Goal: Complete application form: Complete application form

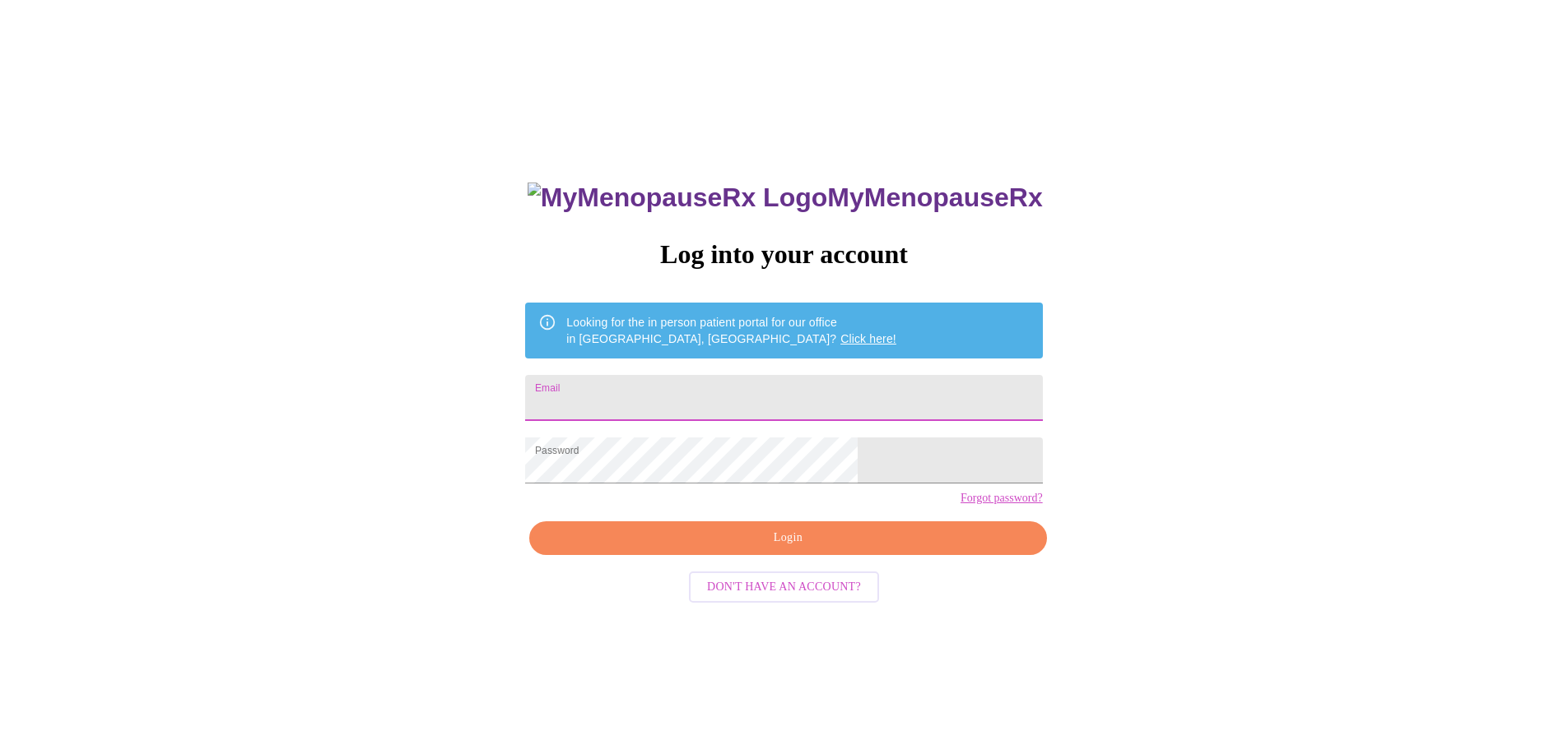
click at [690, 377] on input "Email" at bounding box center [783, 397] width 517 height 46
type input "[EMAIL_ADDRESS][DOMAIN_NAME]"
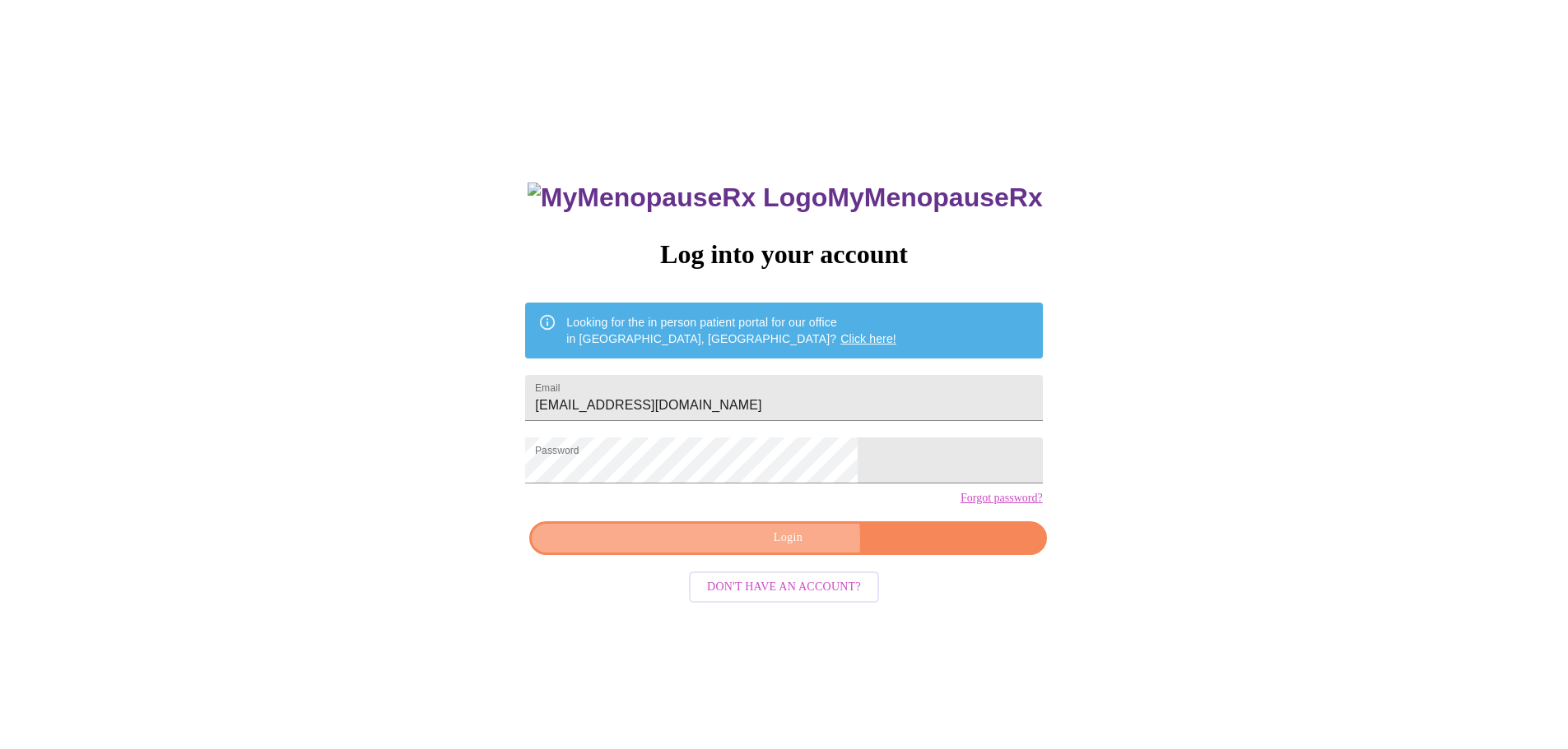
click at [749, 549] on span "Login" at bounding box center [788, 538] width 479 height 21
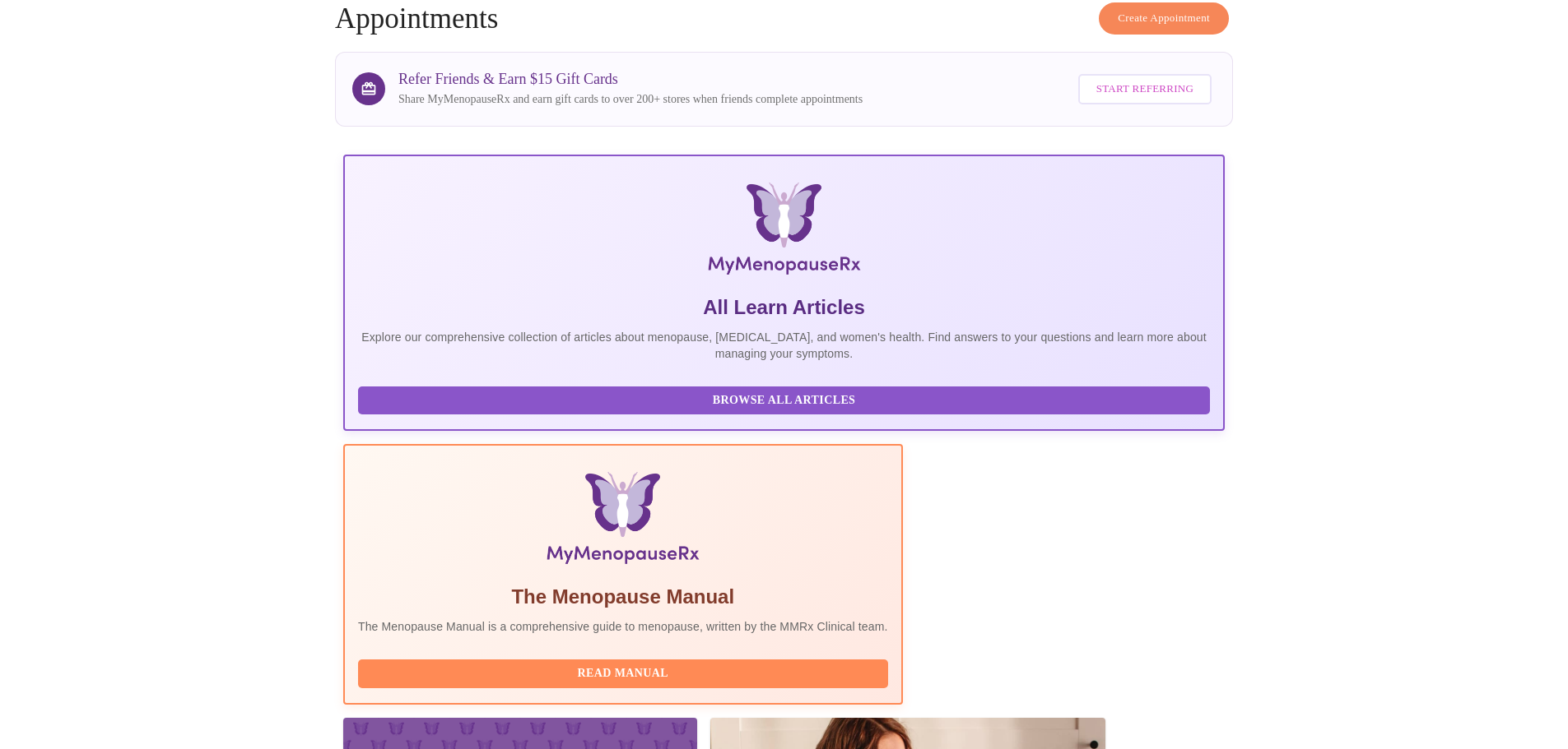
scroll to position [151, 0]
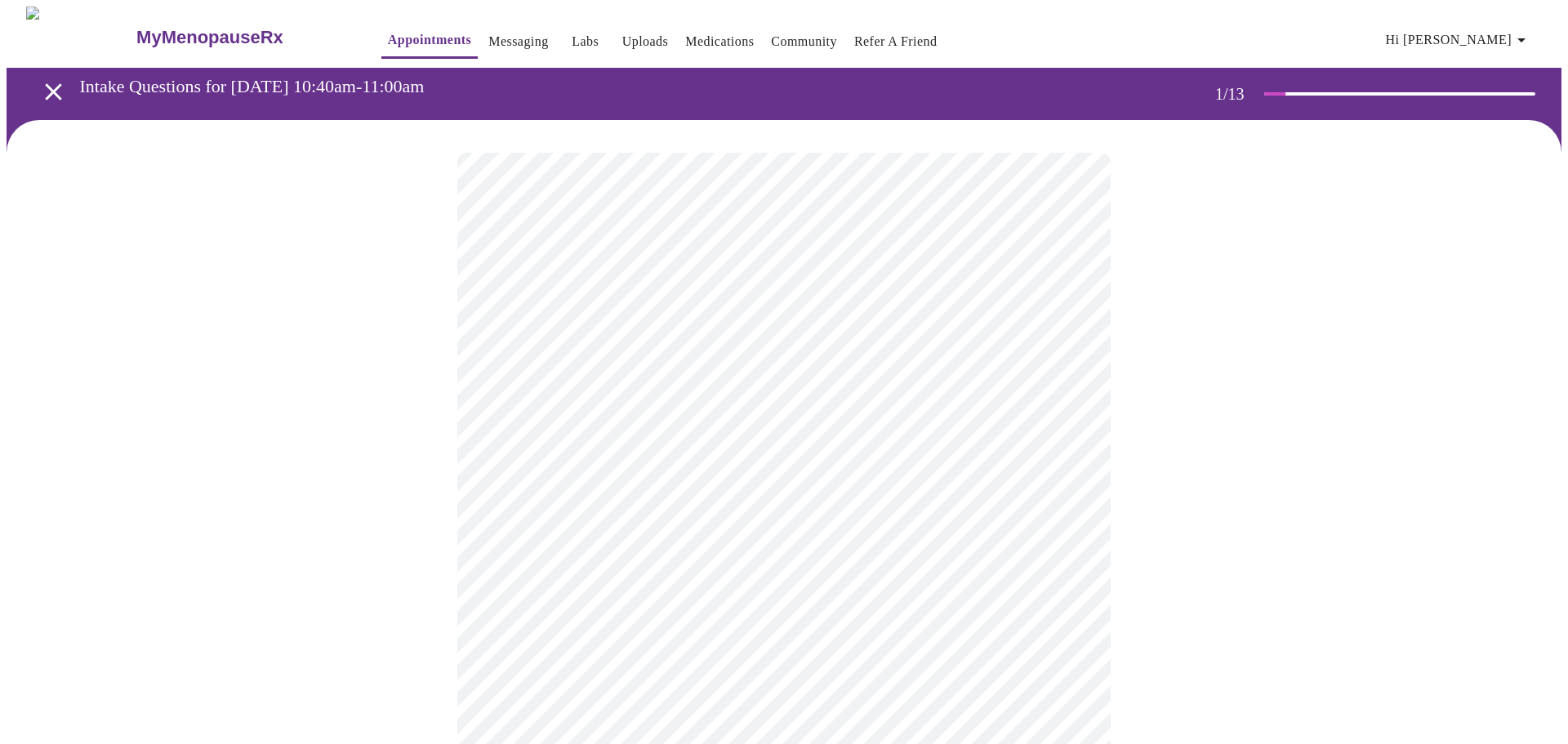
click at [1037, 348] on body "MyMenopauseRx Appointments Messaging Labs Uploads Medications Community Refer a…" at bounding box center [784, 758] width 1555 height 1503
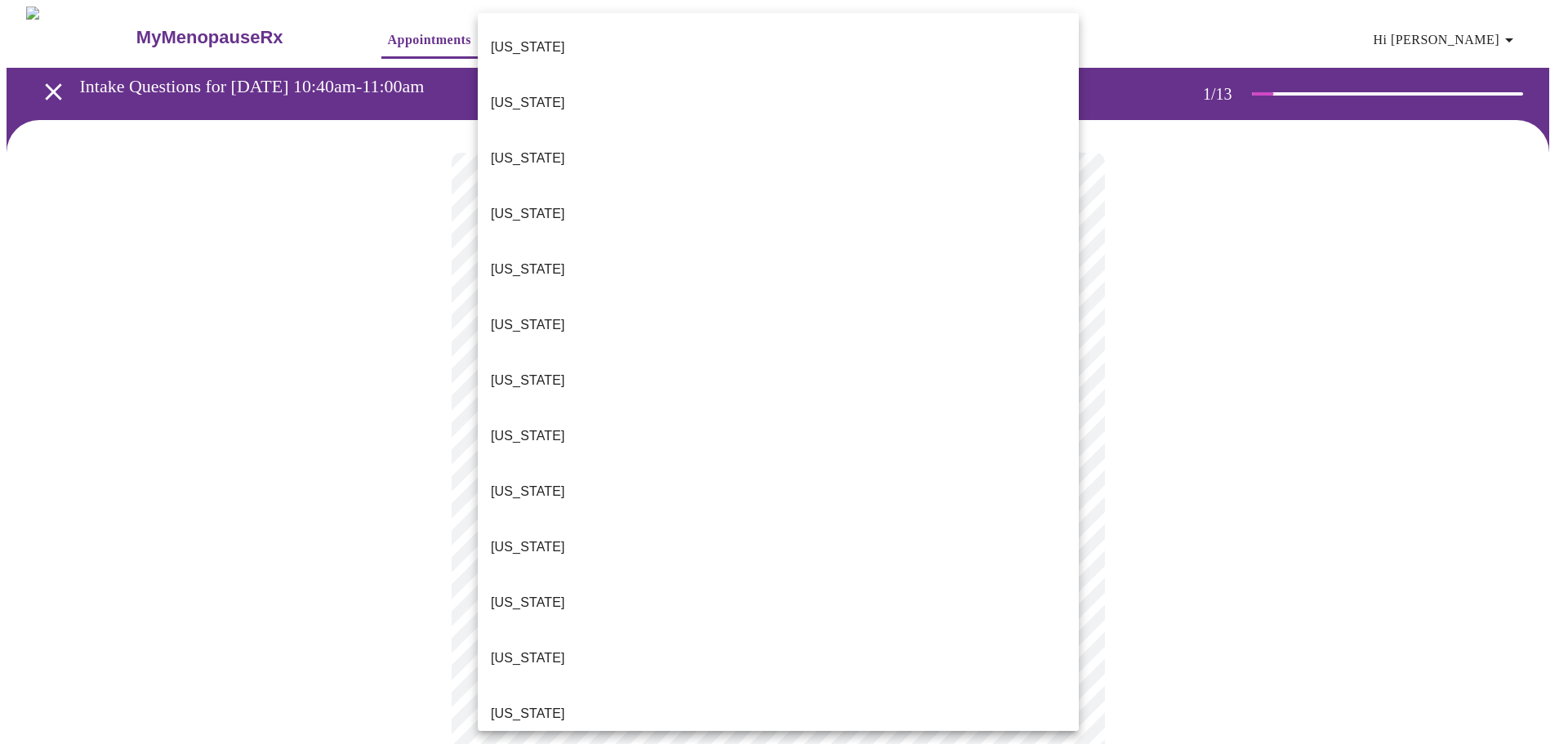
click at [747, 297] on li "[US_STATE]" at bounding box center [778, 325] width 601 height 55
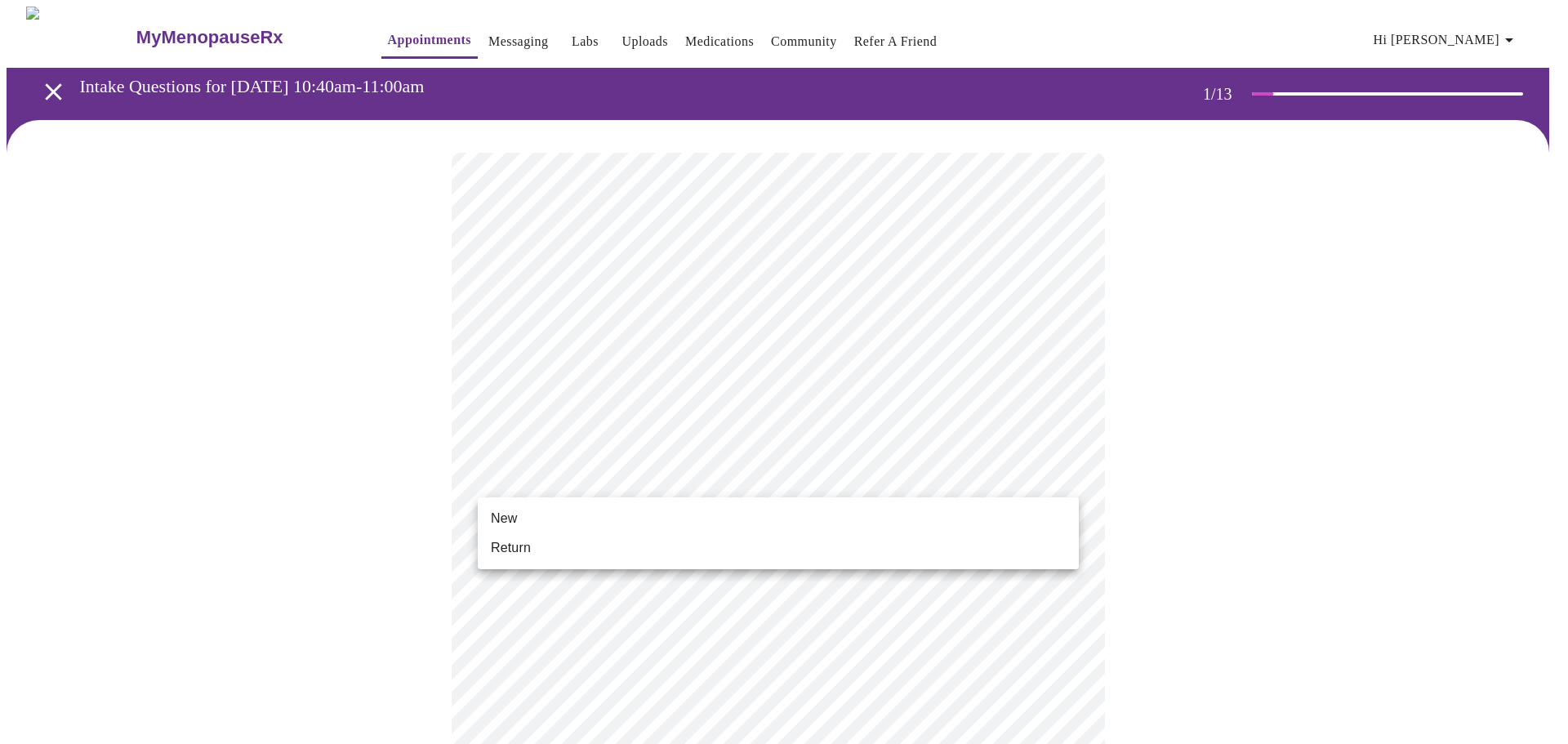
click at [635, 478] on body "MyMenopauseRx Appointments Messaging Labs Uploads Medications Community Refer a…" at bounding box center [784, 753] width 1555 height 1493
drag, startPoint x: 624, startPoint y: 546, endPoint x: 618, endPoint y: 528, distance: 19.0
click at [618, 528] on ul "New Return" at bounding box center [778, 533] width 601 height 72
click at [618, 528] on li "New" at bounding box center [778, 519] width 601 height 30
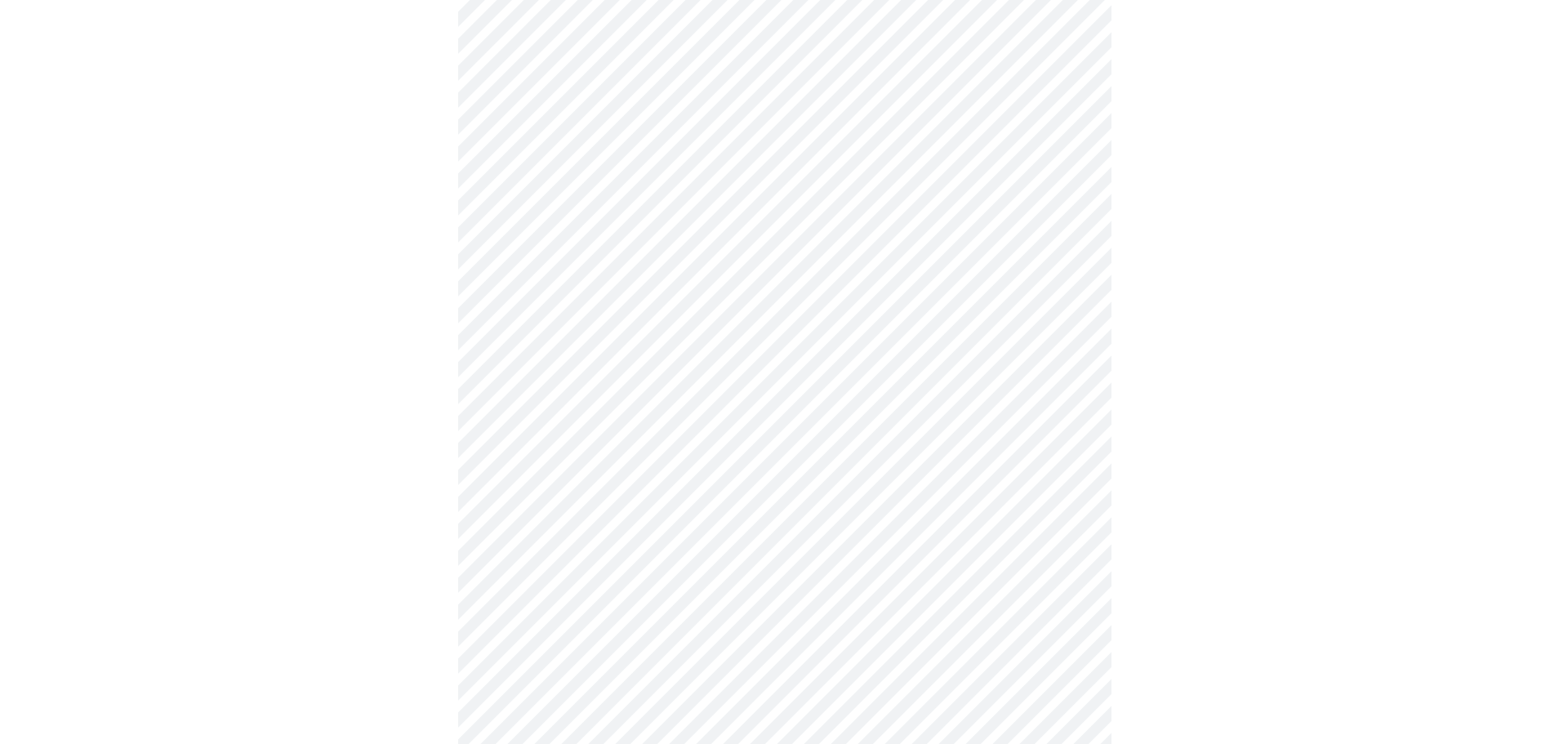
scroll to position [726, 0]
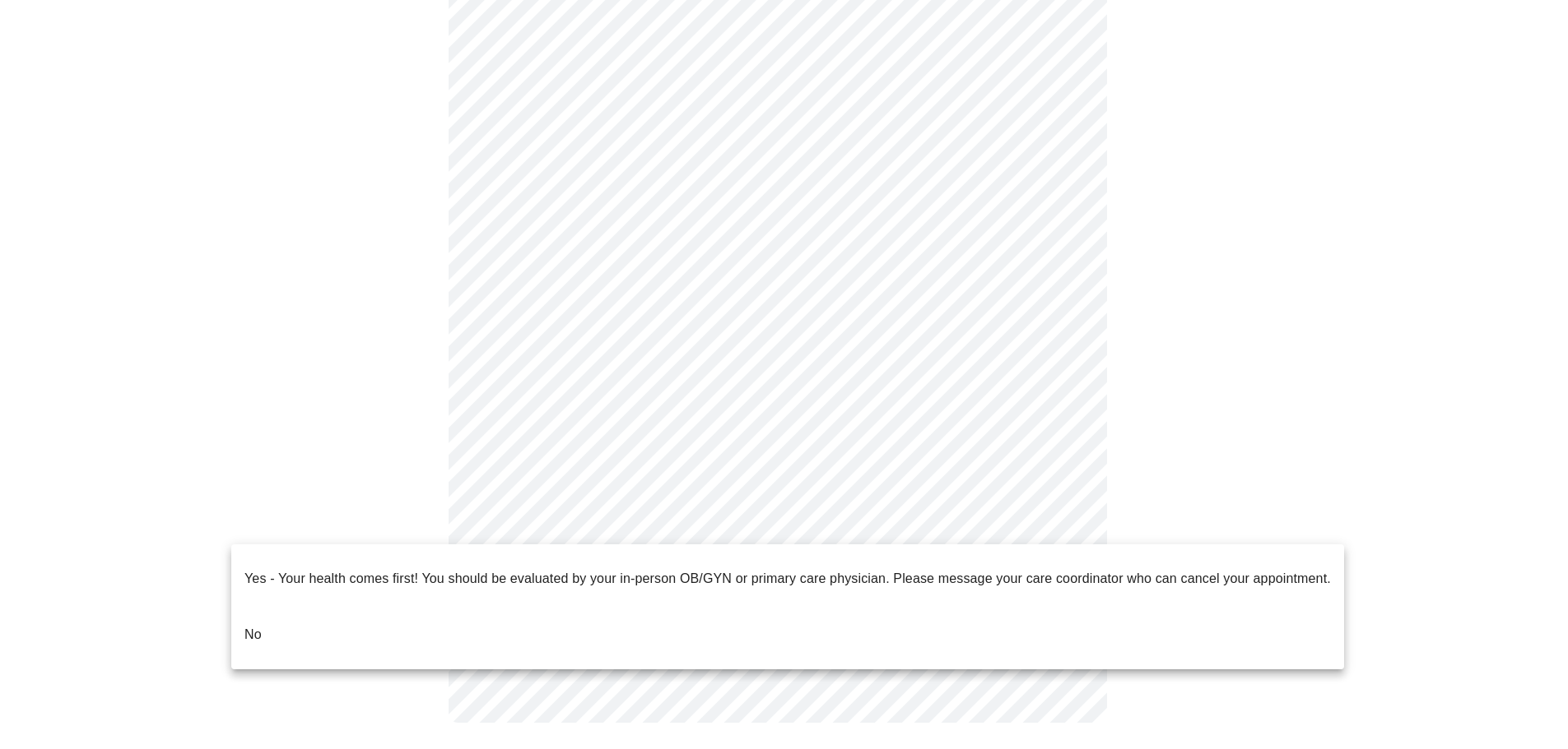
click at [1066, 517] on body "MyMenopauseRx Appointments Messaging Labs Uploads Medications Community Refer a…" at bounding box center [784, 16] width 1555 height 1480
click at [480, 612] on li "No" at bounding box center [788, 634] width 1113 height 56
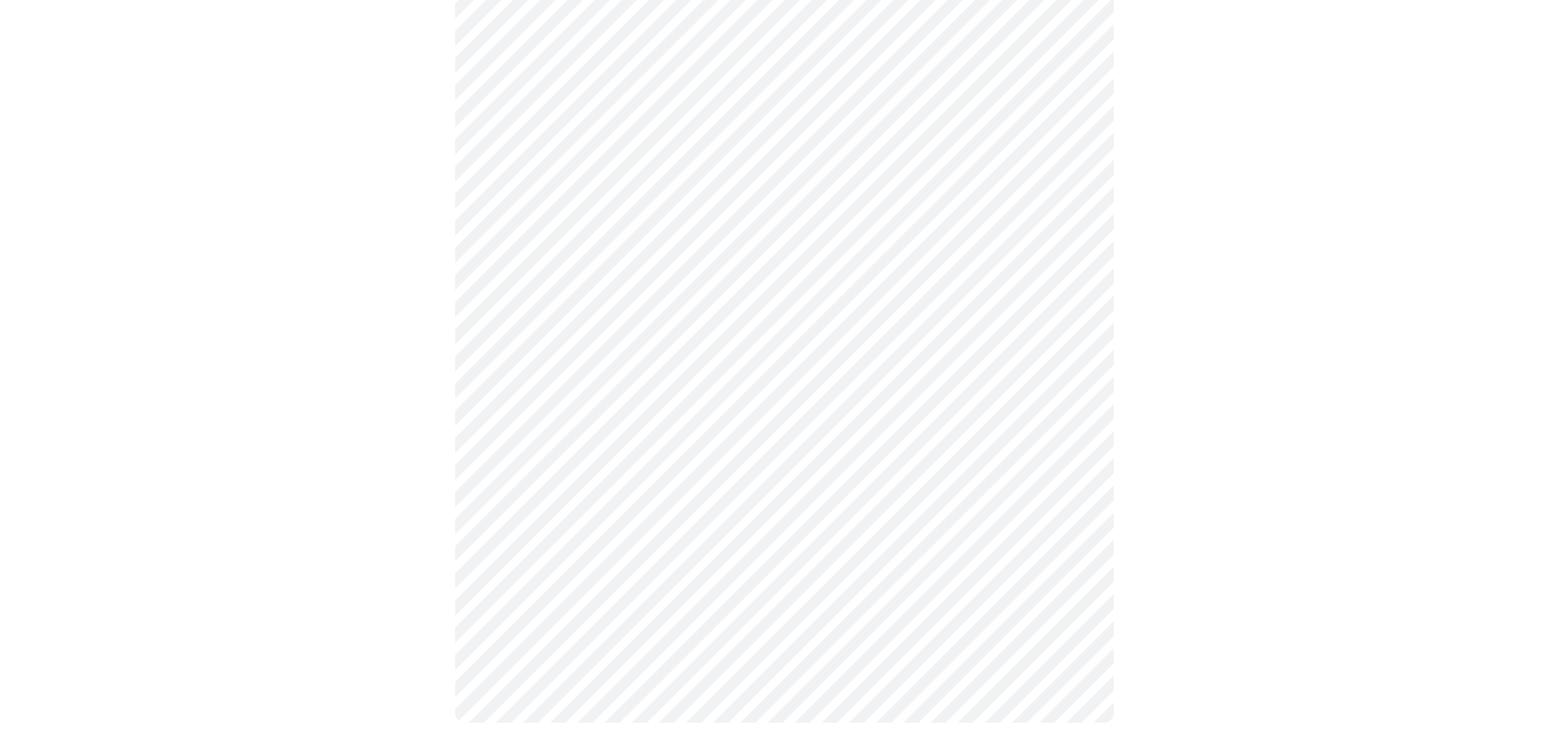
scroll to position [0, 0]
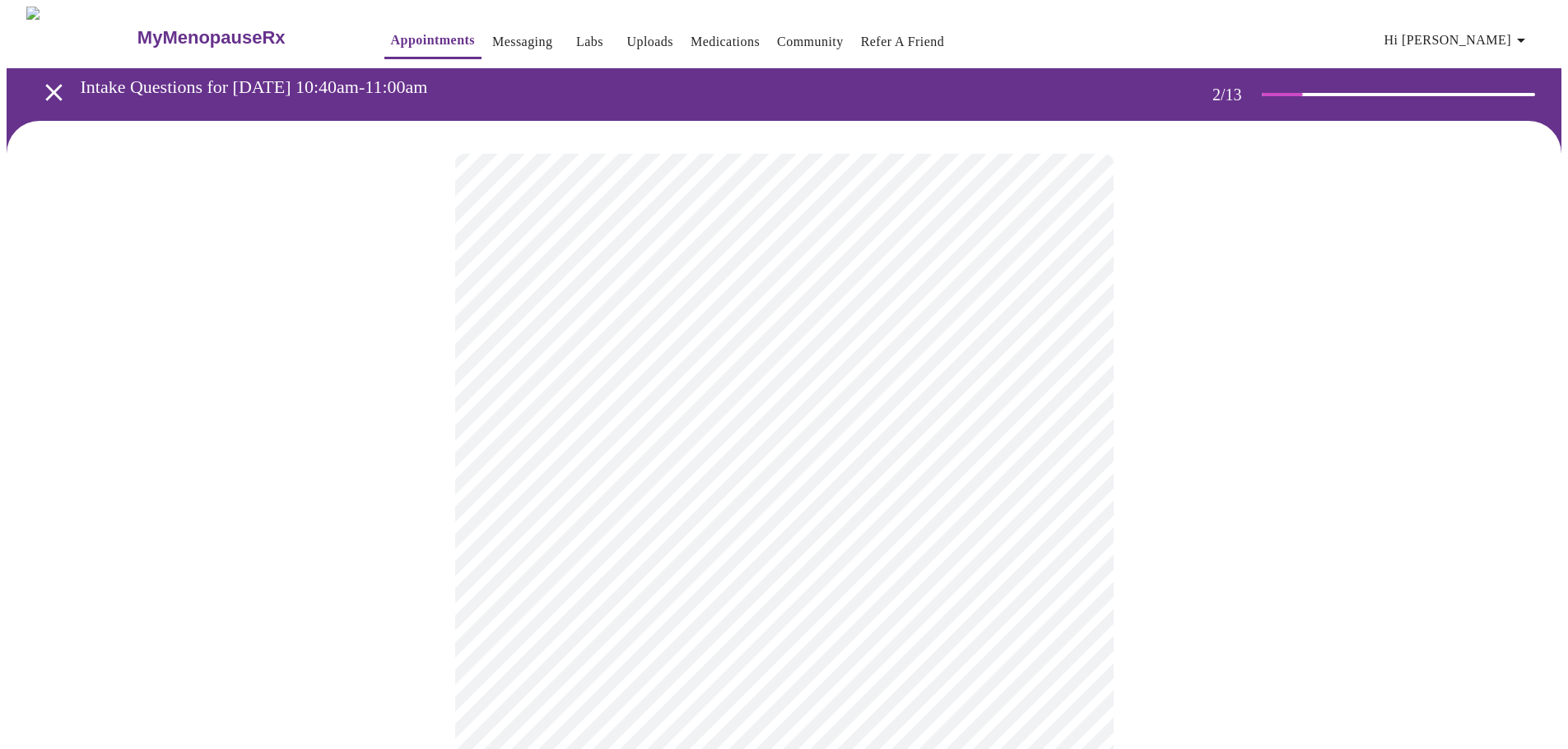
click at [1068, 337] on body "MyMenopauseRx Appointments Messaging Labs Uploads Medications Community Refer a…" at bounding box center [784, 500] width 1555 height 988
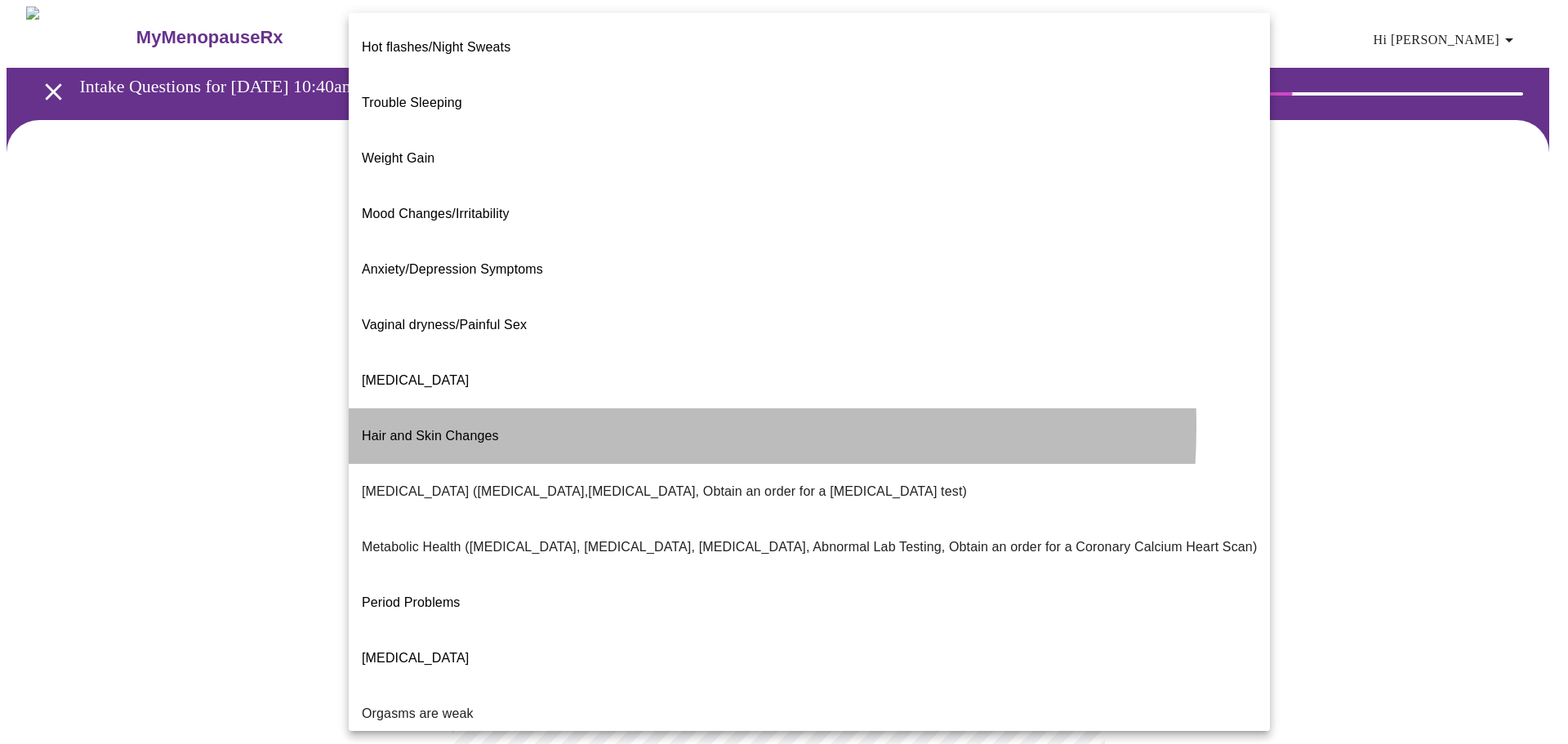
click at [550, 409] on li "Hair and Skin Changes" at bounding box center [810, 436] width 921 height 55
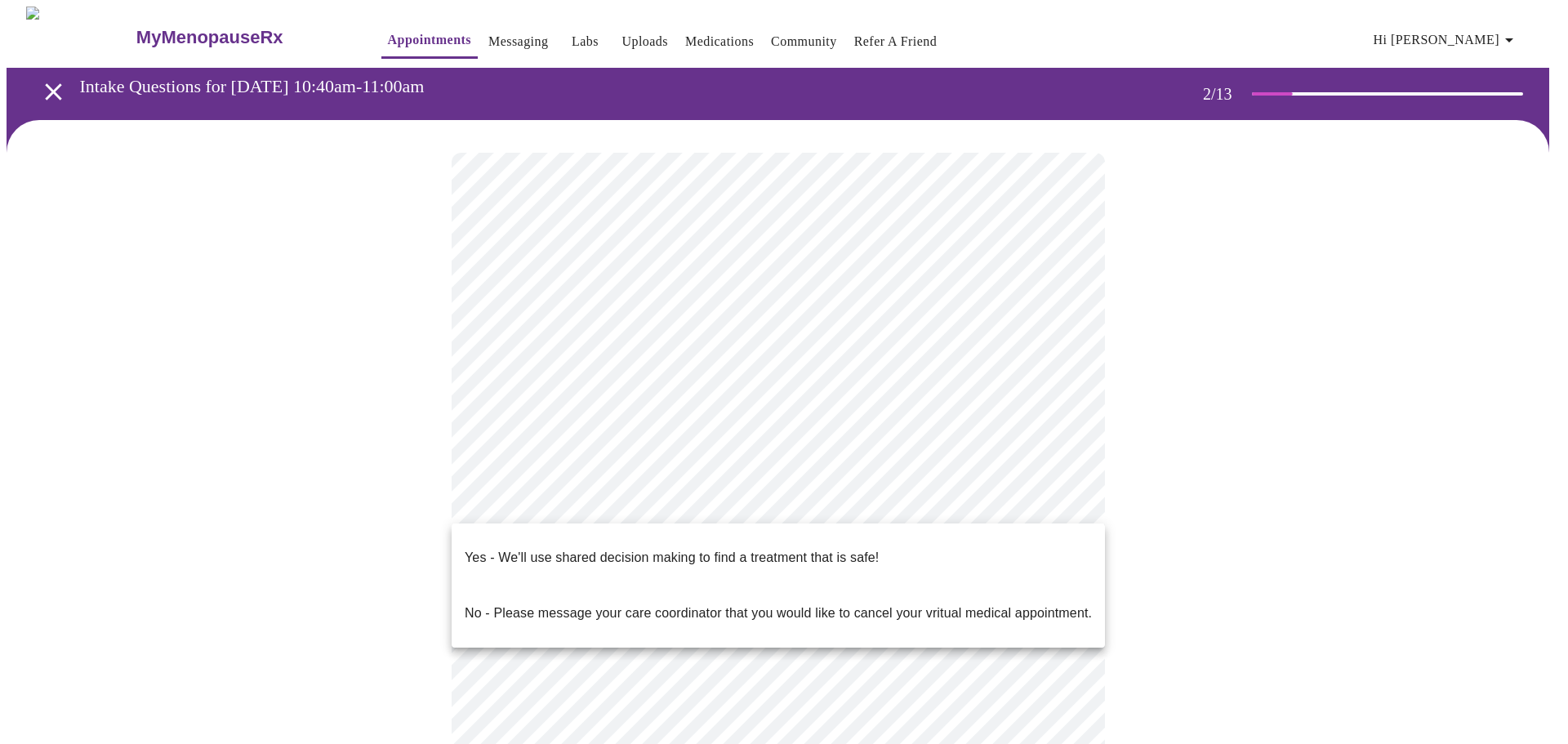
click at [1068, 505] on body "MyMenopauseRx Appointments Messaging Labs Uploads Medications Community Refer a…" at bounding box center [784, 493] width 1555 height 973
click at [1069, 346] on div at bounding box center [784, 372] width 1568 height 744
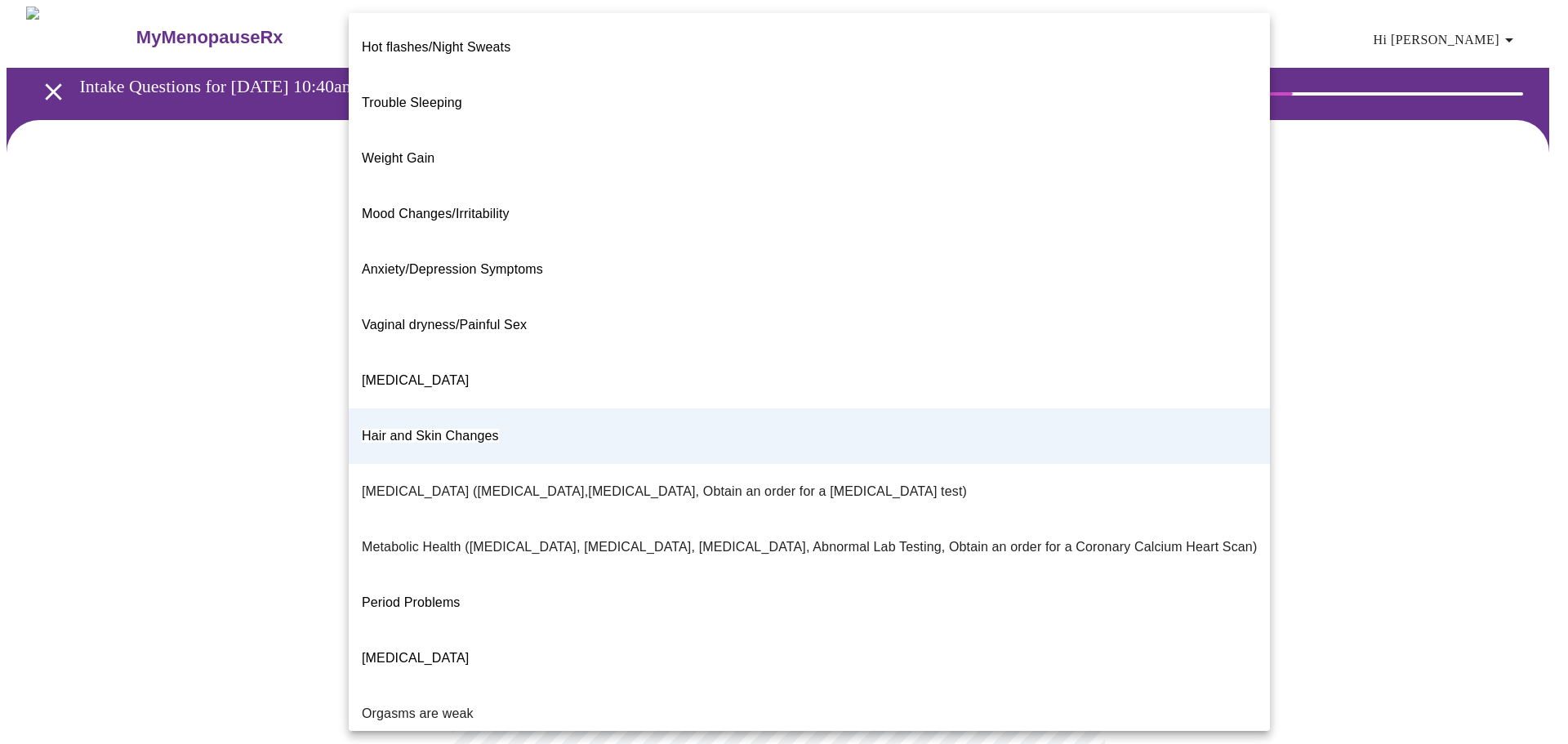
click at [1063, 343] on body "MyMenopauseRx Appointments Messaging Labs Uploads Medications Community Refer a…" at bounding box center [784, 493] width 1555 height 973
click at [1310, 520] on div at bounding box center [784, 372] width 1568 height 744
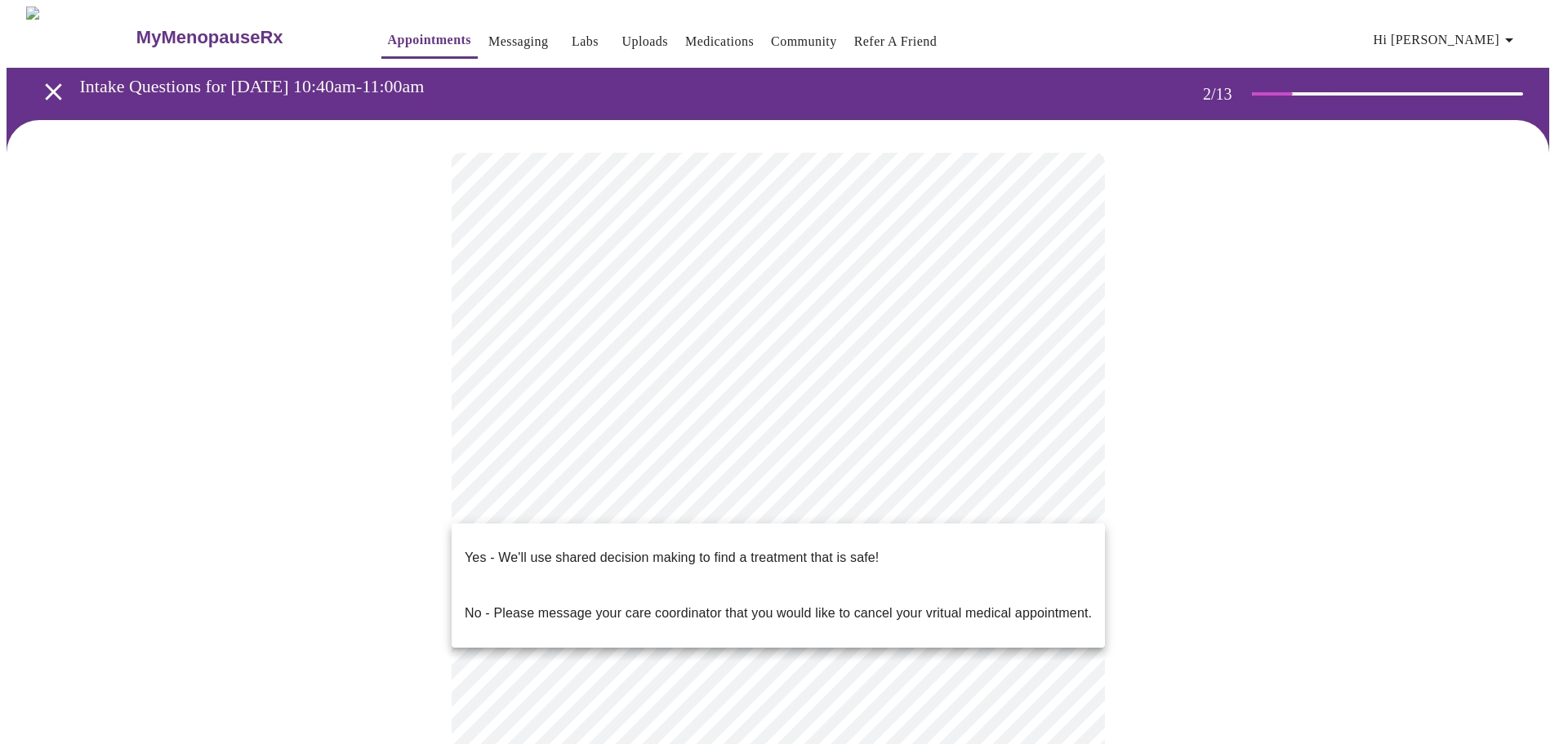
click at [1061, 498] on body "MyMenopauseRx Appointments Messaging Labs Uploads Medications Community Refer a…" at bounding box center [784, 493] width 1555 height 973
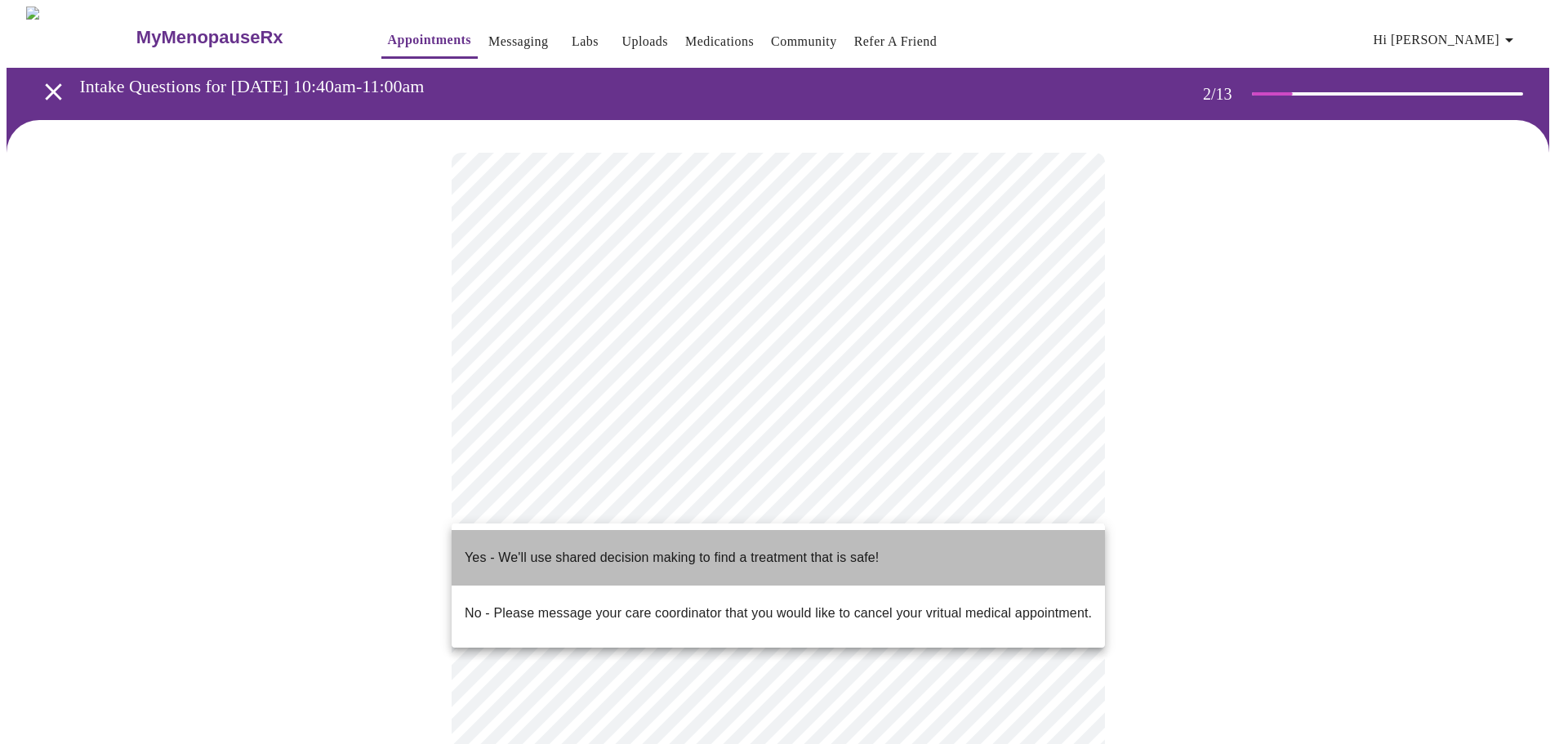
click at [533, 548] on p "Yes - We'll use shared decision making to find a treatment that is safe!" at bounding box center [672, 558] width 414 height 20
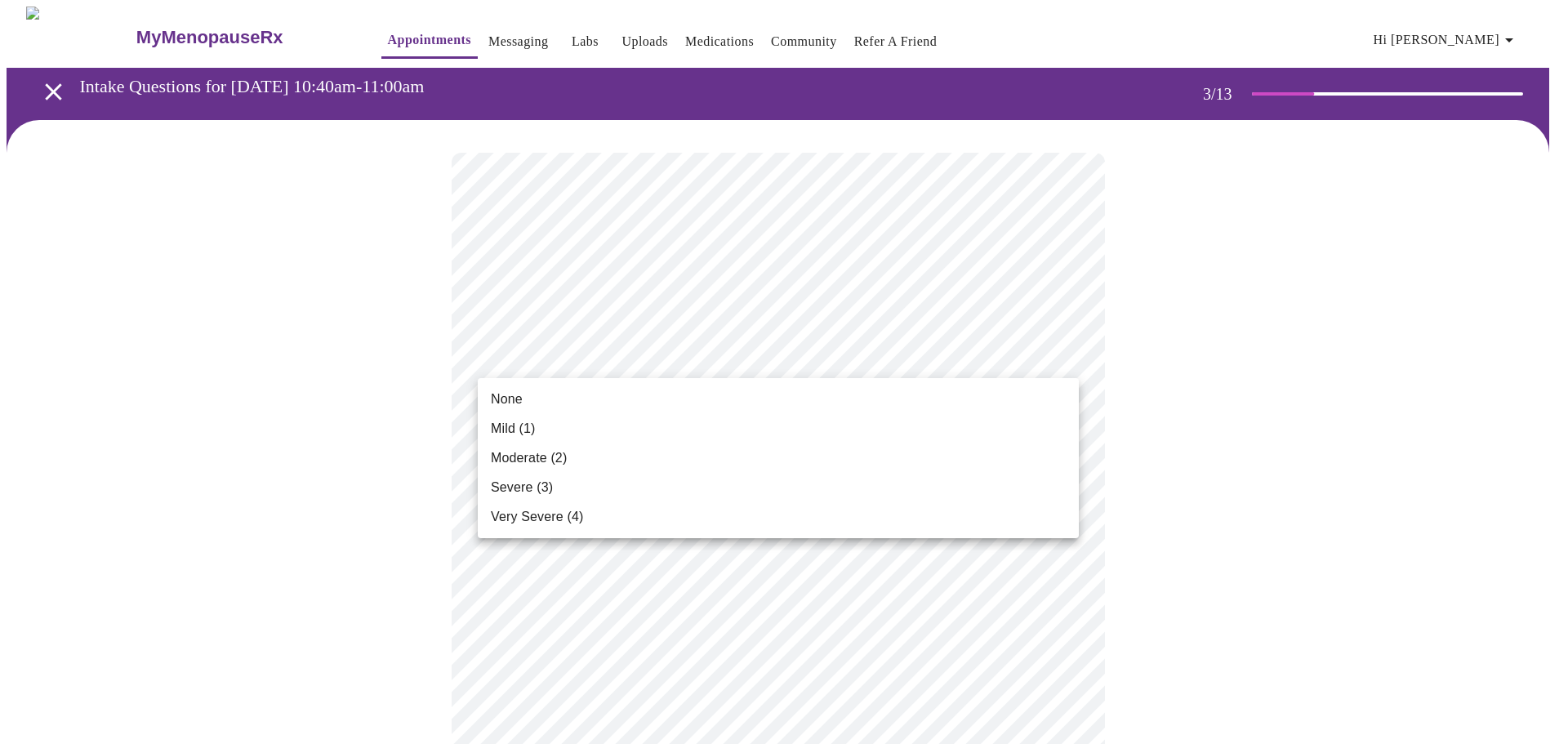
click at [1018, 433] on li "Mild (1)" at bounding box center [778, 429] width 601 height 30
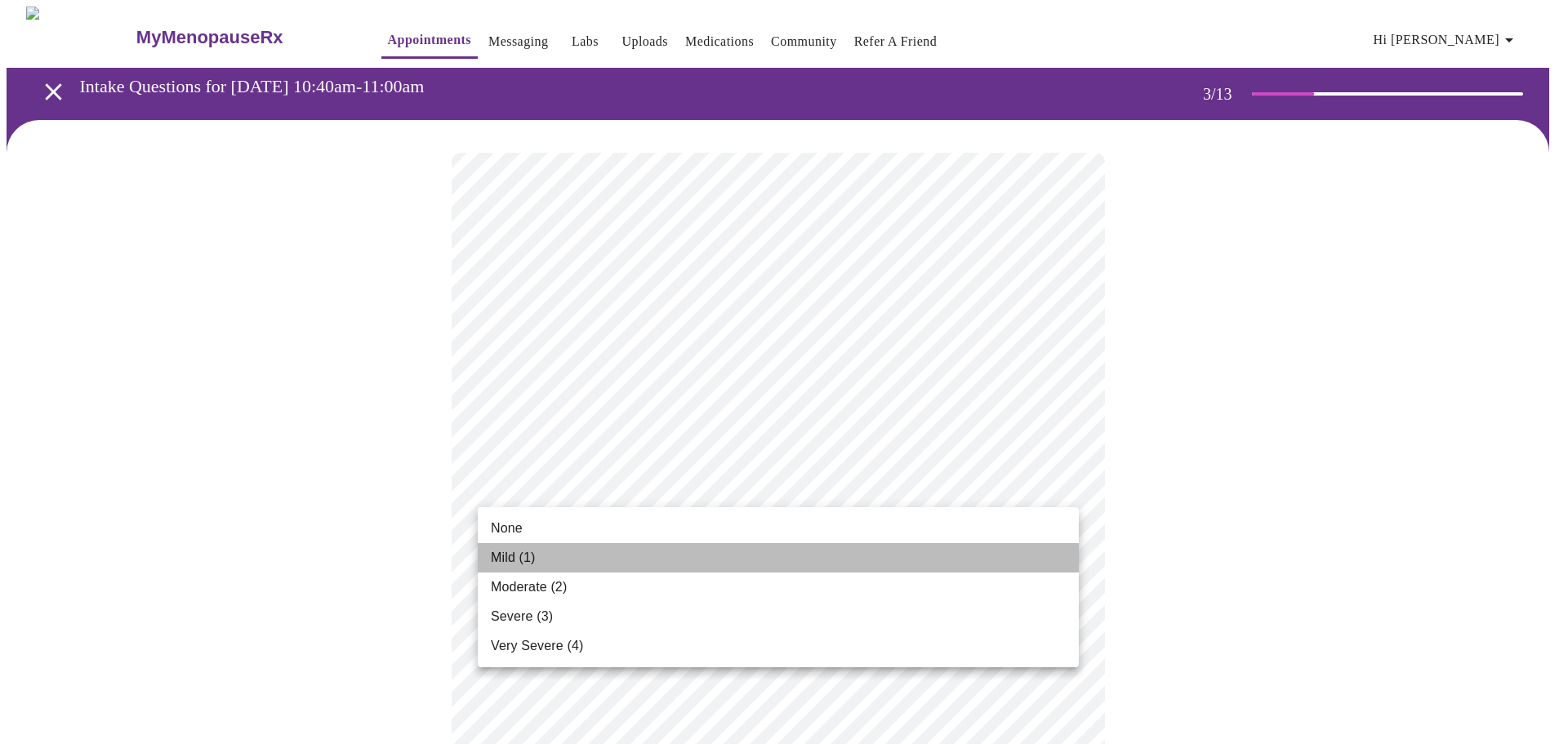
click at [1051, 552] on li "Mild (1)" at bounding box center [778, 558] width 601 height 30
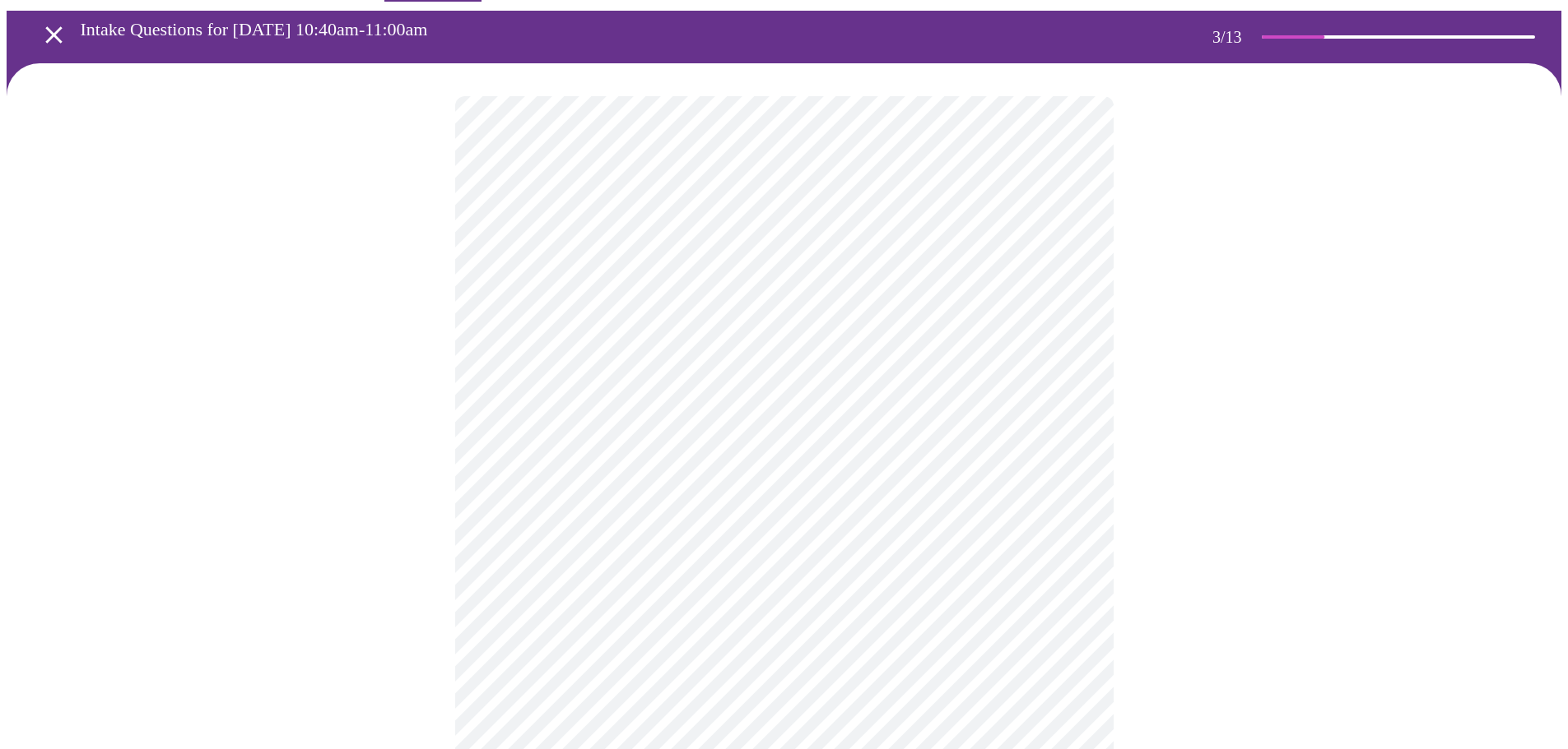
scroll to position [165, 0]
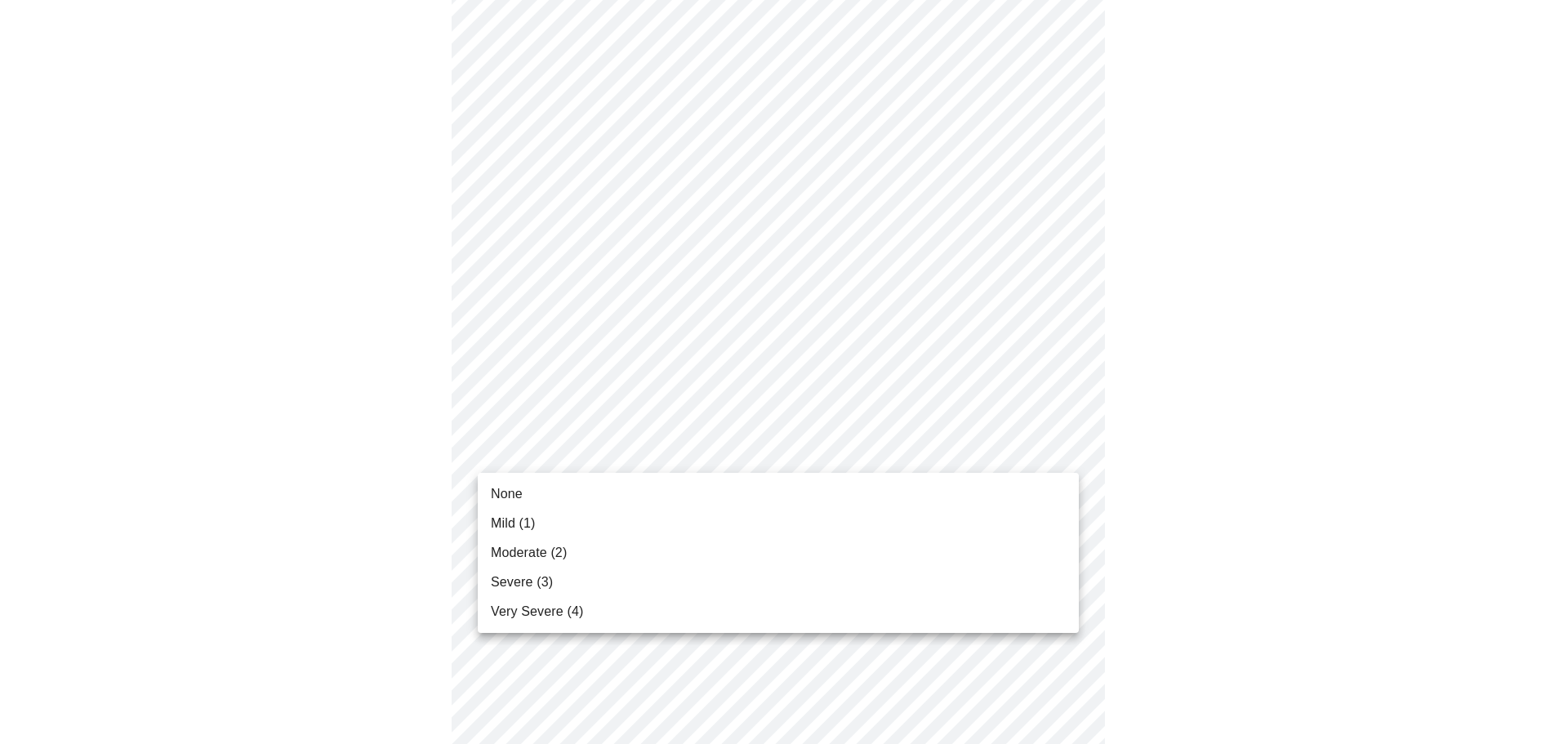
click at [1018, 563] on li "Moderate (2)" at bounding box center [778, 553] width 601 height 30
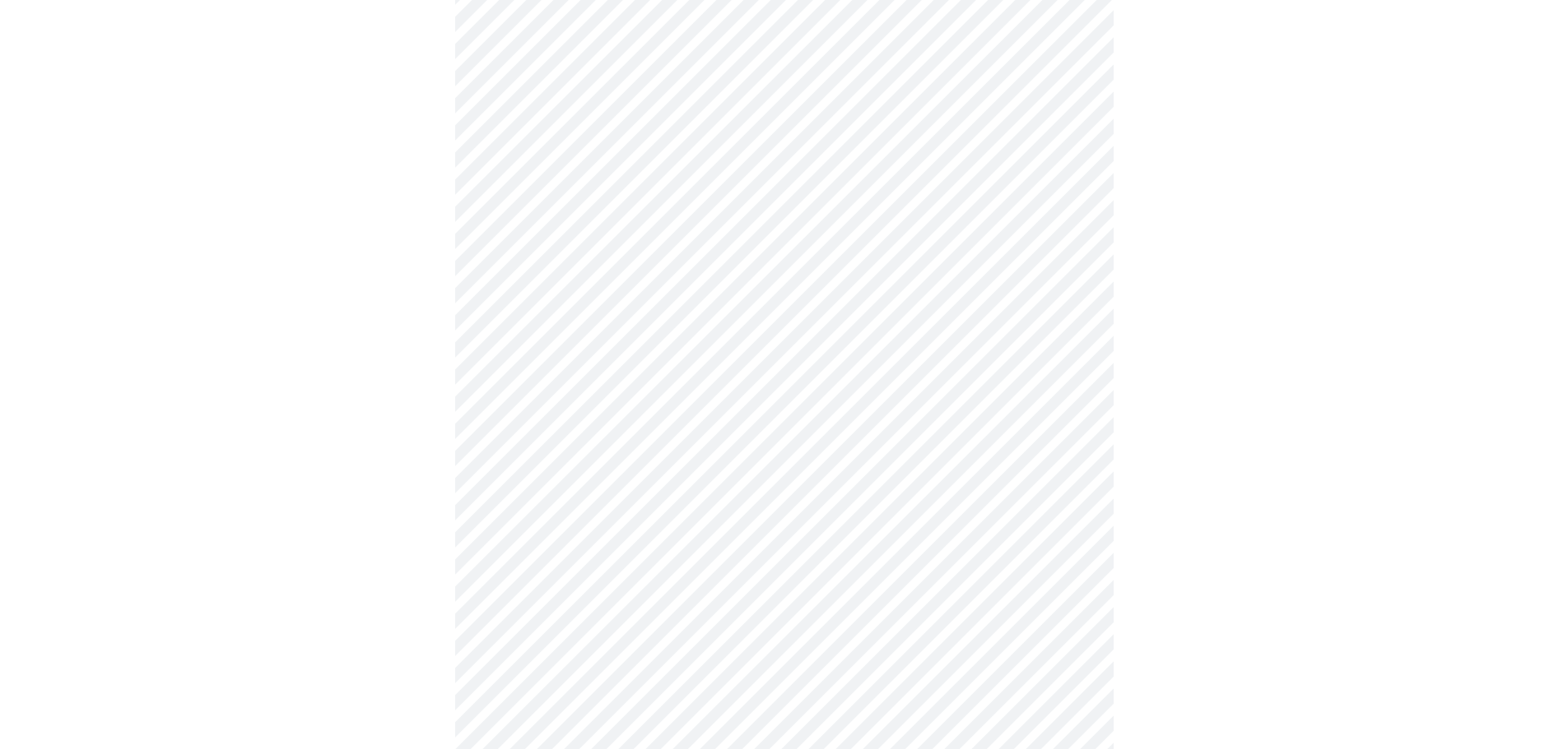
click at [1068, 335] on body "MyMenopauseRx Appointments Messaging Labs Uploads Medications Community Refer a…" at bounding box center [784, 654] width 1555 height 2119
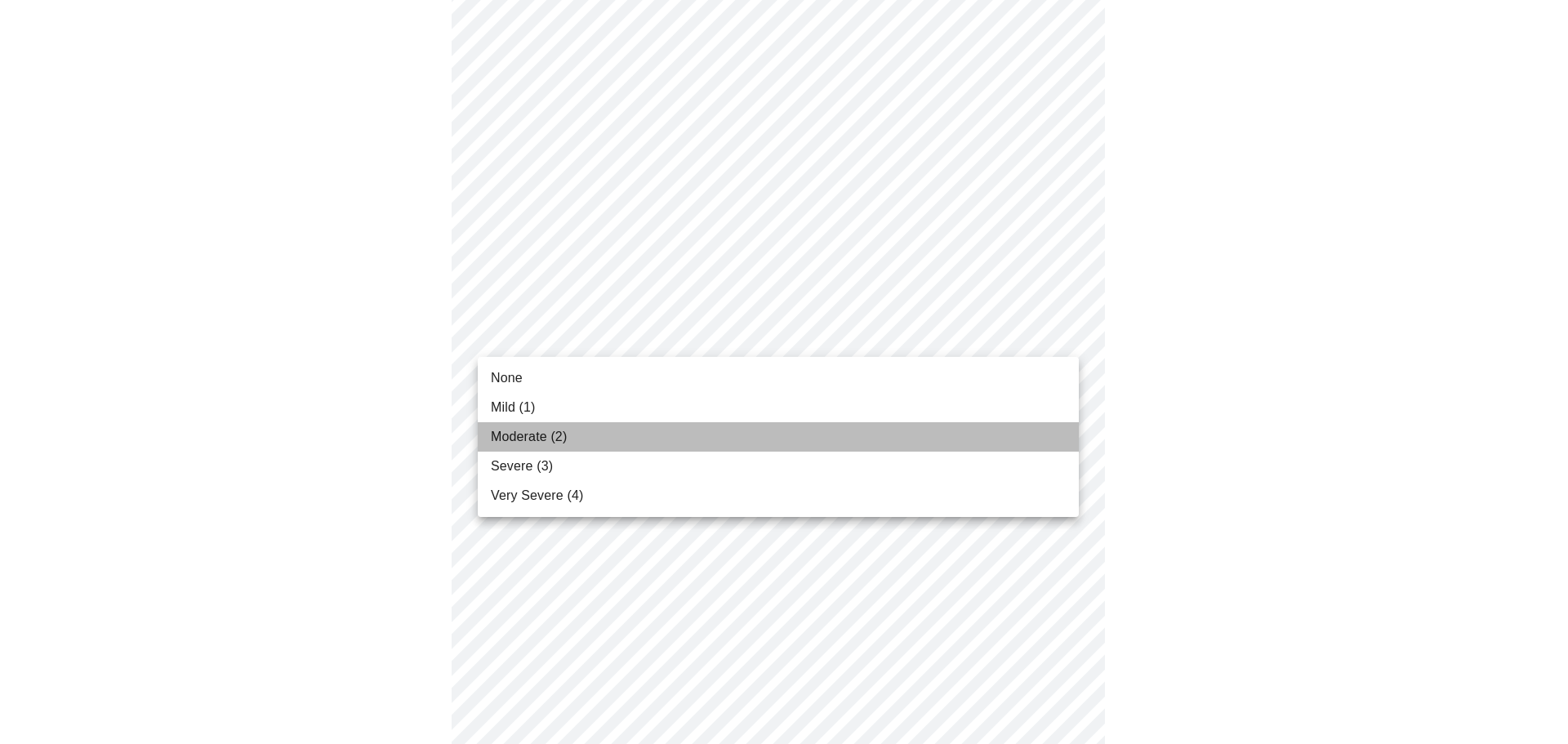
click at [1008, 439] on li "Moderate (2)" at bounding box center [778, 438] width 601 height 30
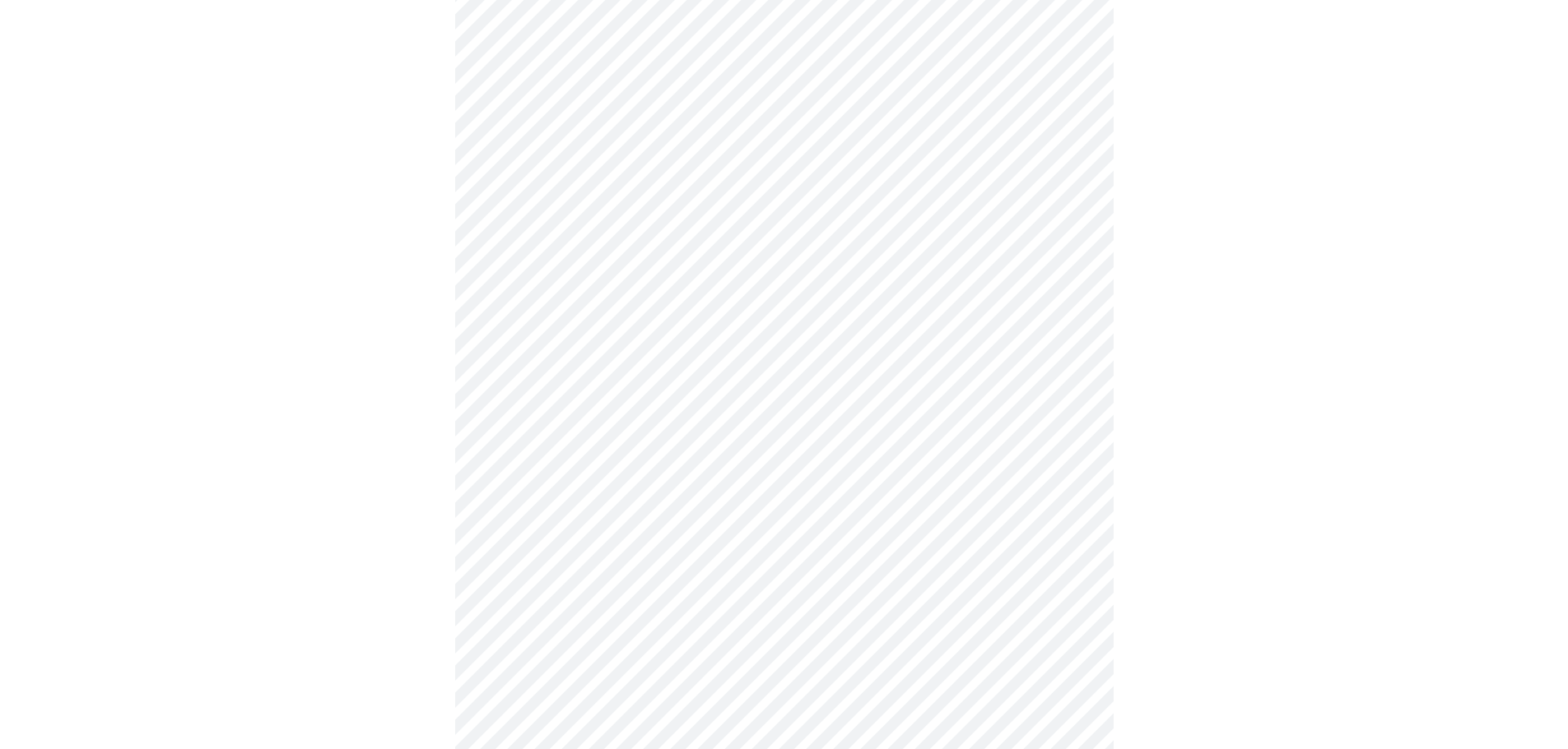
click at [1235, 427] on div at bounding box center [784, 701] width 1555 height 1982
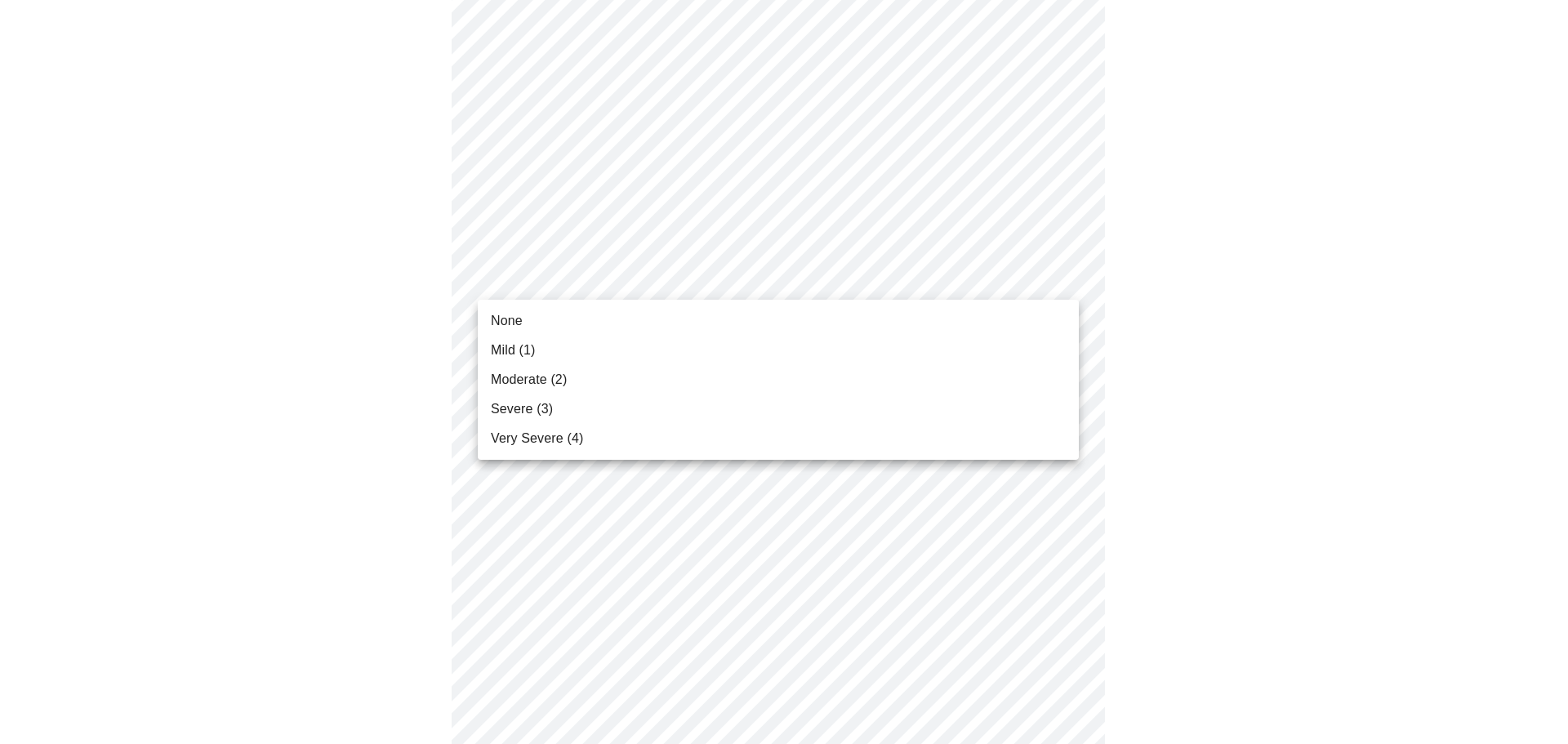
click at [1063, 275] on body "MyMenopauseRx Appointments Messaging Labs Uploads Medications Community Refer a…" at bounding box center [784, 475] width 1555 height 2082
drag, startPoint x: 961, startPoint y: 416, endPoint x: 955, endPoint y: 441, distance: 25.7
click at [955, 441] on ul "None Mild (1) Moderate (2) Severe (3) Very Severe (4)" at bounding box center [778, 380] width 601 height 160
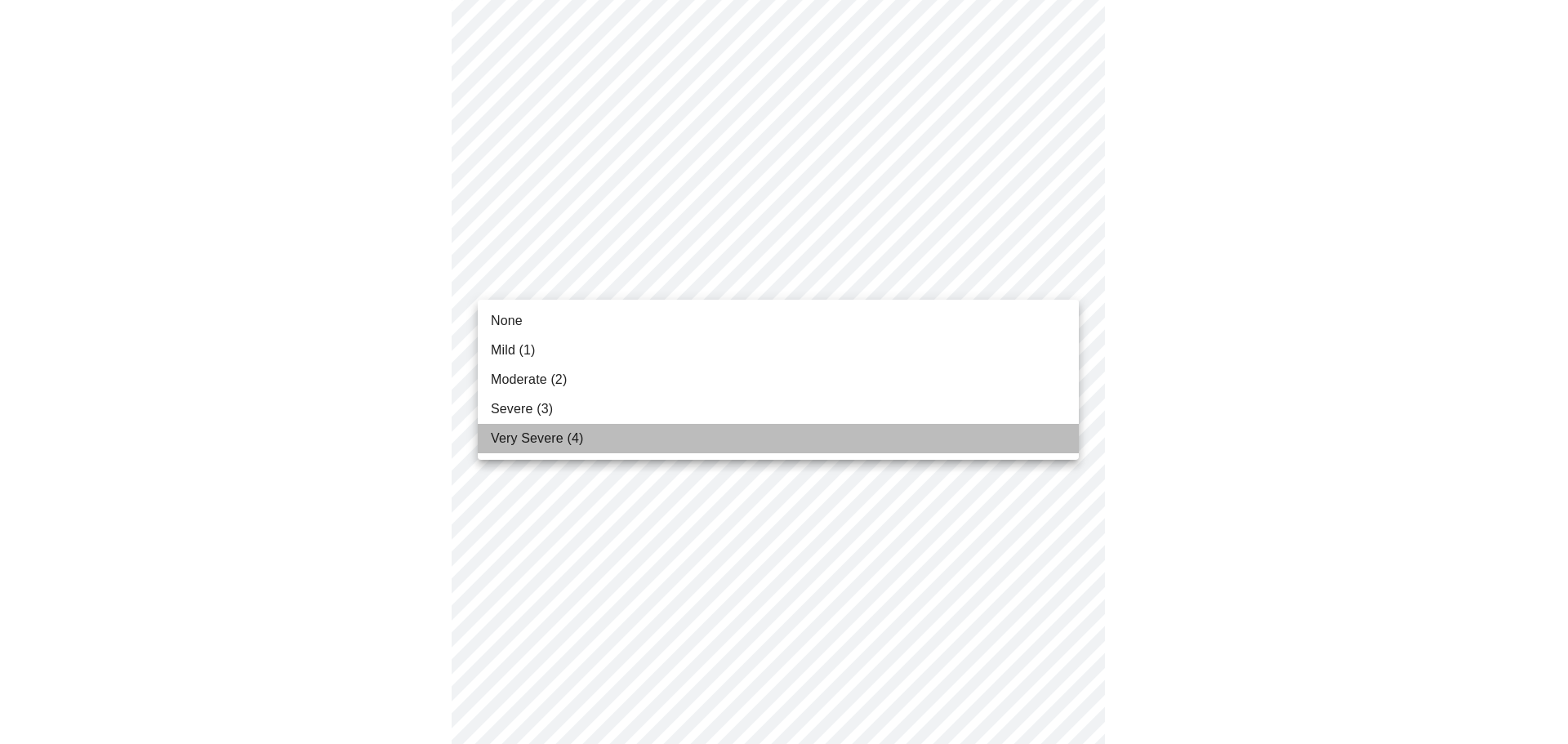
click at [942, 438] on li "Very Severe (4)" at bounding box center [778, 439] width 601 height 30
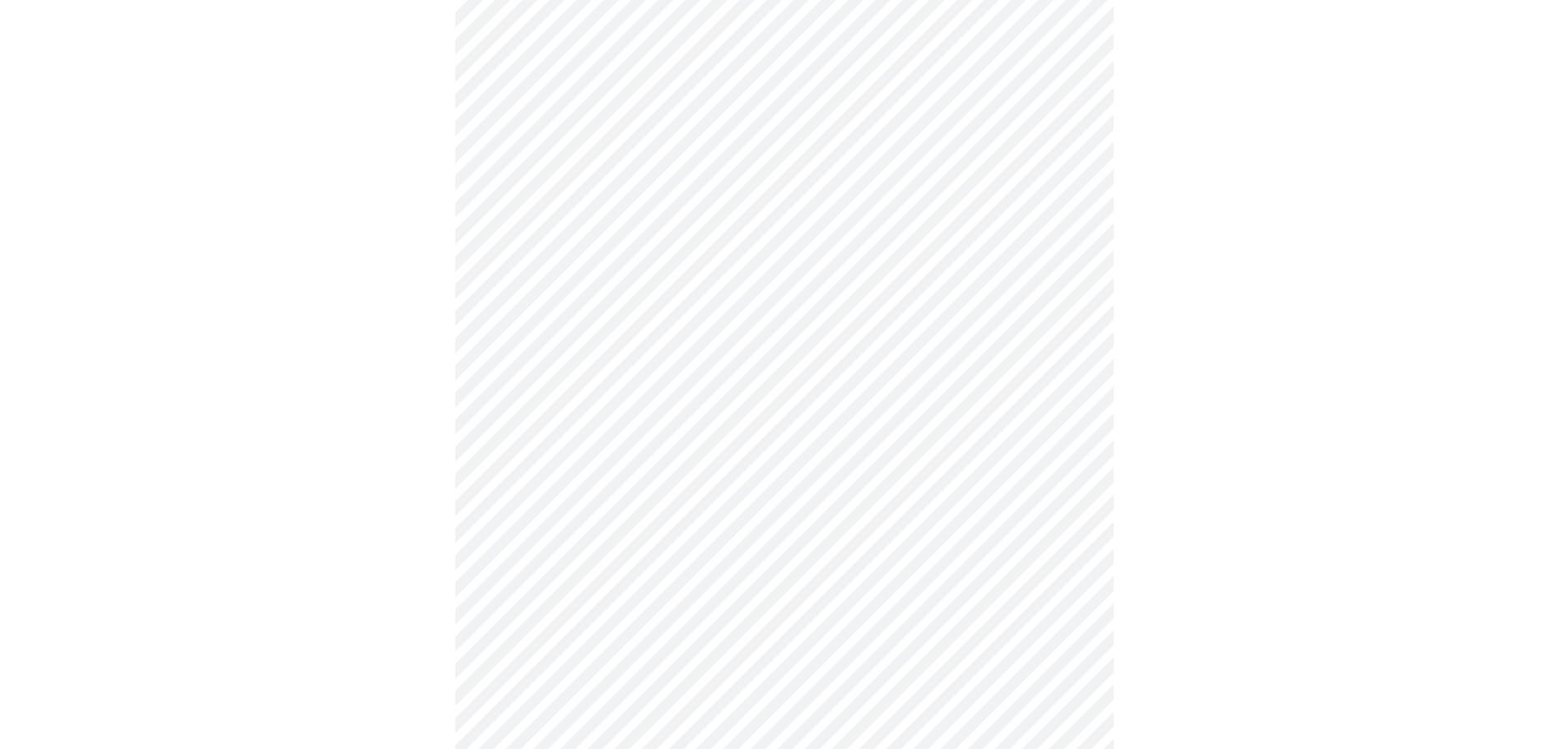
click at [1076, 278] on body "MyMenopauseRx Appointments Messaging Labs Uploads Medications Community Refer a…" at bounding box center [784, 467] width 1555 height 2073
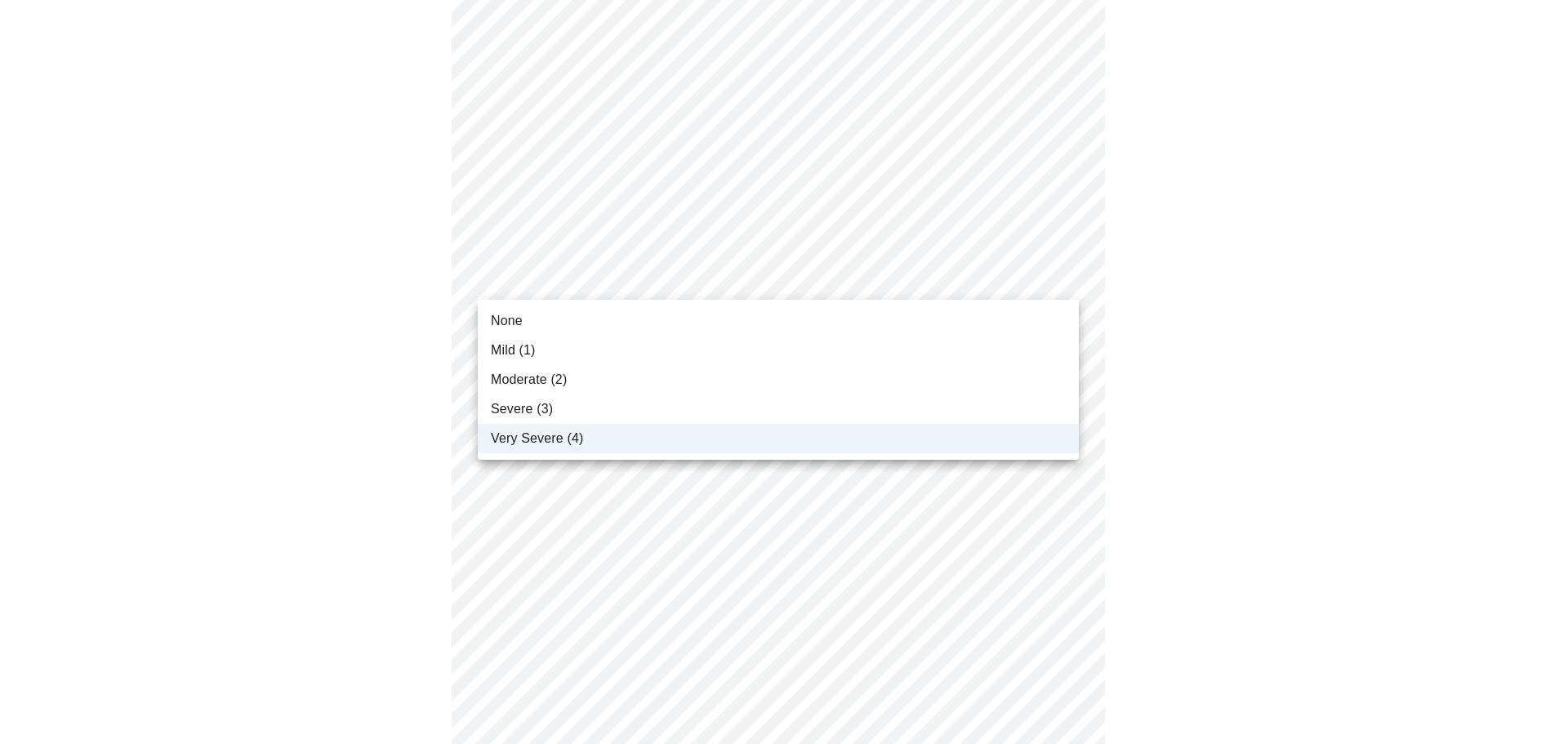
click at [995, 383] on li "Moderate (2)" at bounding box center [778, 380] width 601 height 30
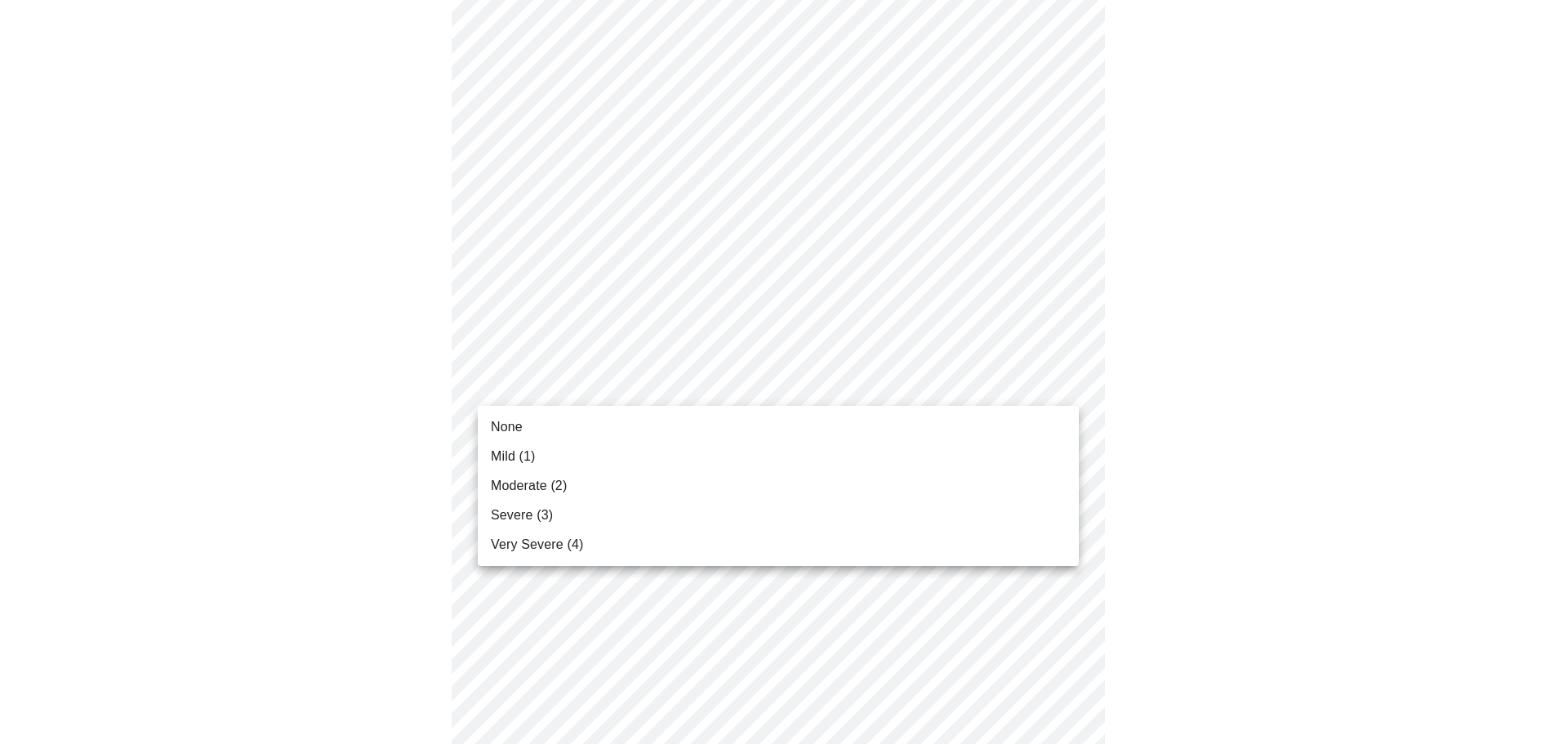
click at [1069, 385] on body "MyMenopauseRx Appointments Messaging Labs Uploads Medications Community Refer a…" at bounding box center [784, 464] width 1555 height 2059
click at [994, 543] on li "Very Severe (4)" at bounding box center [778, 545] width 601 height 30
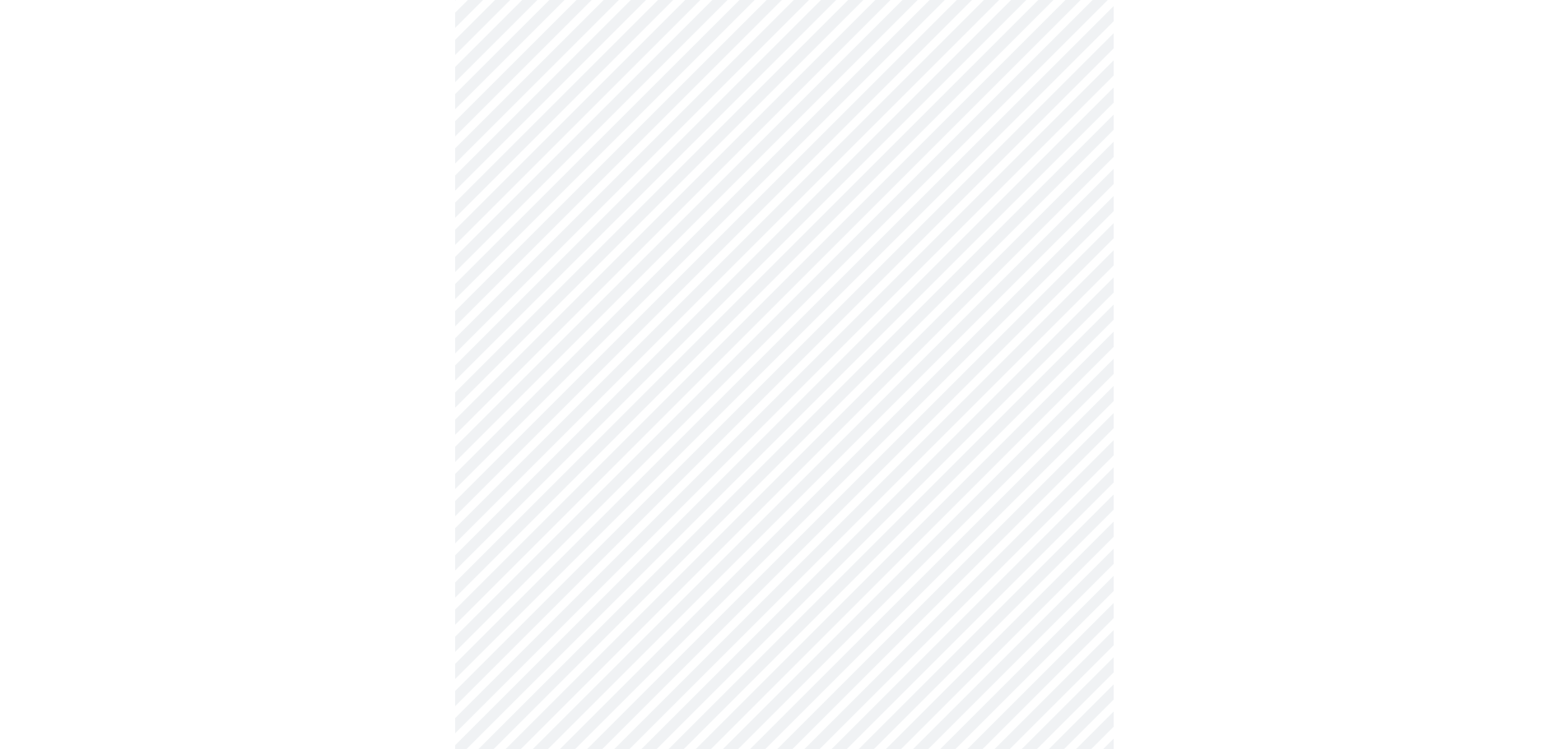
click at [1234, 470] on div at bounding box center [784, 513] width 1555 height 1935
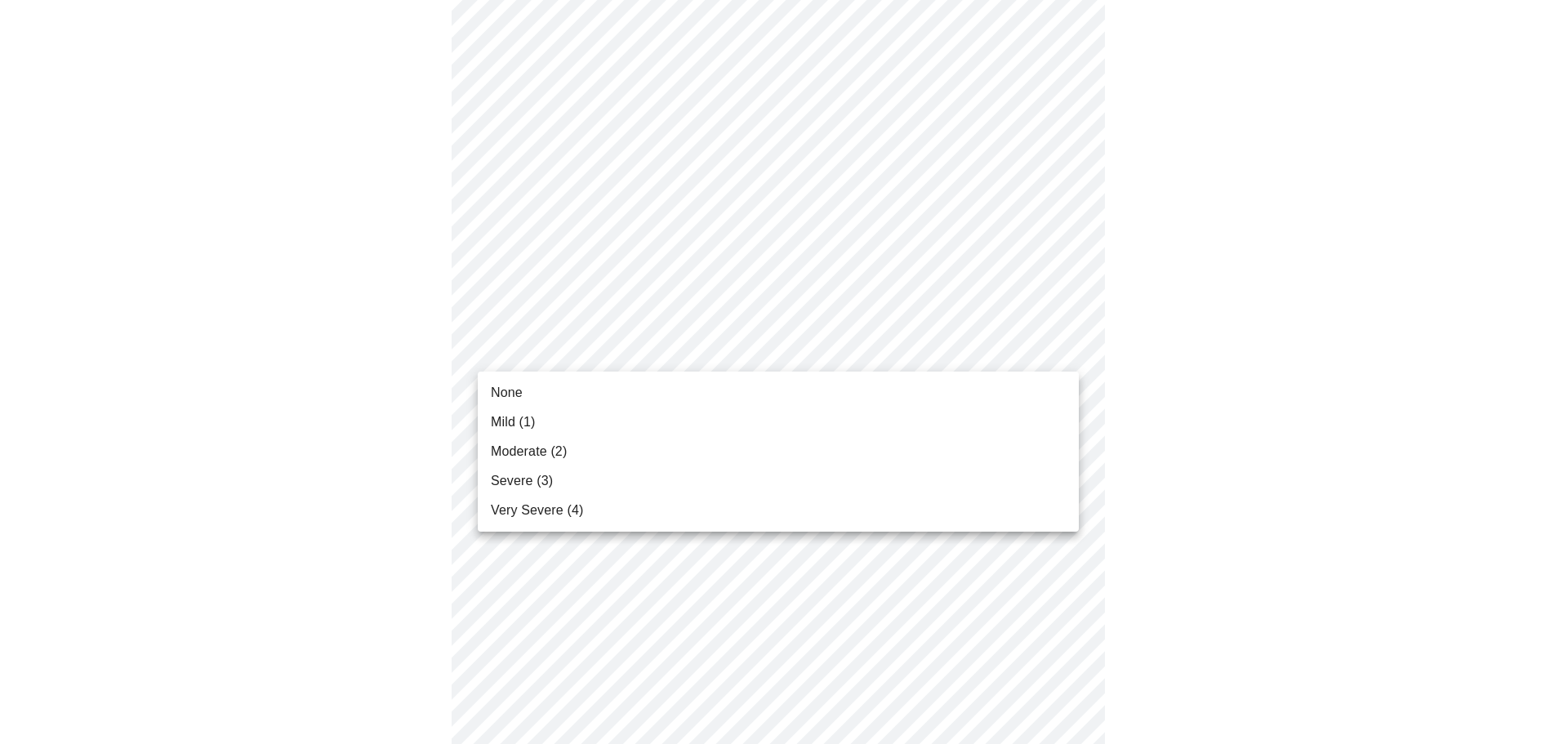
click at [1062, 356] on body "MyMenopauseRx Appointments Messaging Labs Uploads Medications Community Refer a…" at bounding box center [784, 289] width 1555 height 2036
click at [1008, 476] on li "Severe (3)" at bounding box center [778, 481] width 601 height 30
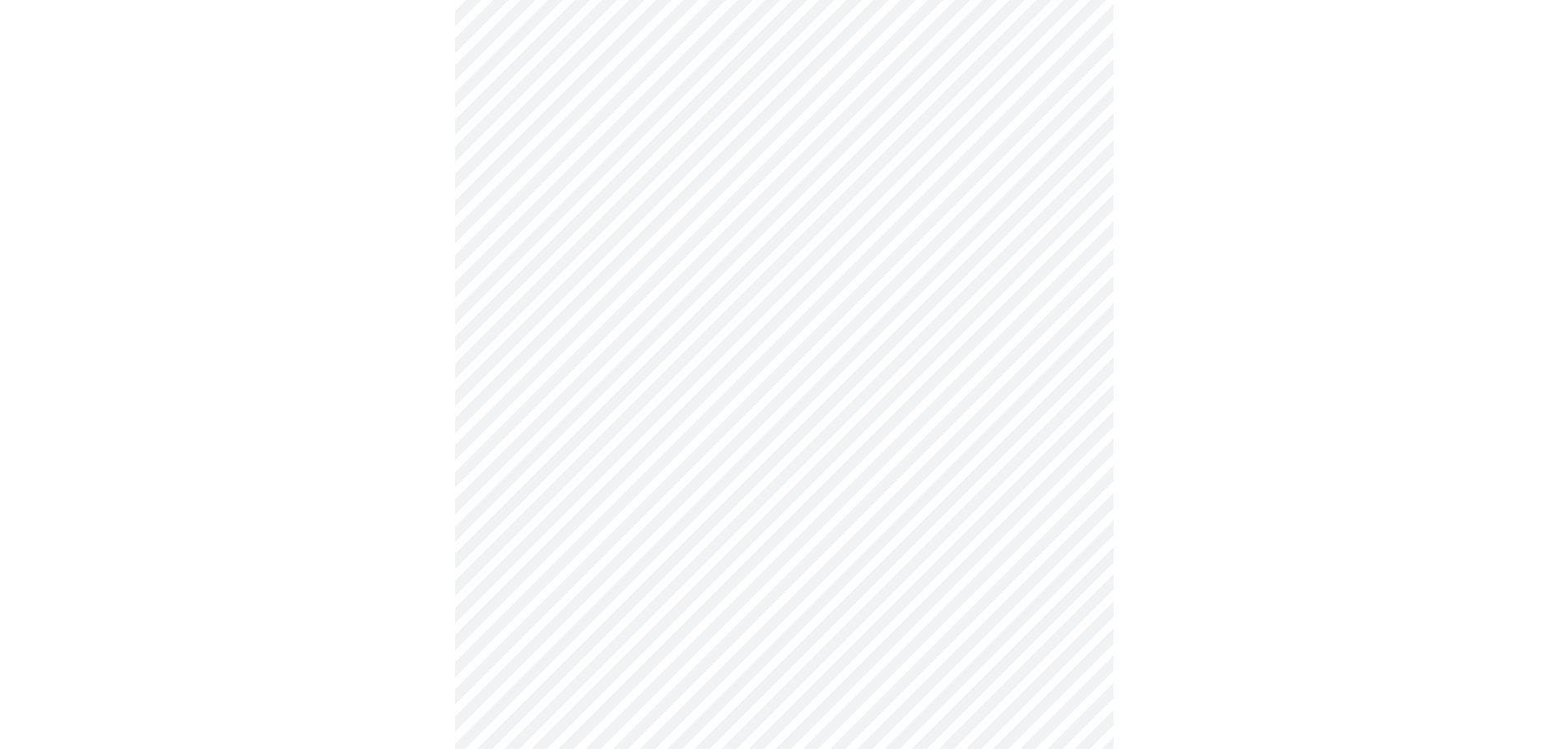
click at [1341, 447] on div at bounding box center [784, 337] width 1555 height 1913
click at [1072, 397] on body "MyMenopauseRx Appointments Messaging Labs Uploads Medications Community Refer a…" at bounding box center [790, 197] width 1567 height 2027
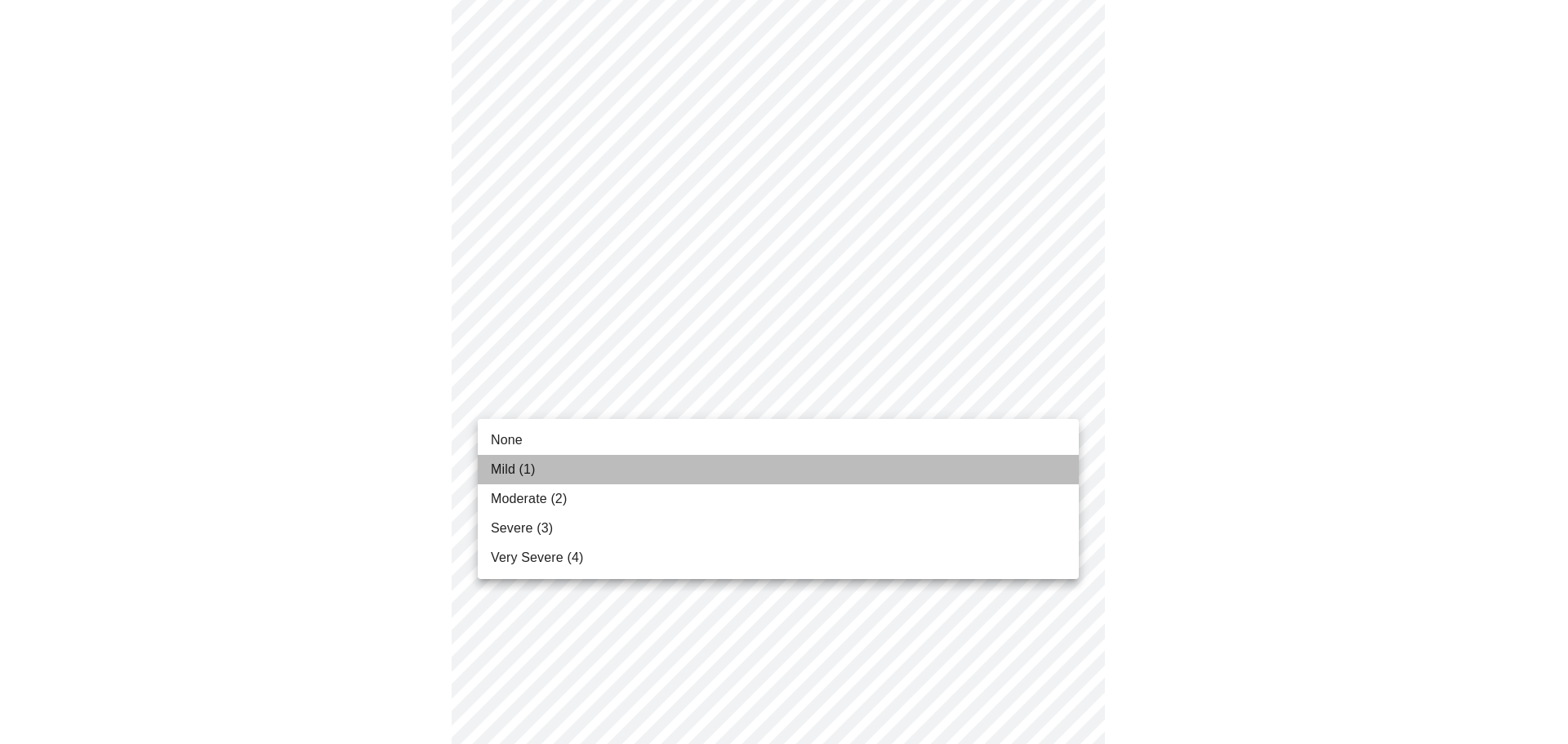
click at [1023, 455] on li "Mild (1)" at bounding box center [778, 470] width 601 height 30
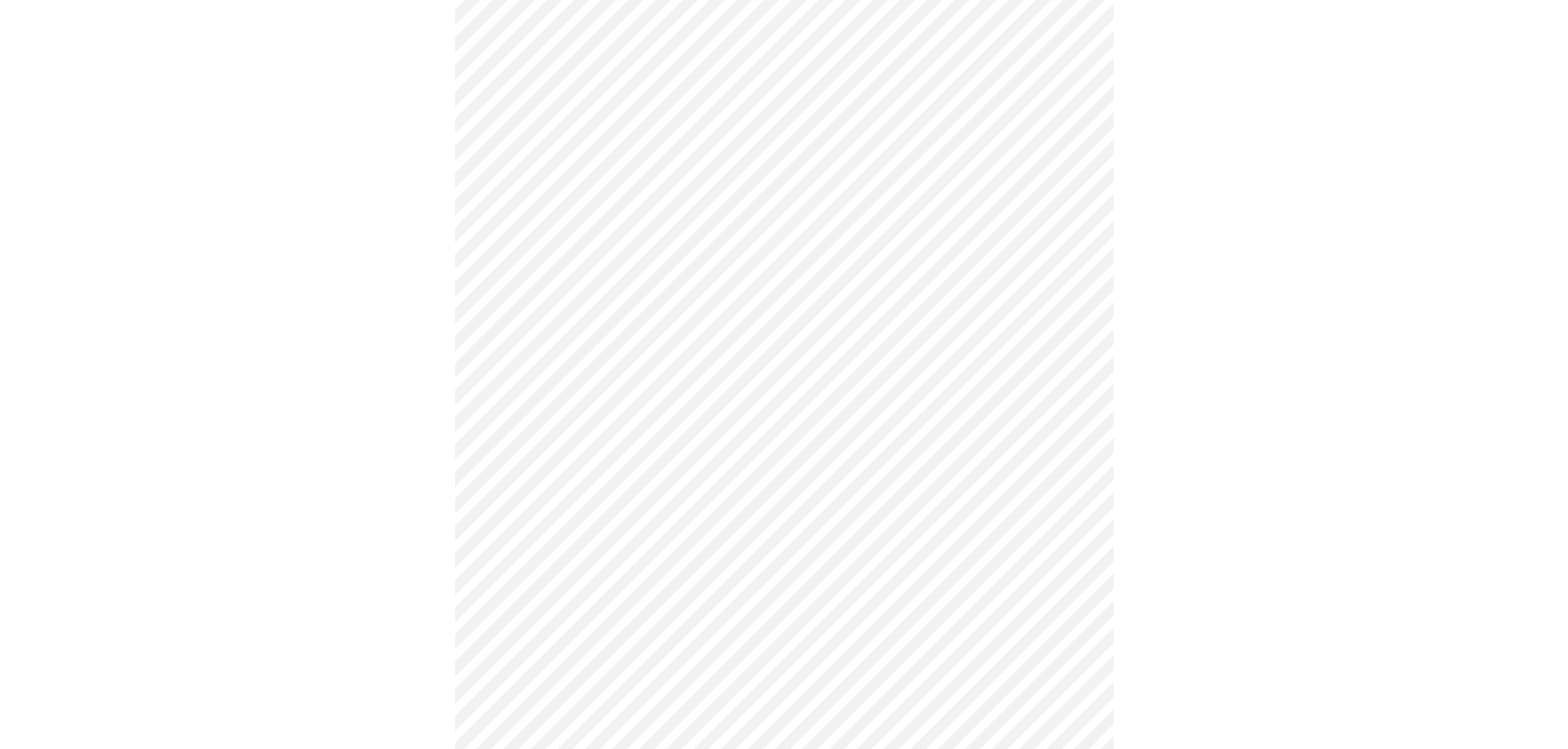
click at [1264, 497] on div at bounding box center [784, 243] width 1555 height 1890
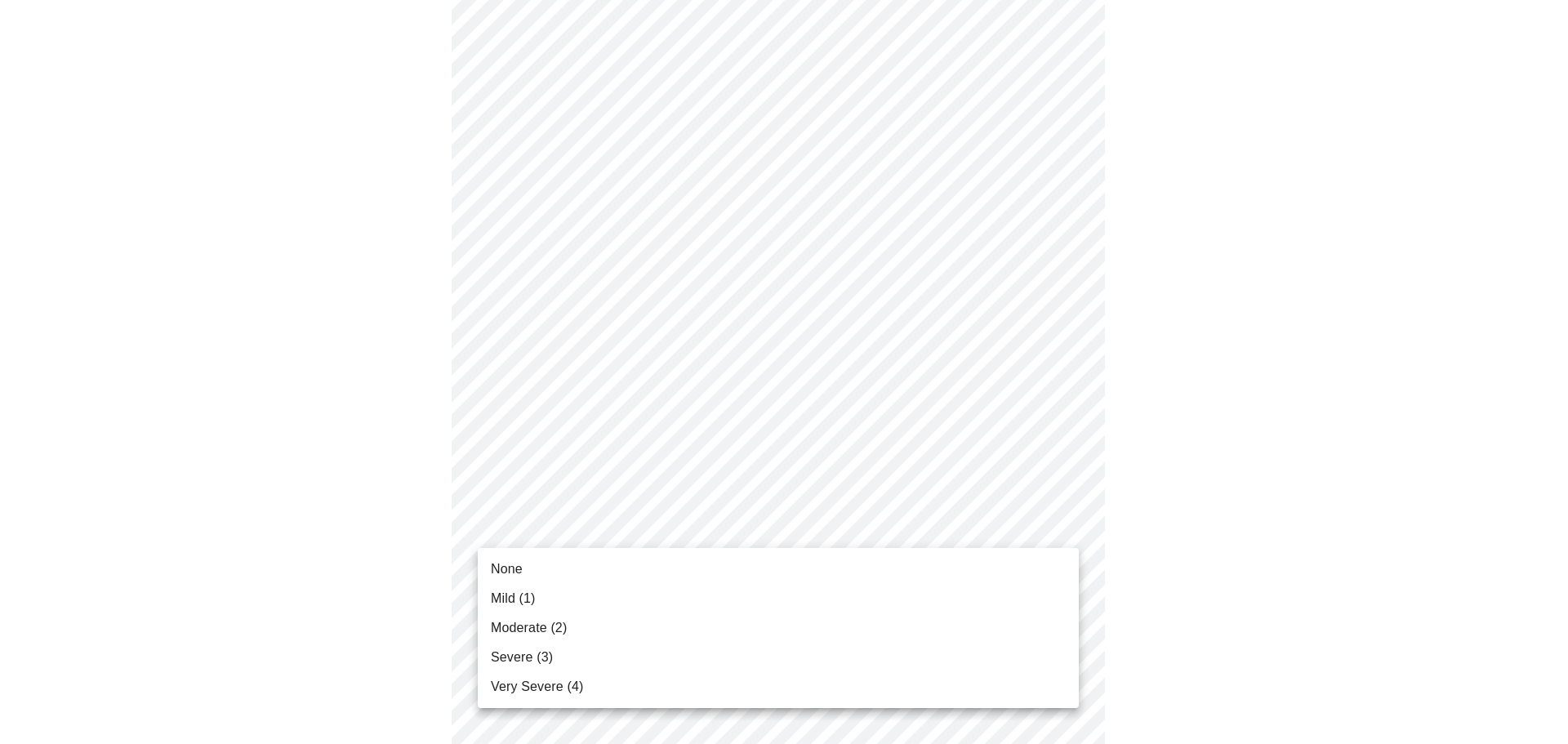
click at [1065, 523] on body "MyMenopauseRx Appointments Messaging Labs Uploads Medications Community Refer a…" at bounding box center [784, 184] width 1555 height 1991
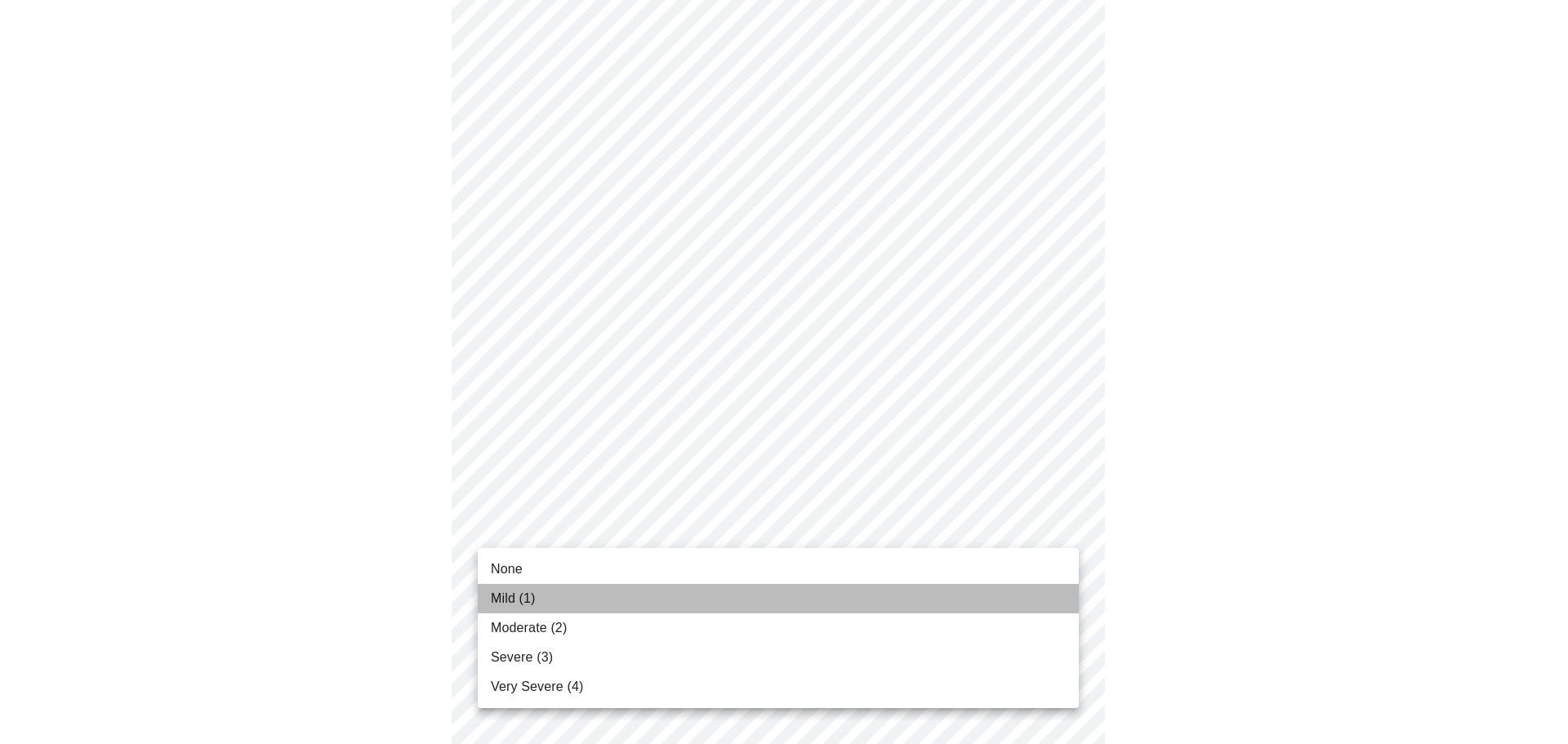
click at [911, 610] on li "Mild (1)" at bounding box center [778, 599] width 601 height 30
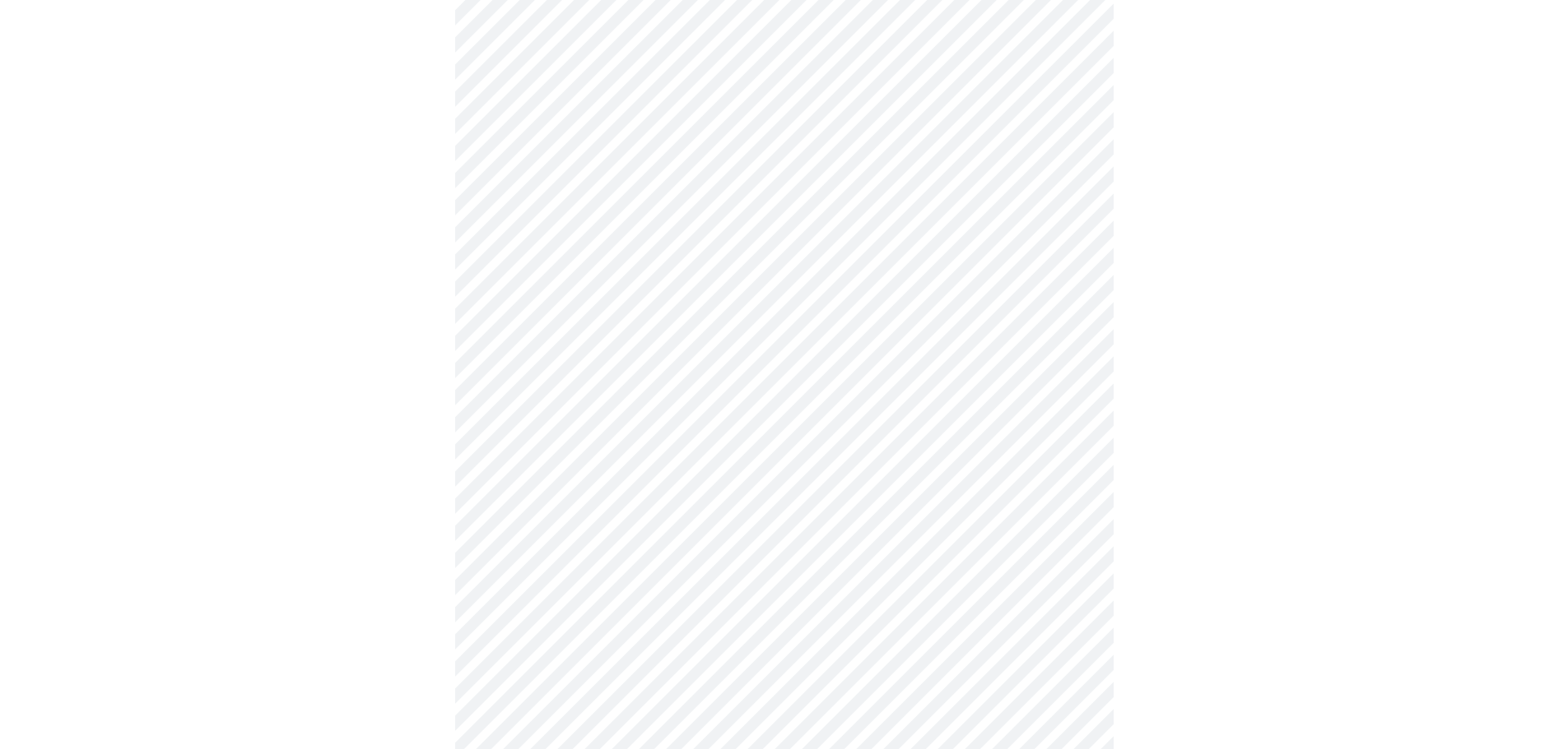
click at [1321, 567] on div at bounding box center [784, 231] width 1555 height 1866
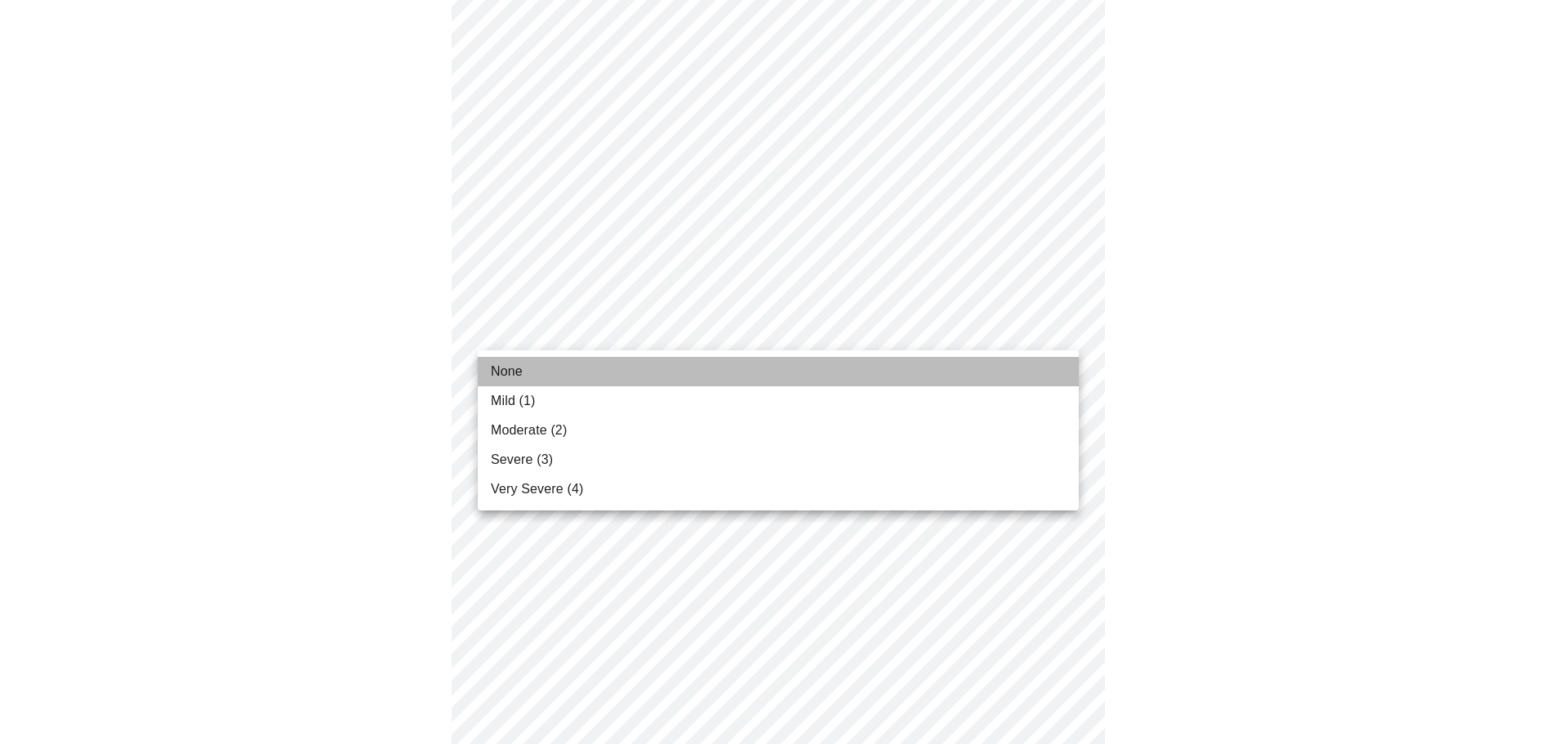
click at [1030, 374] on li "None" at bounding box center [778, 372] width 601 height 30
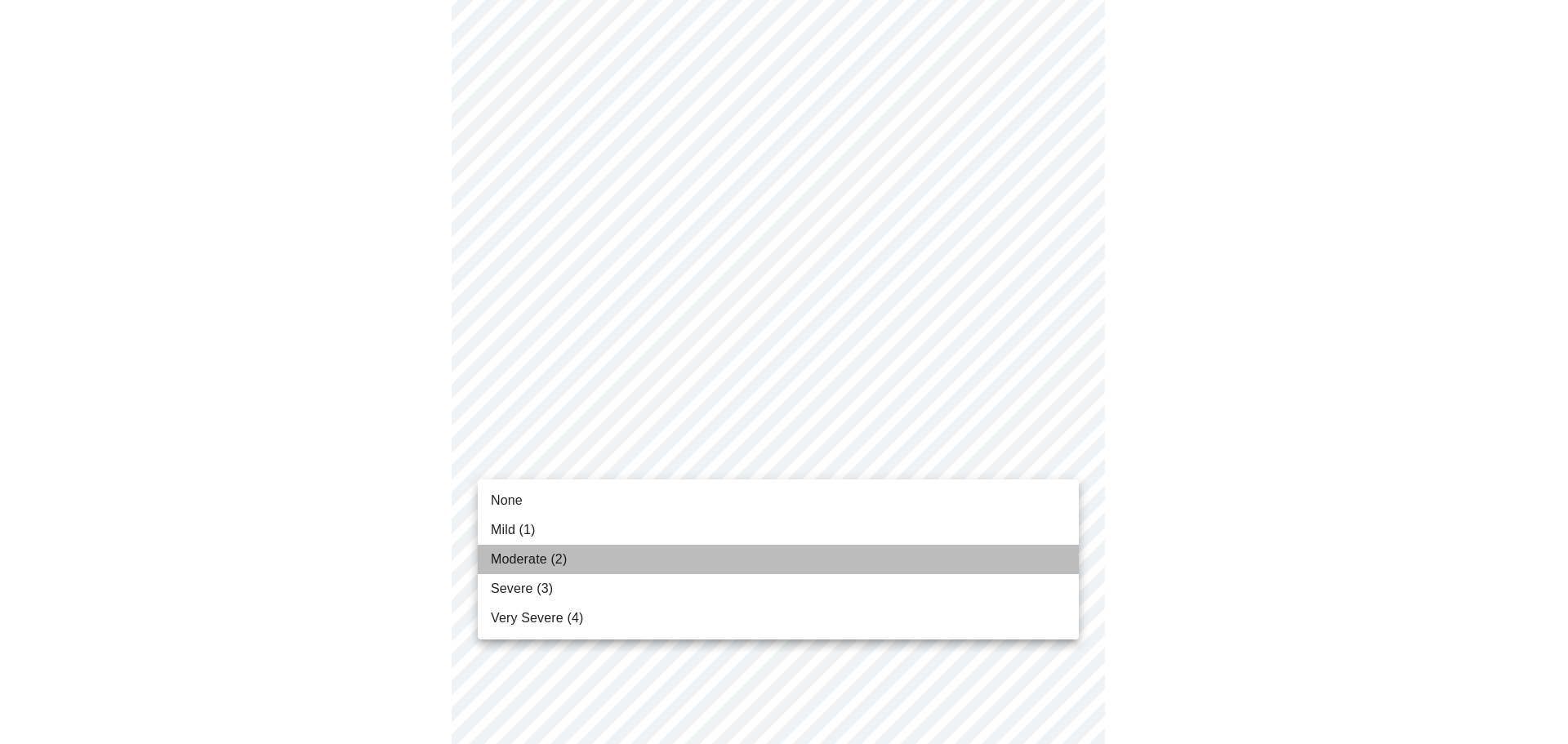
click at [1006, 559] on li "Moderate (2)" at bounding box center [778, 560] width 601 height 30
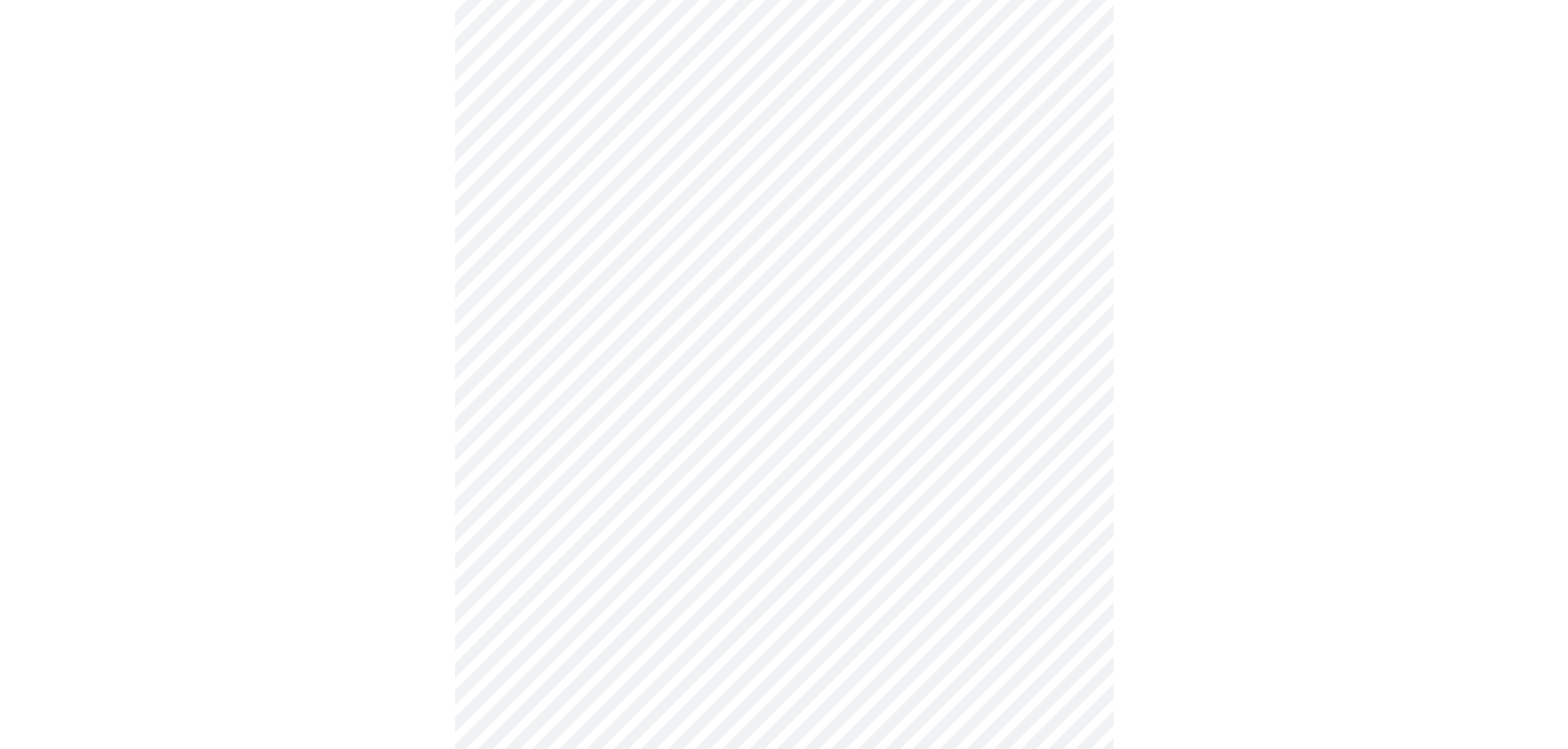
scroll to position [576, 0]
click at [1060, 364] on body "MyMenopauseRx Appointments Messaging Labs Uploads Medications Community Refer a…" at bounding box center [784, 209] width 1555 height 1557
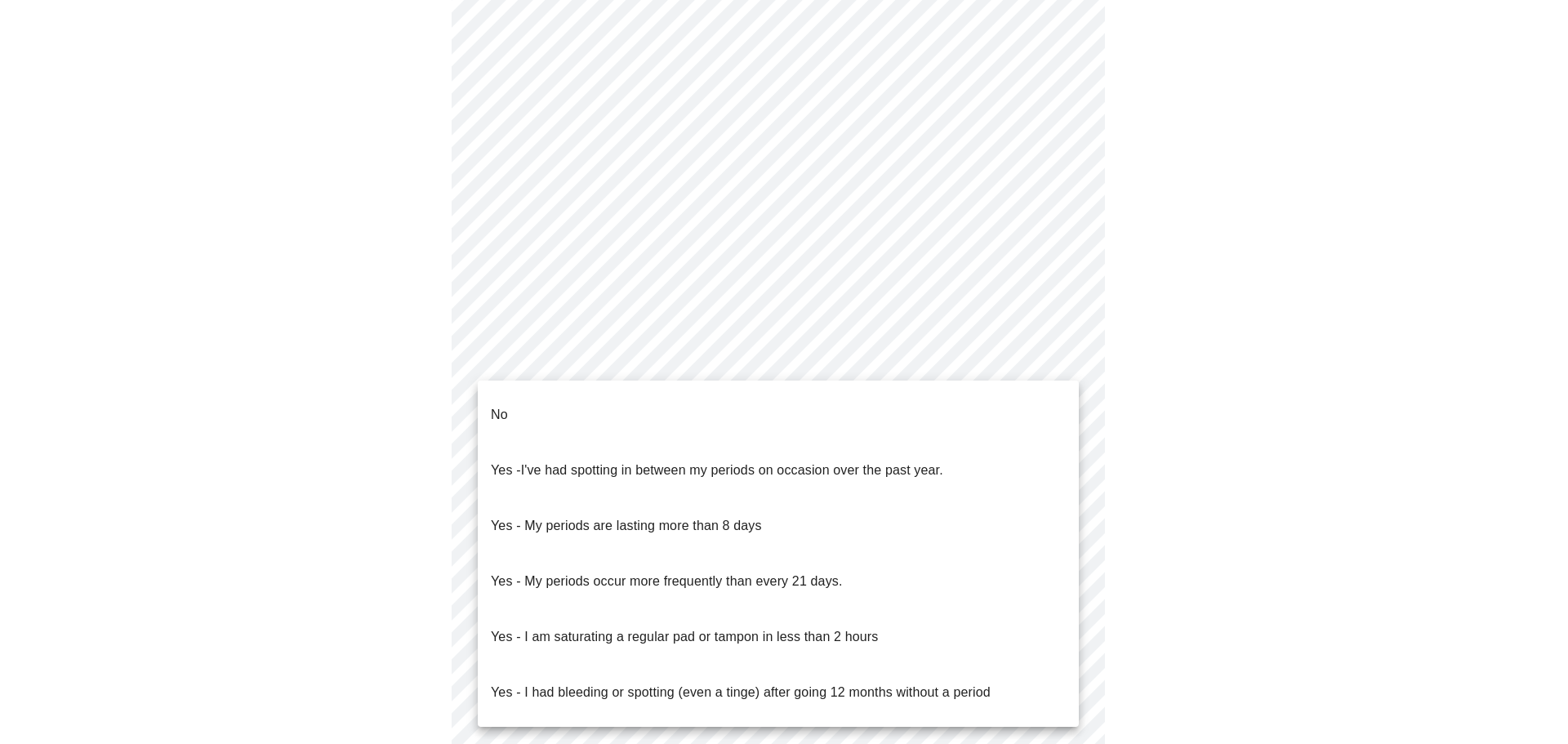
click at [1036, 417] on li "No" at bounding box center [778, 415] width 601 height 55
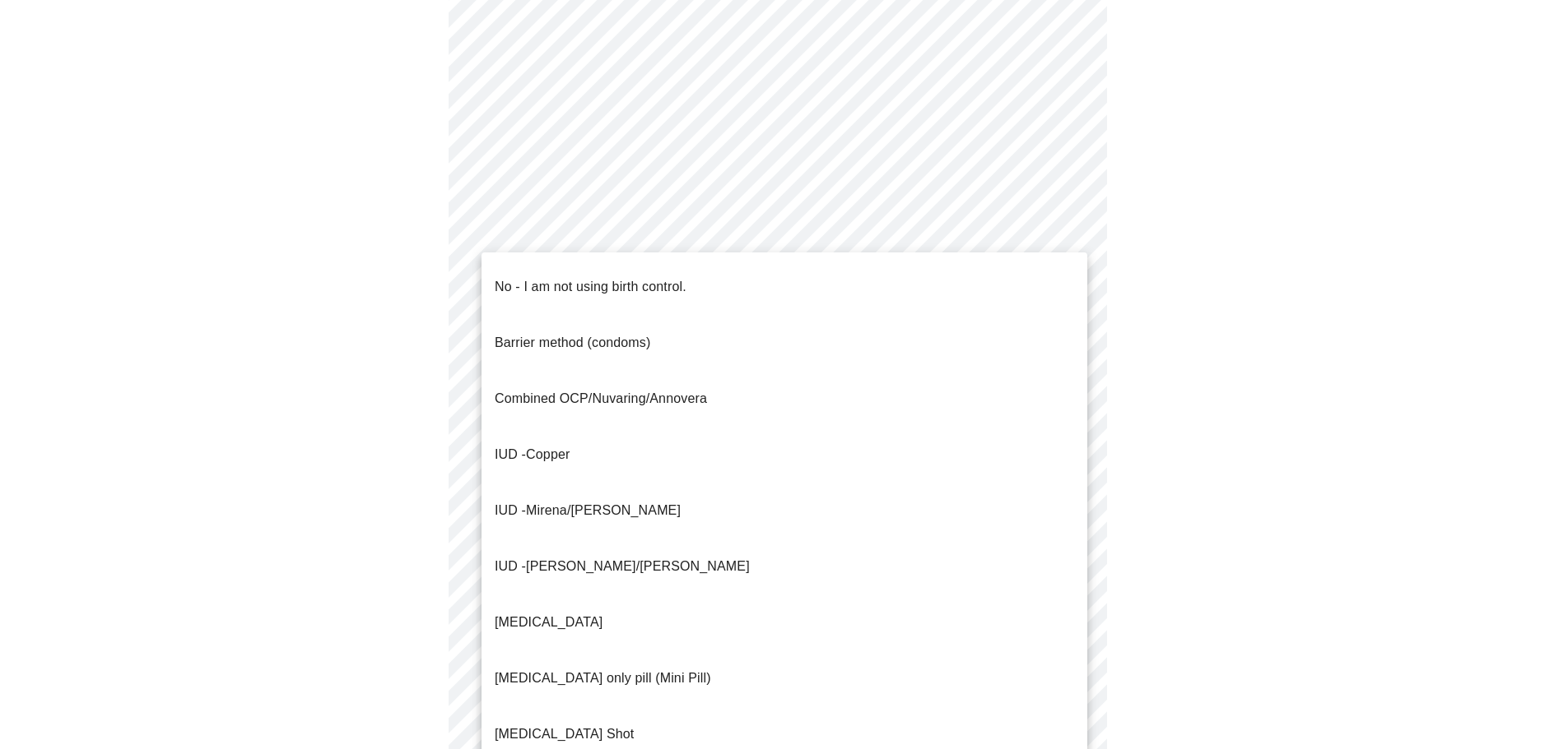
click at [1074, 479] on body "MyMenopauseRx Appointments Messaging Labs Uploads Medications Community Refer a…" at bounding box center [784, 204] width 1555 height 1547
click at [1018, 283] on li "No - I am not using birth control." at bounding box center [784, 287] width 606 height 56
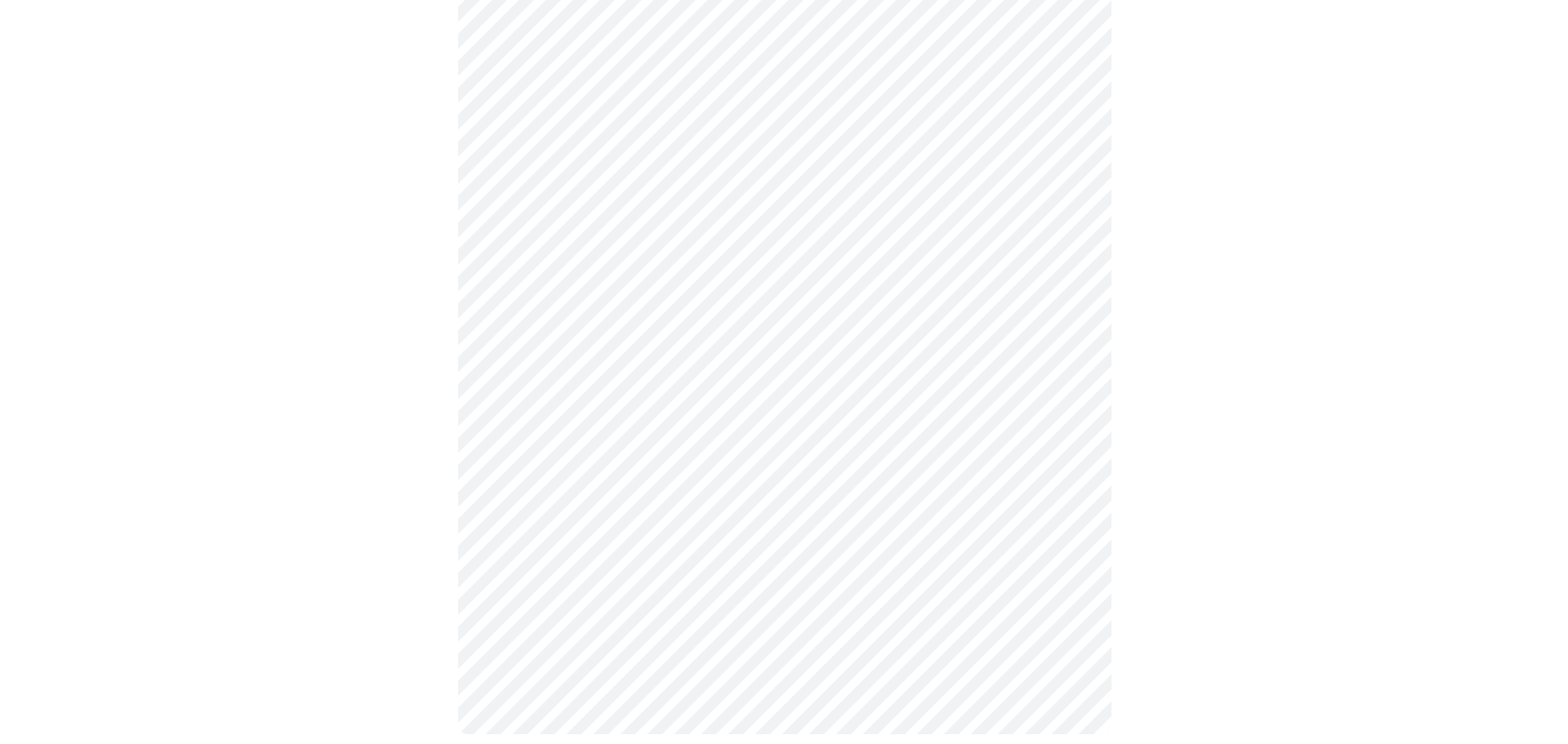
scroll to position [783, 0]
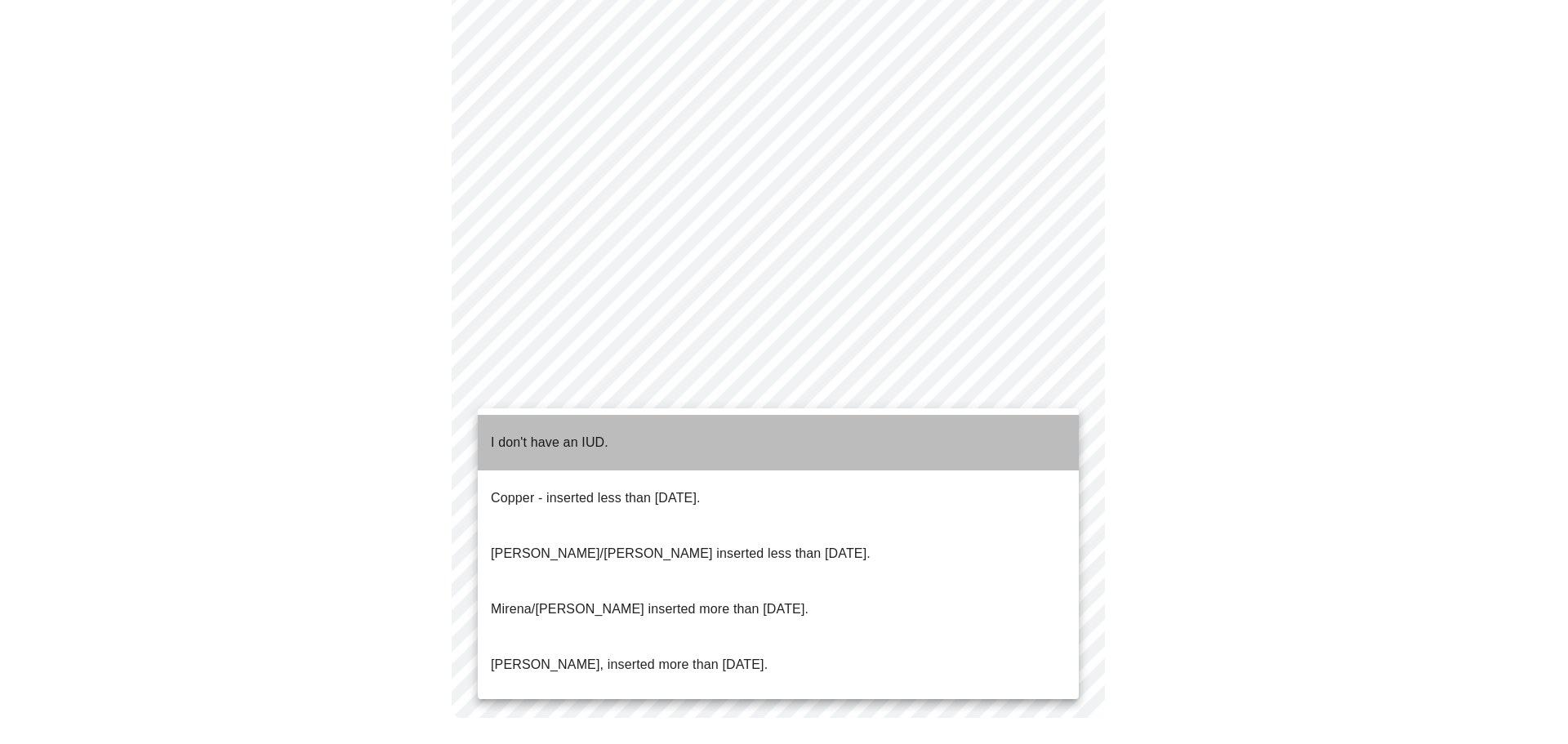
click at [974, 443] on li "I don't have an IUD." at bounding box center [778, 443] width 601 height 55
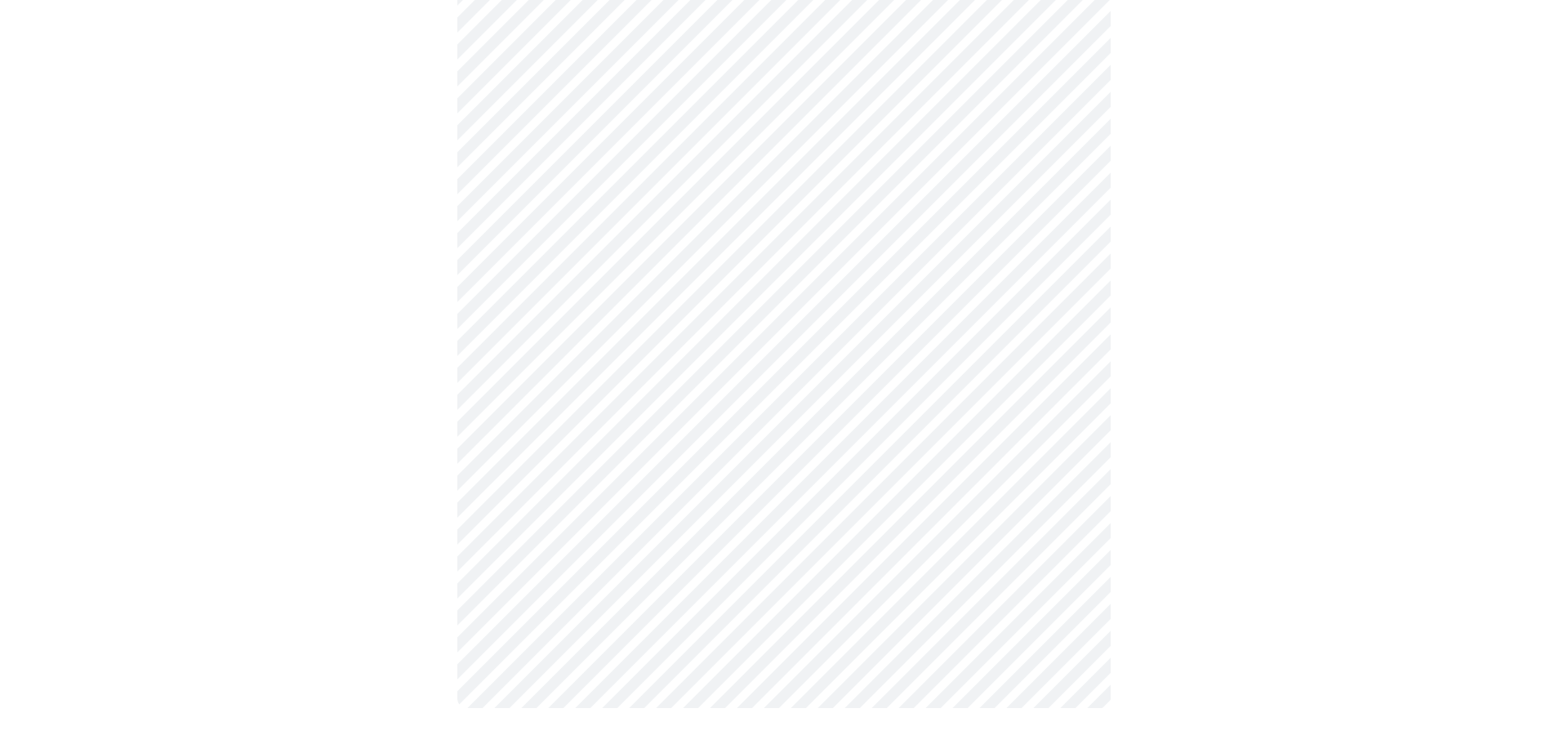
scroll to position [773, 0]
click at [1350, 464] on div at bounding box center [777, 49] width 1542 height 1404
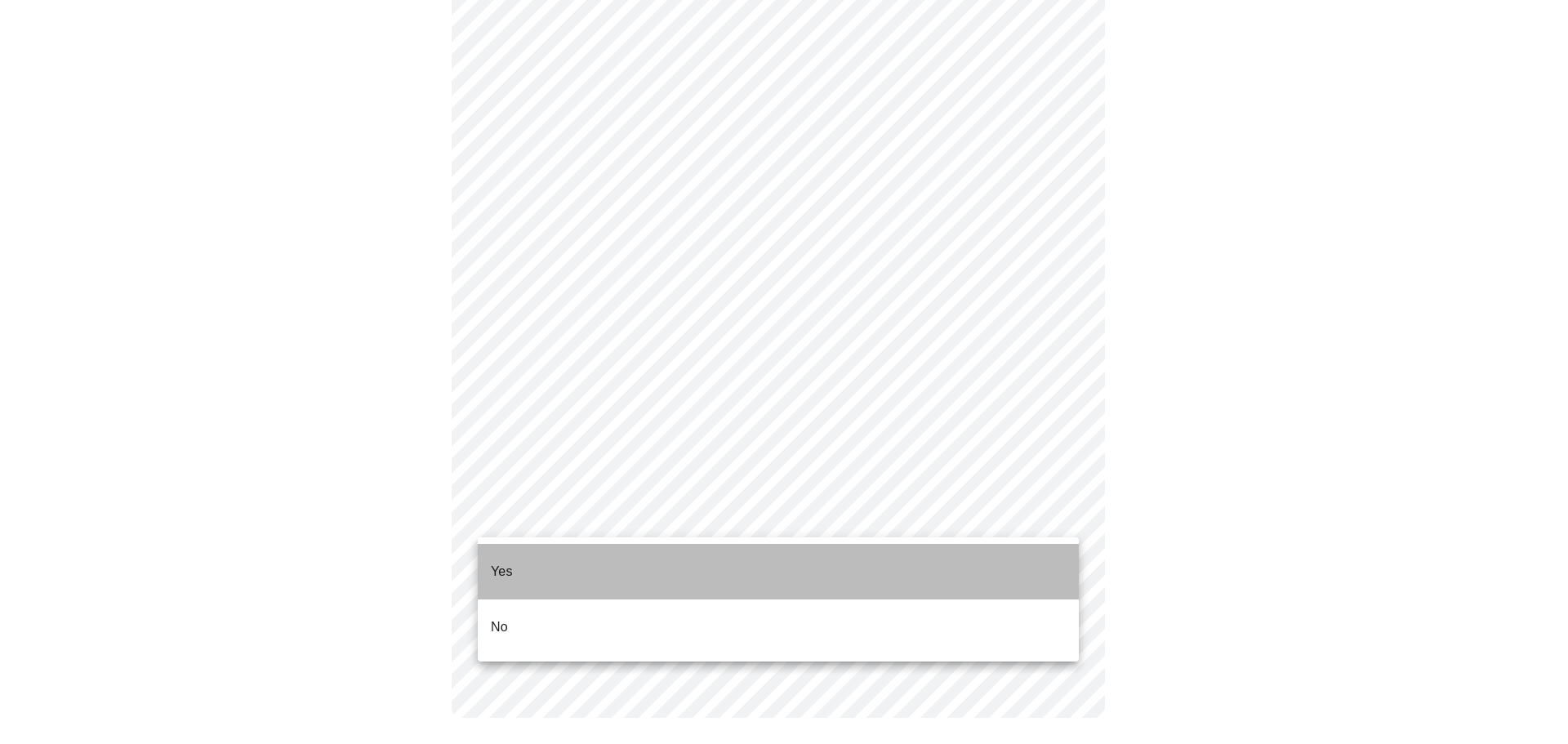
click at [989, 569] on li "Yes" at bounding box center [778, 571] width 601 height 55
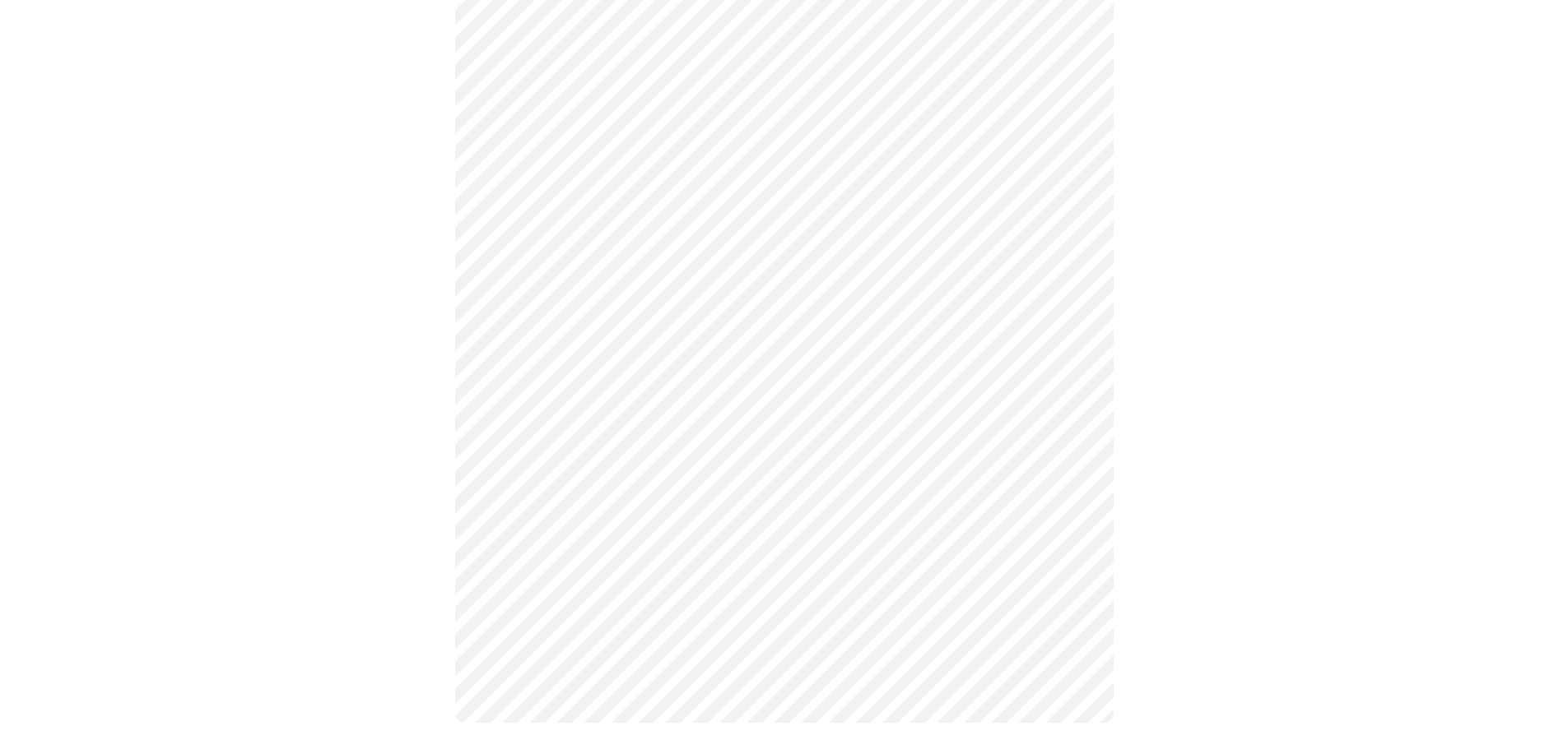
click at [1311, 546] on div at bounding box center [784, 54] width 1555 height 1403
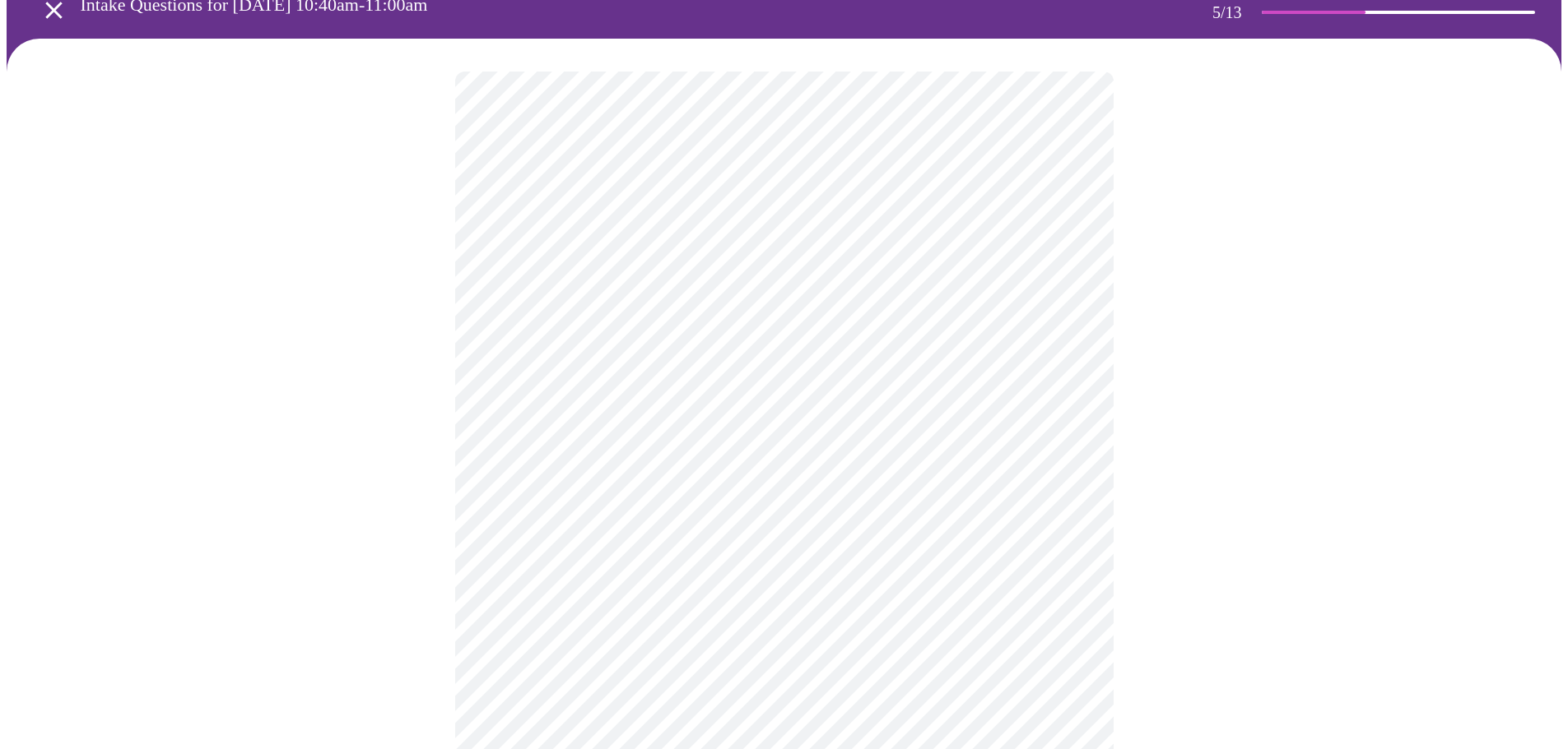
scroll to position [165, 0]
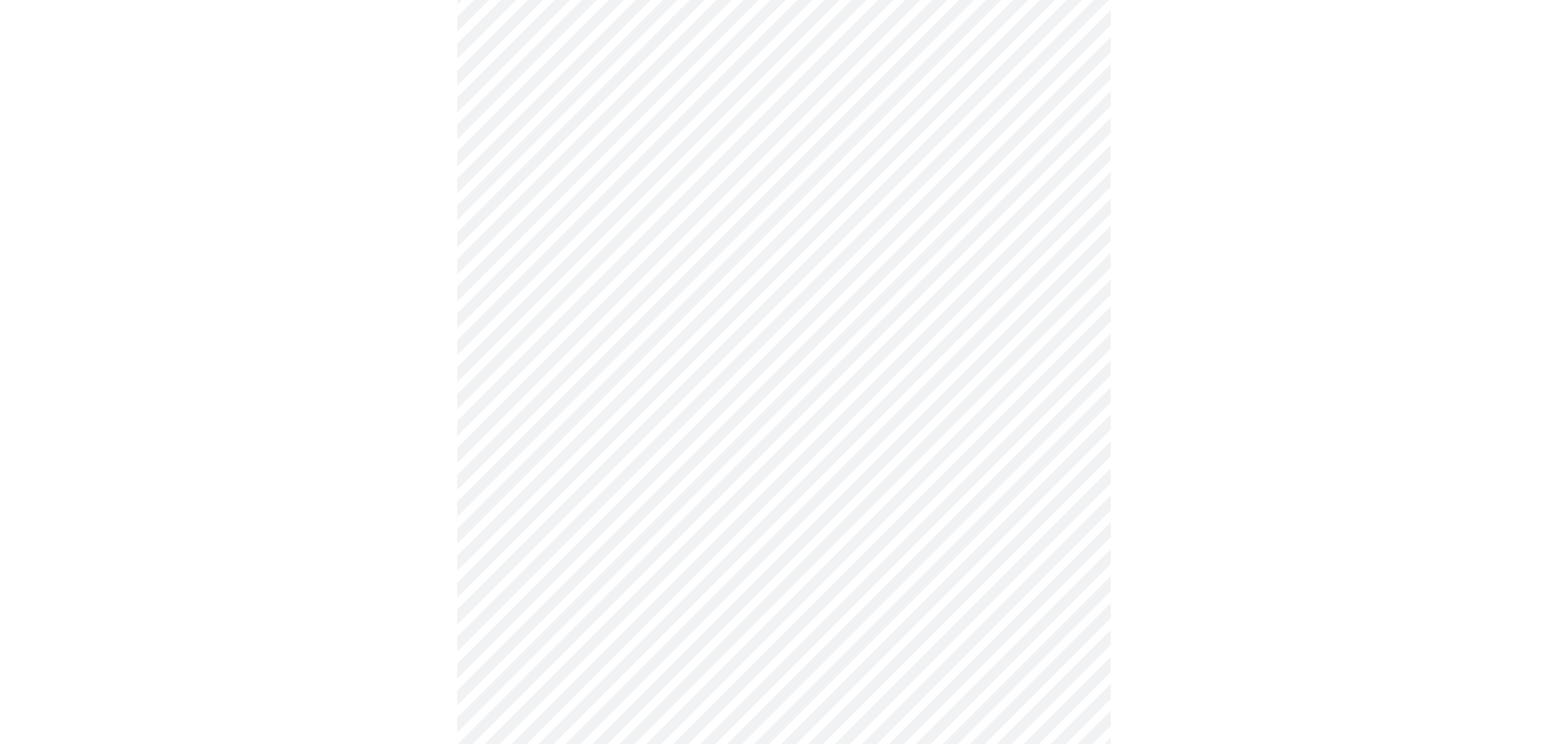
click at [1051, 257] on body "MyMenopauseRx Appointments Messaging Labs Uploads Medications Community Refer a…" at bounding box center [784, 429] width 1555 height 1172
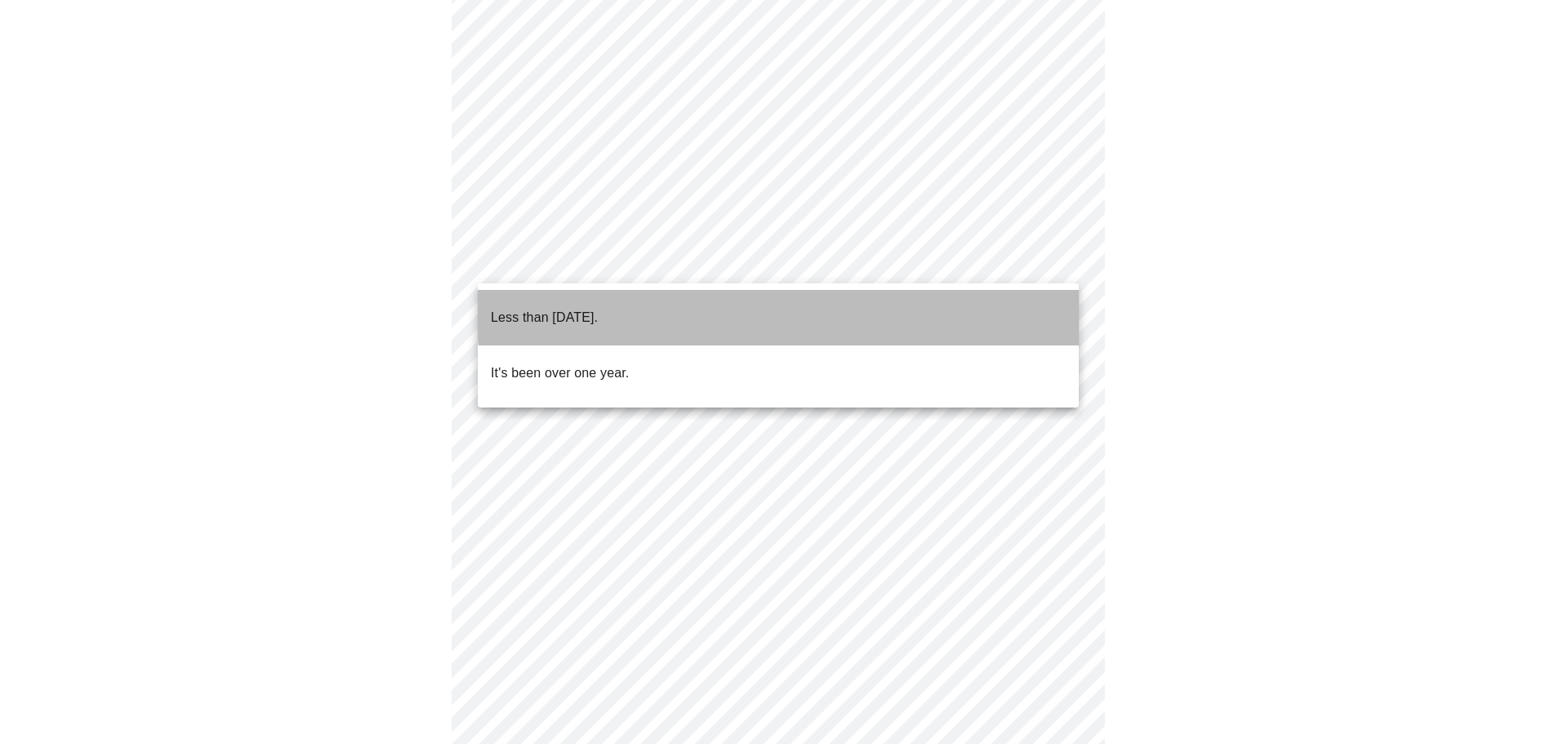
click at [1020, 297] on li "Less than [DATE]." at bounding box center [778, 317] width 601 height 55
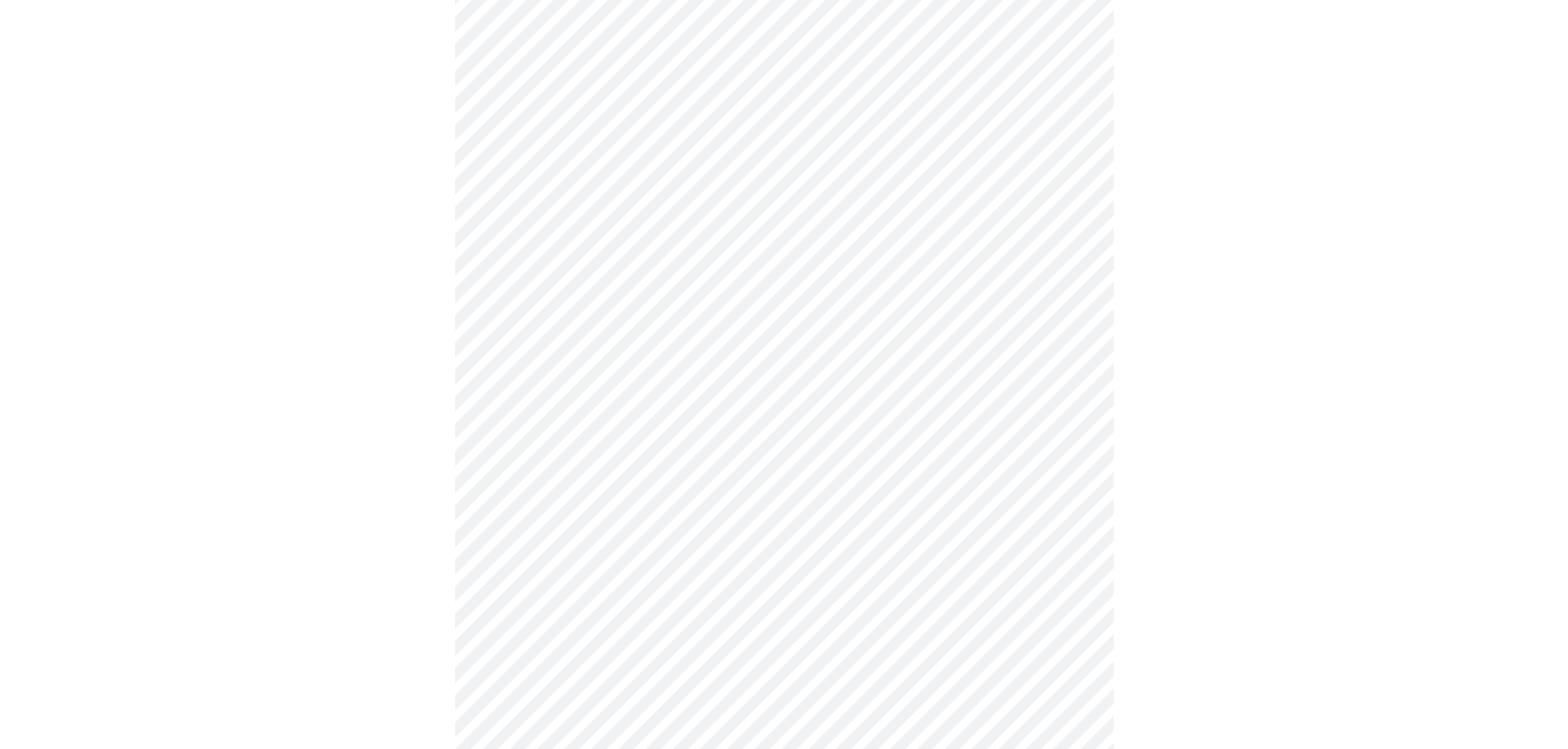
click at [1306, 391] on div at bounding box center [784, 485] width 1555 height 1056
click at [1254, 461] on div at bounding box center [784, 466] width 1555 height 1020
click at [1208, 630] on div at bounding box center [784, 449] width 1555 height 985
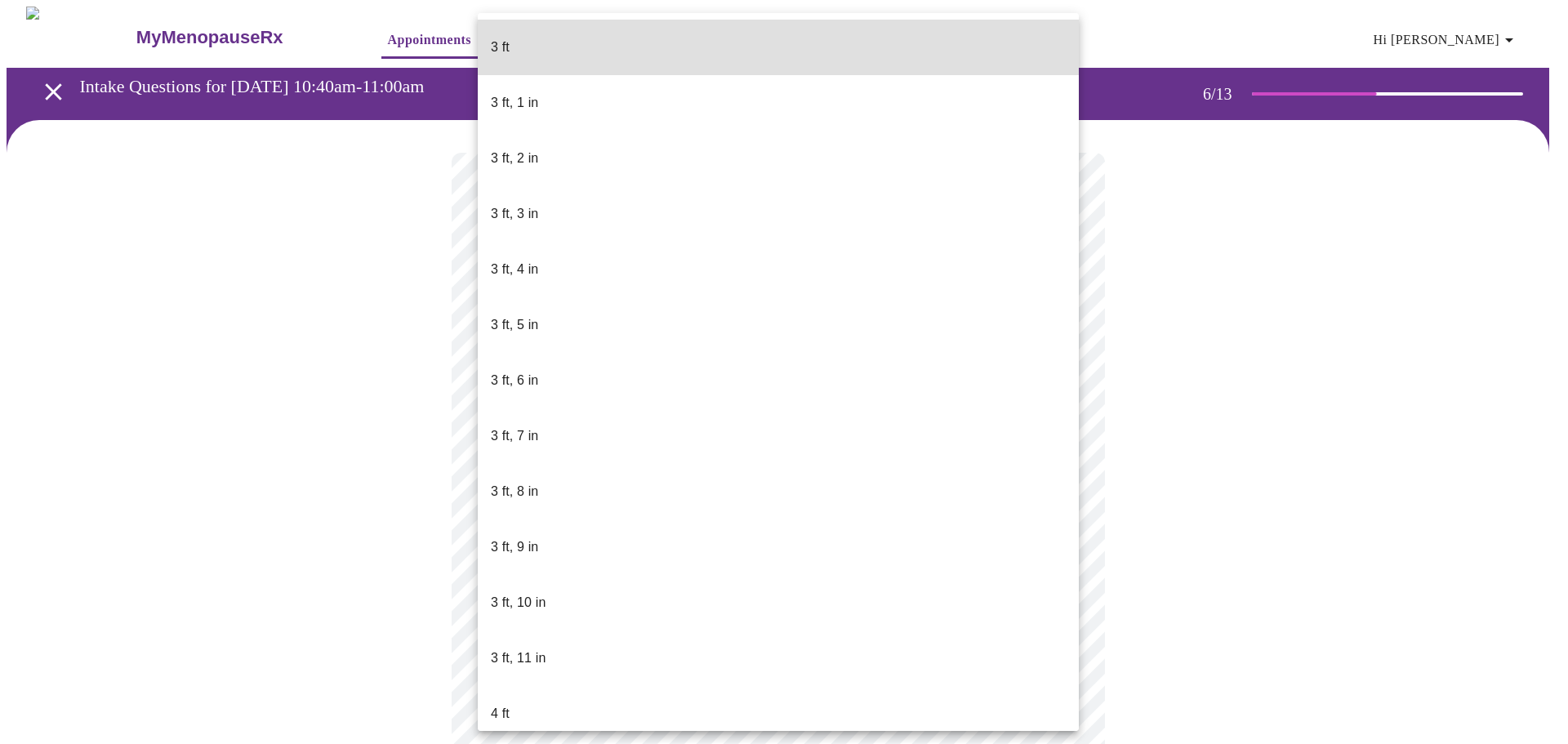
click at [848, 459] on body "MyMenopauseRx Appointments Messaging Labs Uploads Medications Community Refer a…" at bounding box center [784, 443] width 1555 height 873
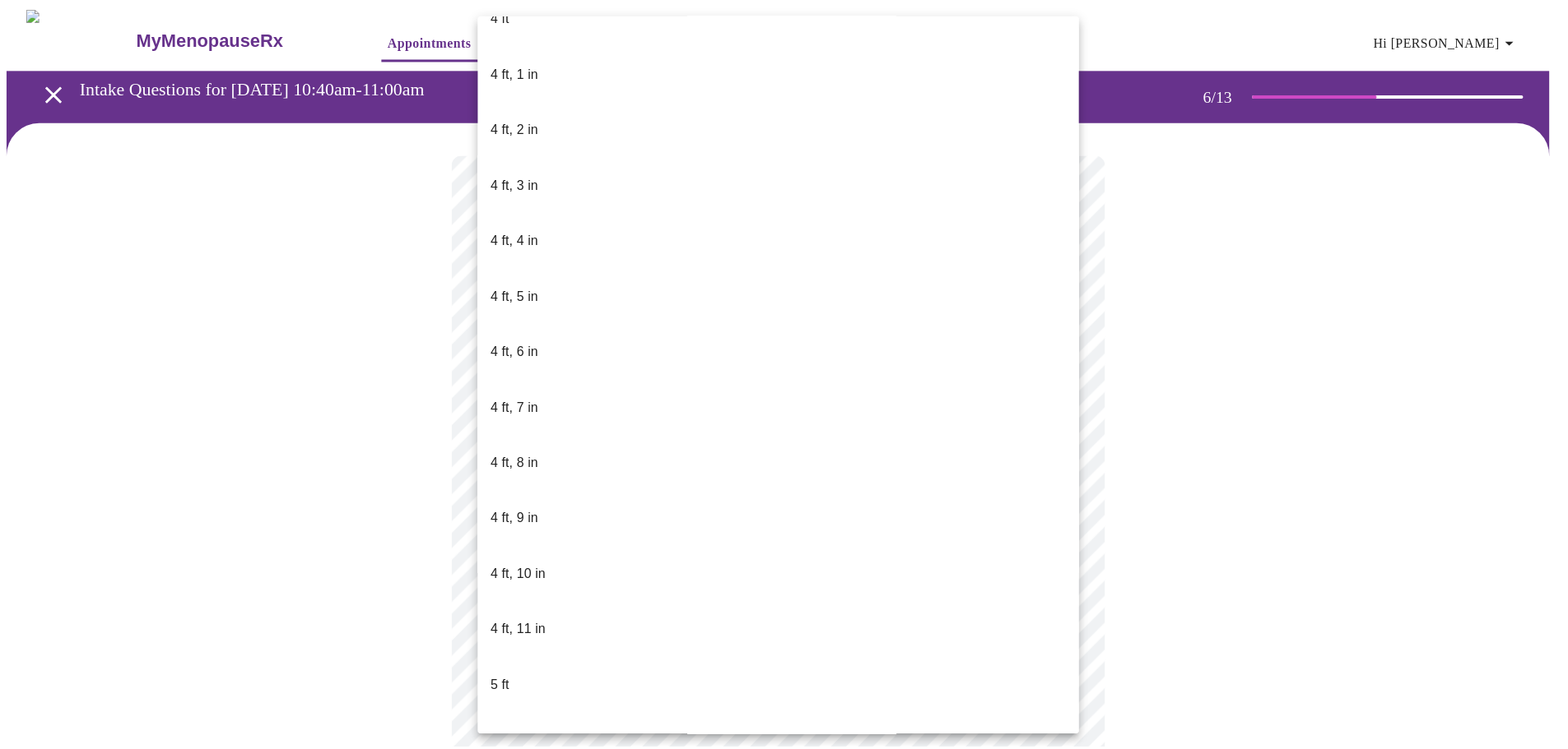
scroll to position [741, 0]
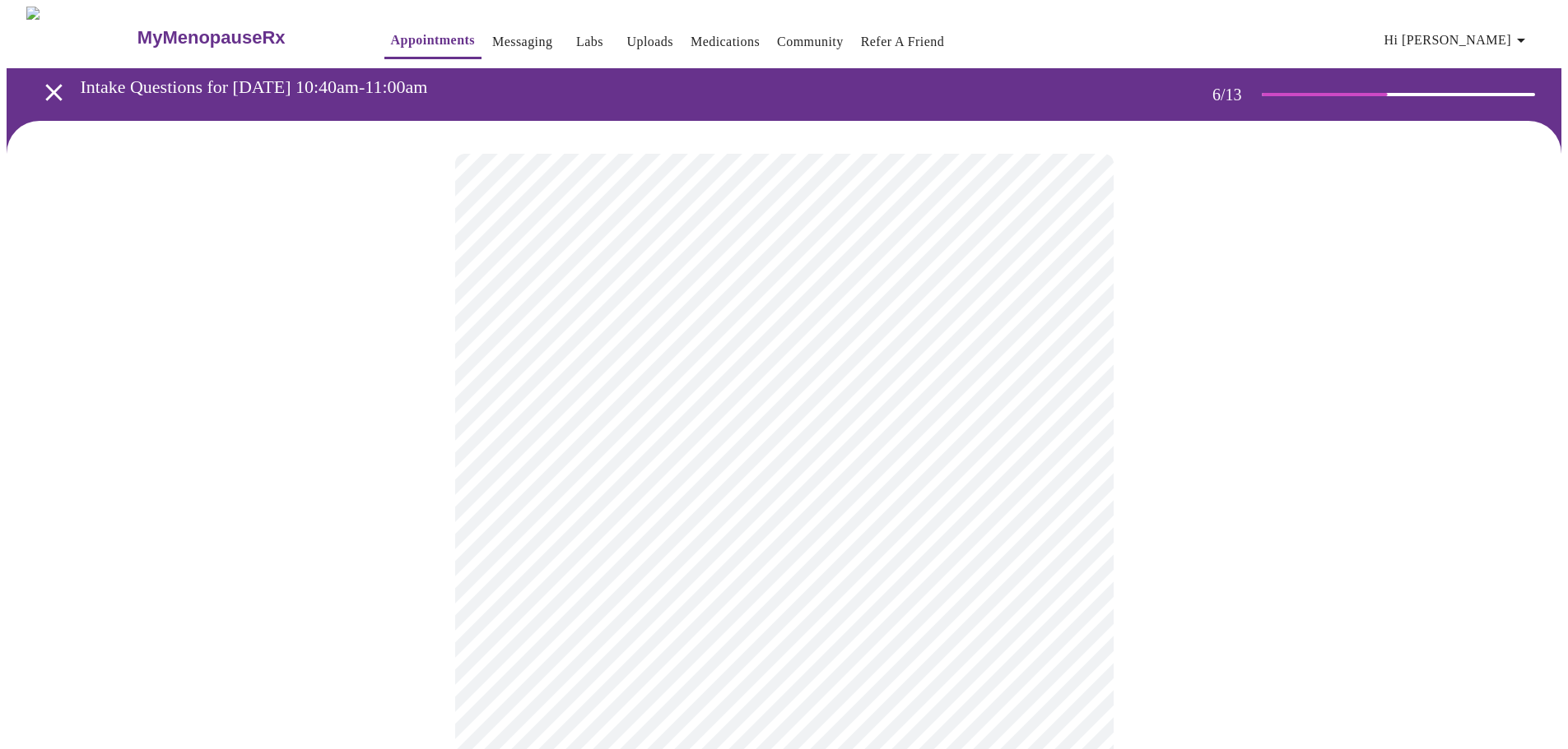
click at [1425, 511] on div at bounding box center [784, 497] width 1555 height 754
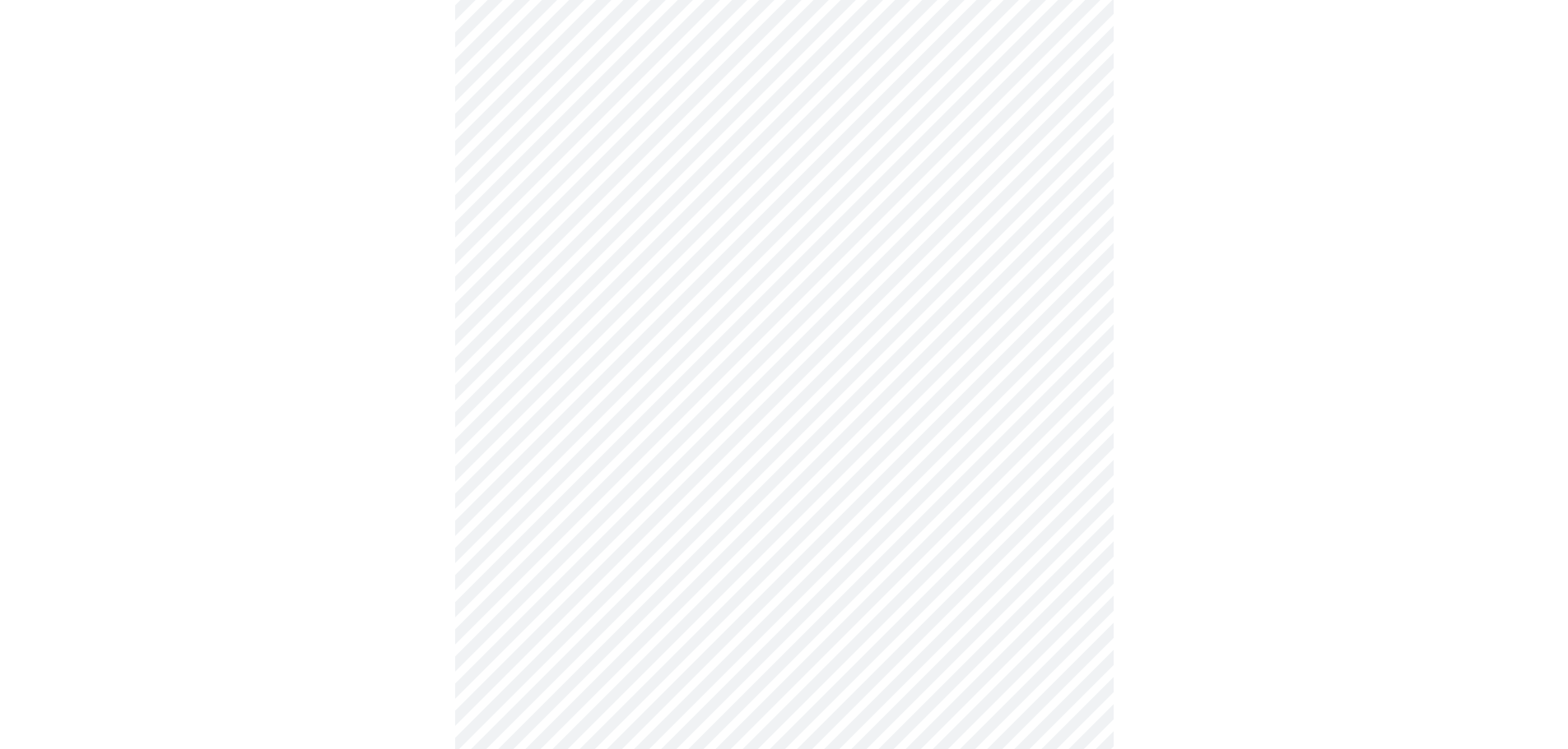
scroll to position [4196, 0]
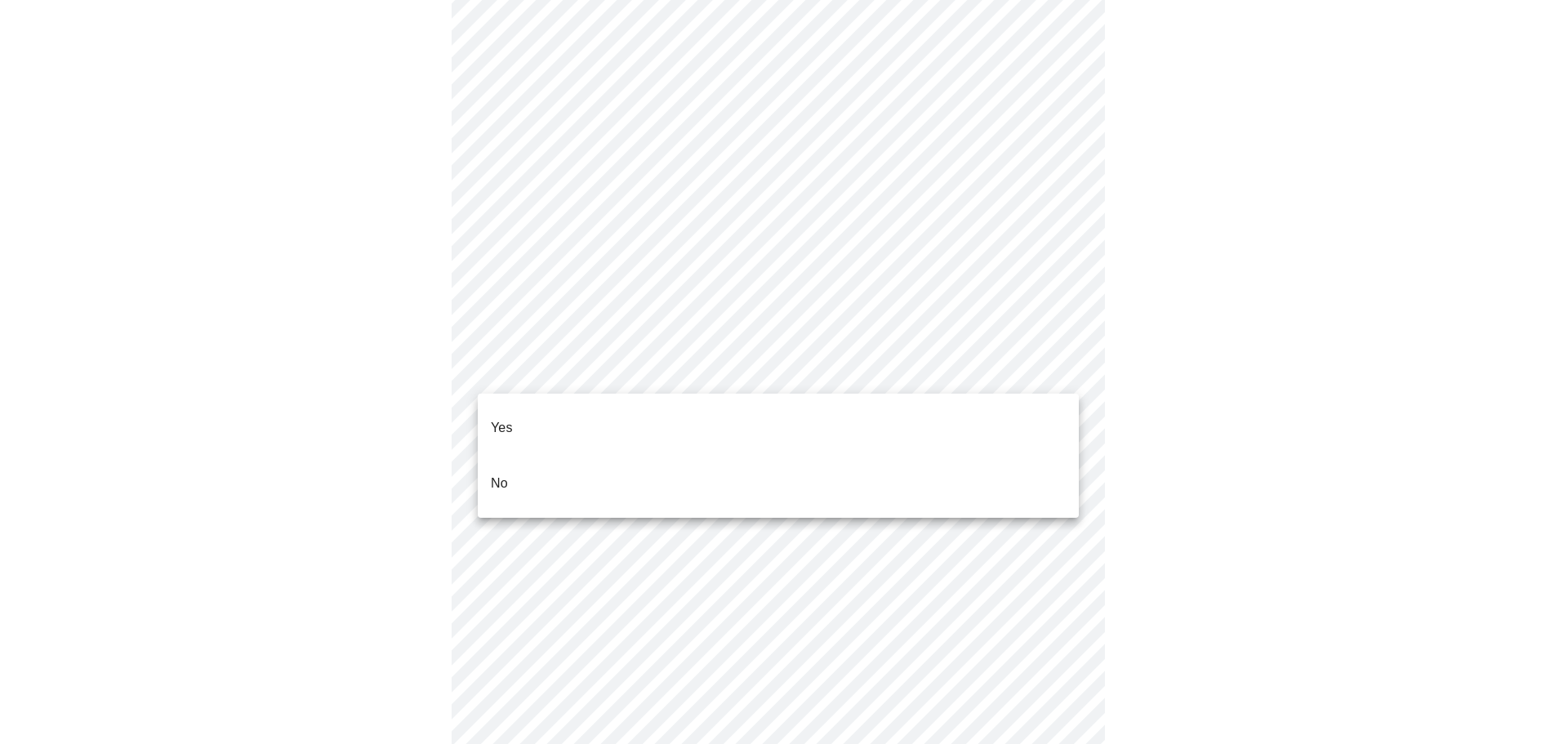
click at [1215, 303] on div at bounding box center [784, 372] width 1568 height 744
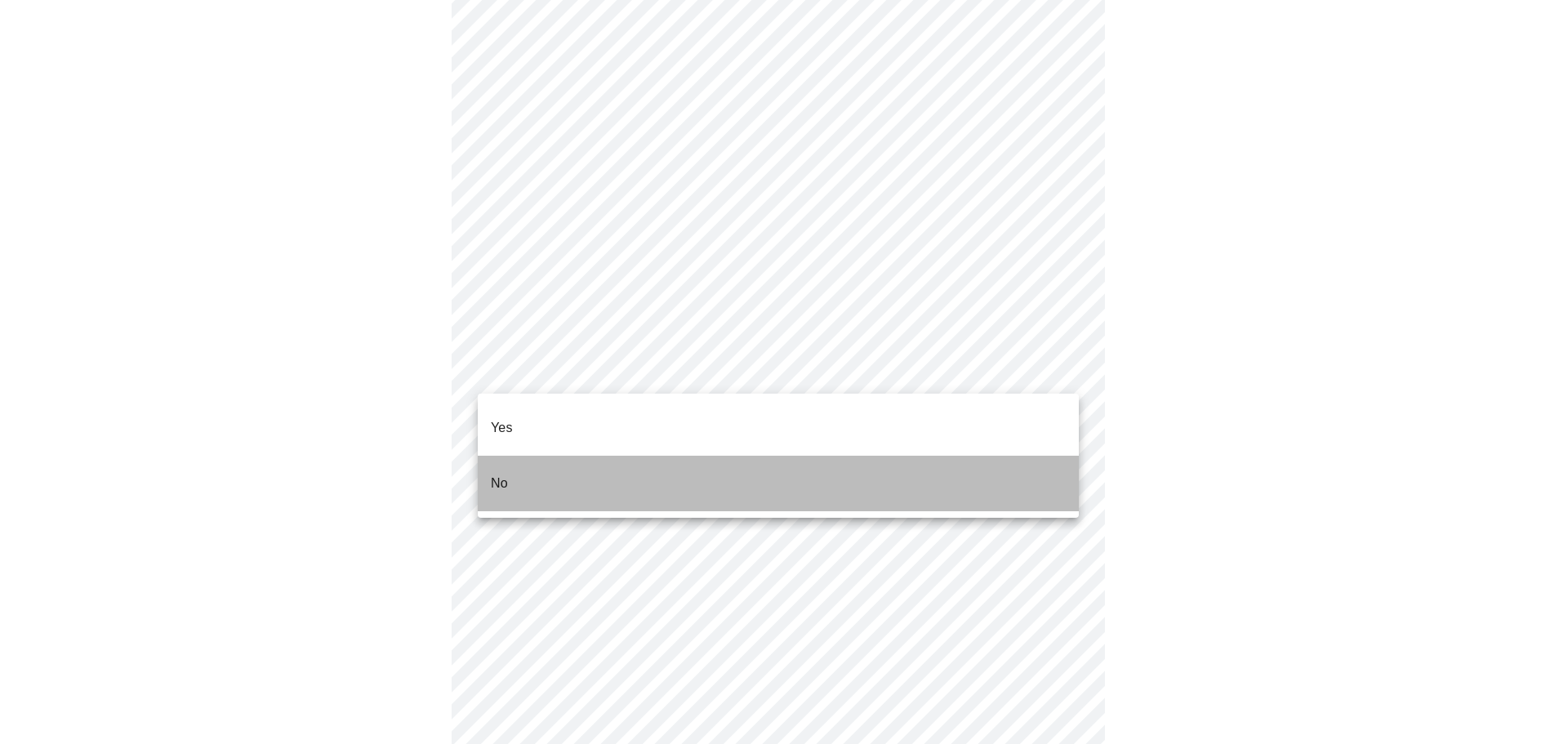
click at [939, 456] on li "No" at bounding box center [778, 483] width 601 height 55
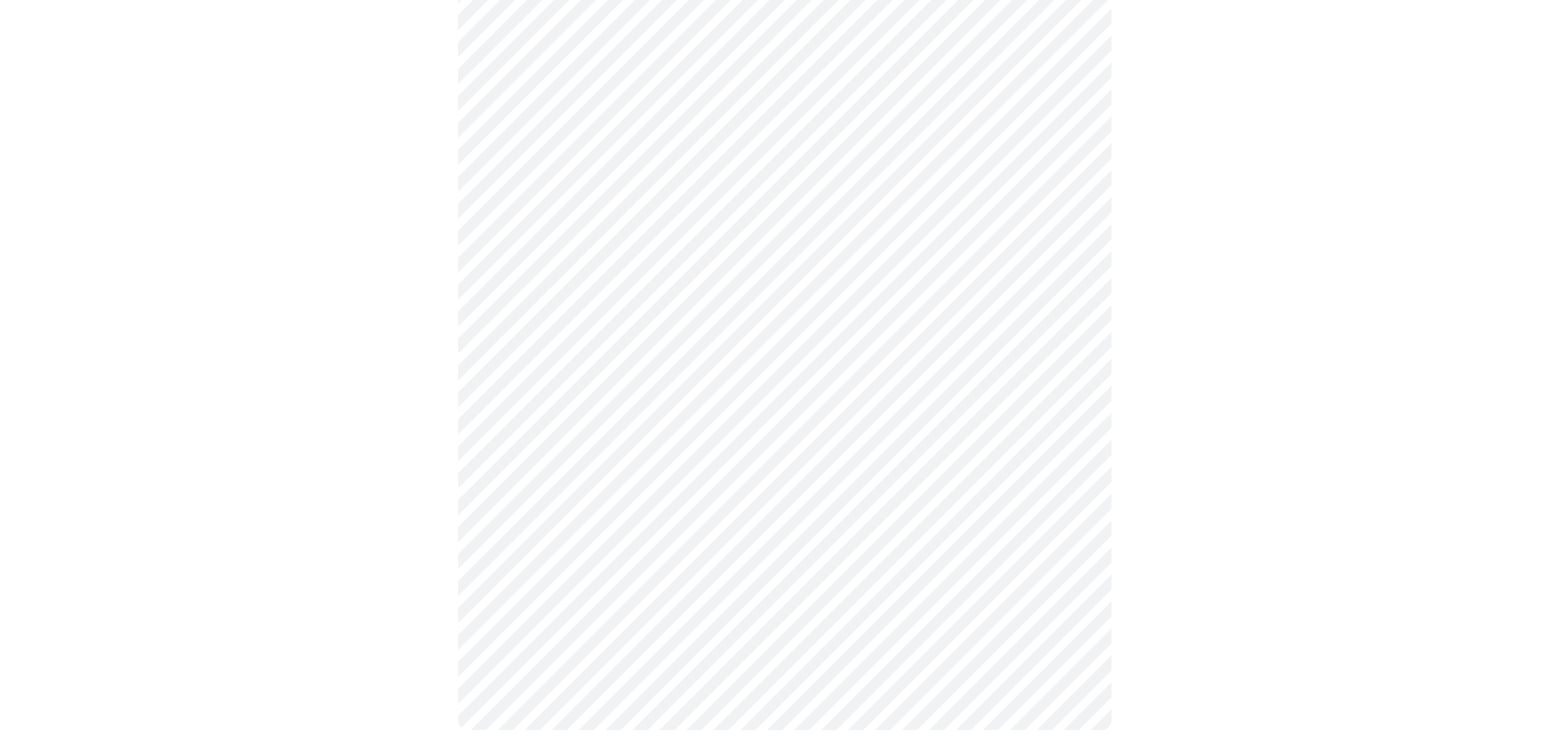
scroll to position [851, 0]
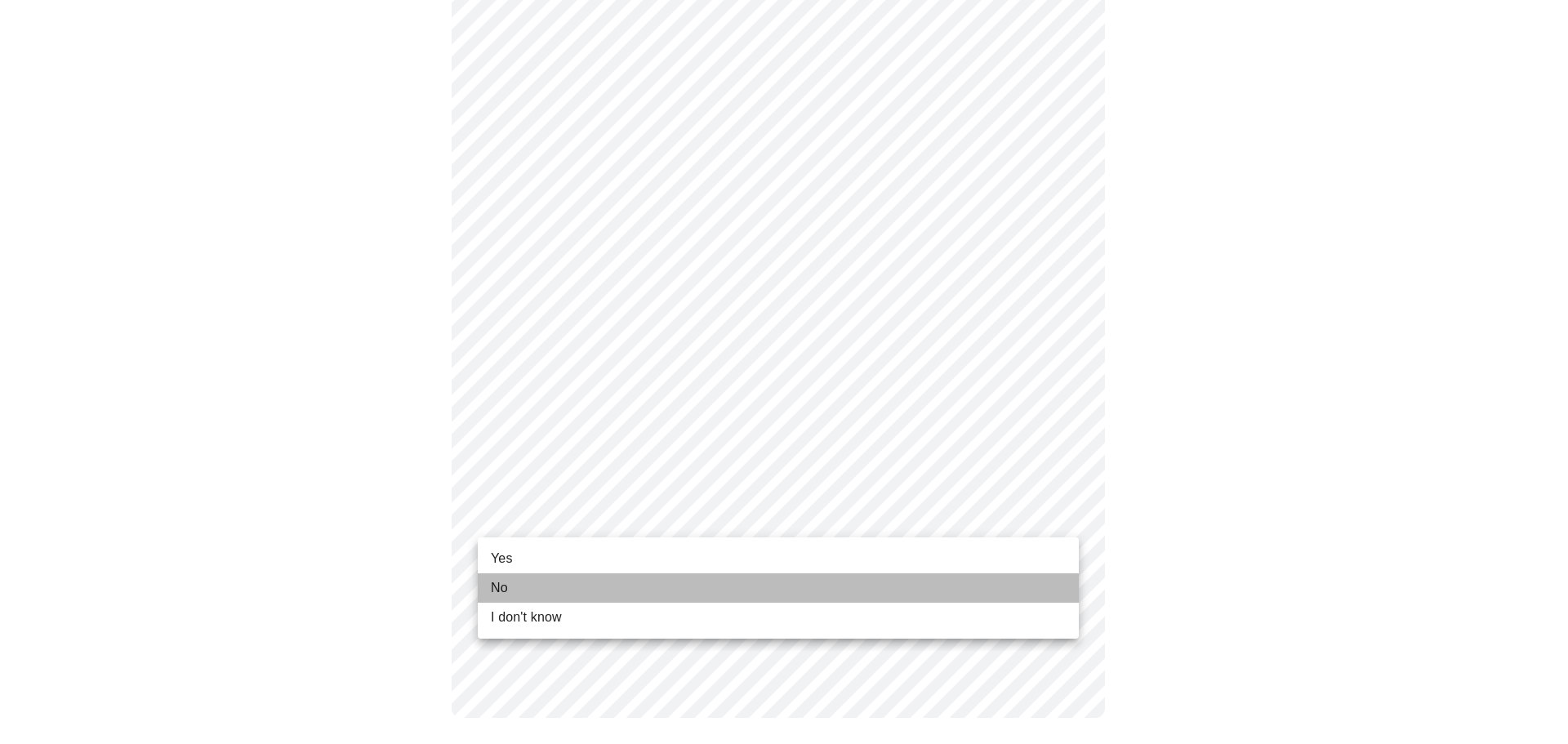
click at [995, 583] on li "No" at bounding box center [778, 589] width 601 height 30
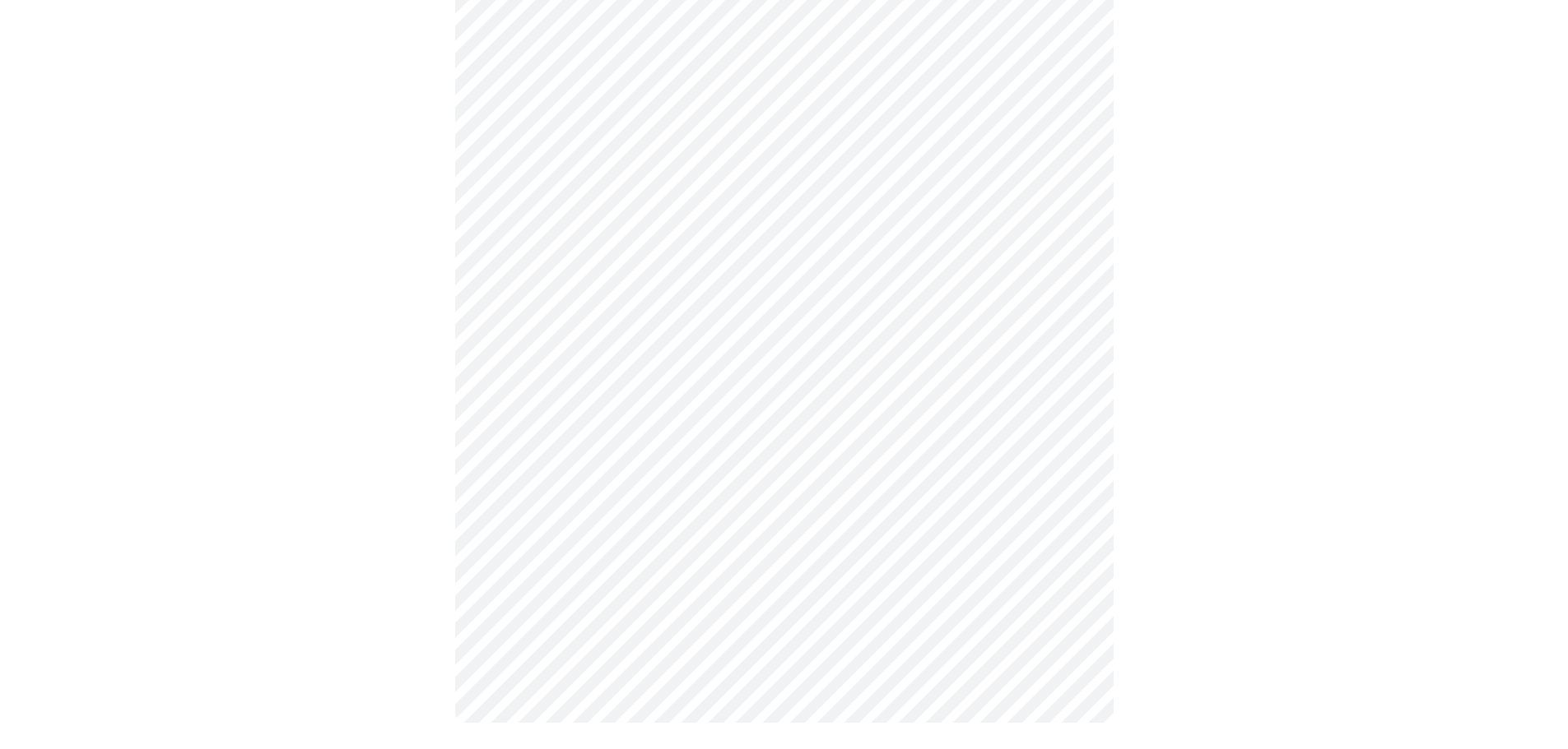
click at [1308, 561] on div at bounding box center [784, 21] width 1555 height 1469
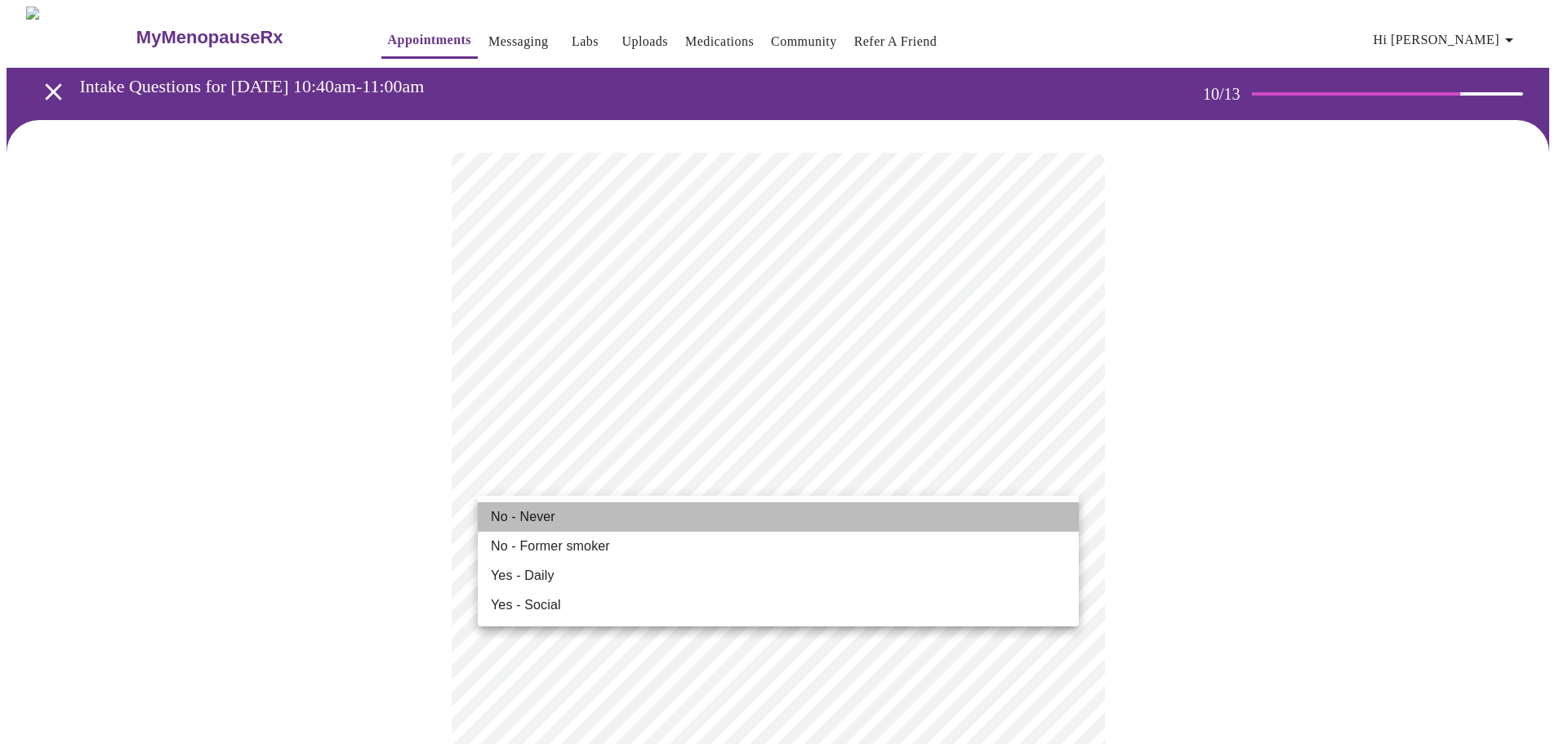
click at [958, 522] on li "No - Never" at bounding box center [778, 518] width 601 height 30
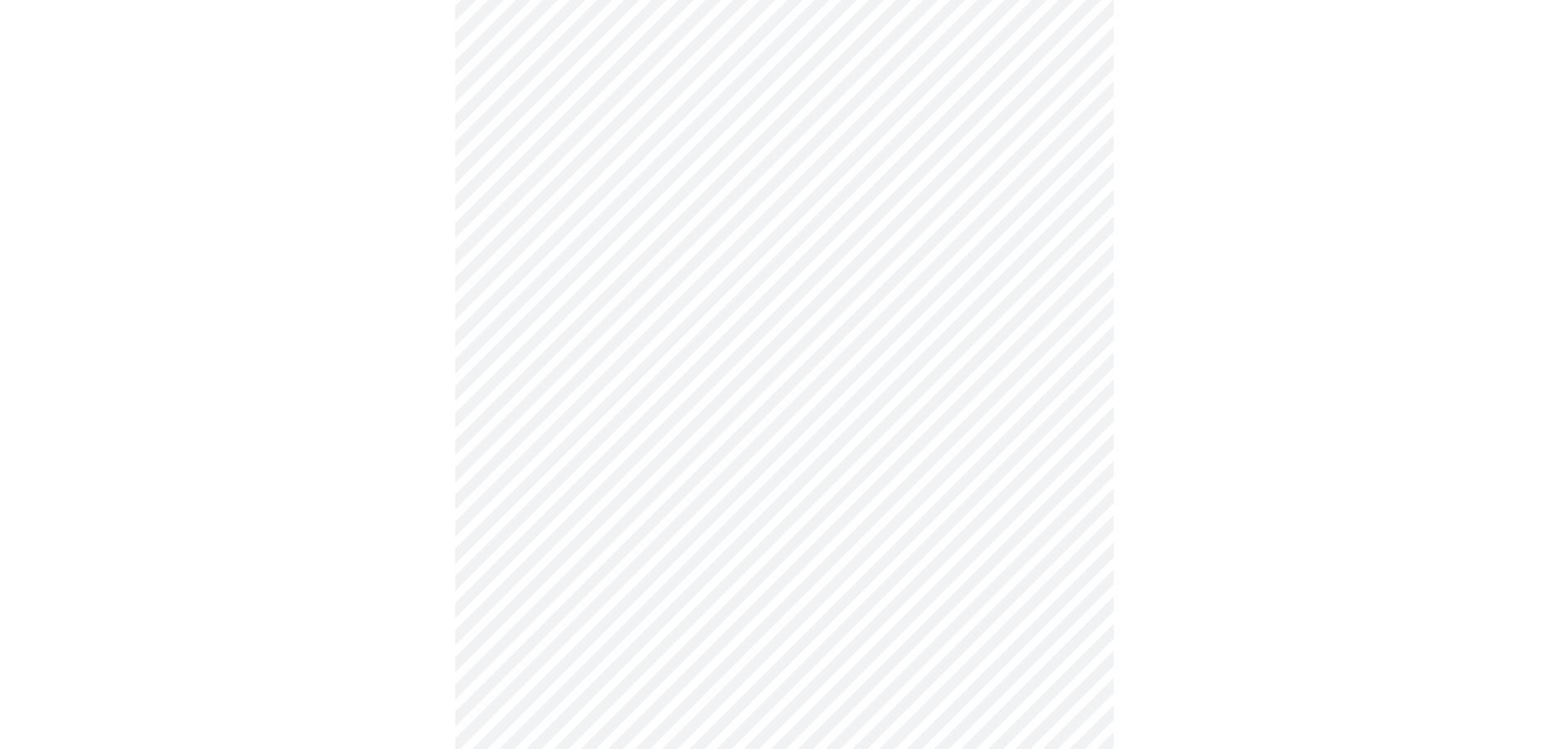
scroll to position [1316, 0]
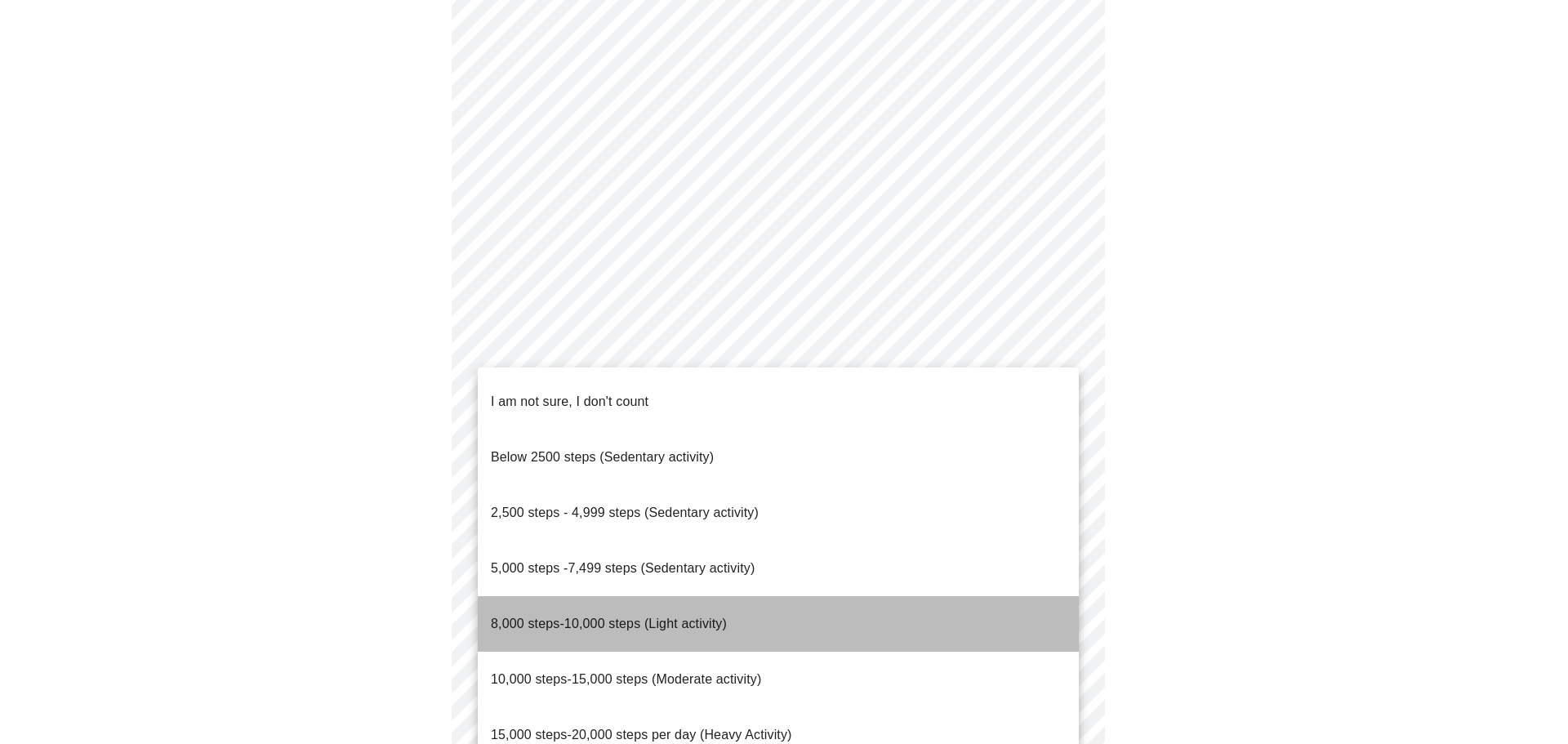
click at [933, 596] on li "8,000 steps-10,000 steps (Light activity)" at bounding box center [778, 623] width 601 height 55
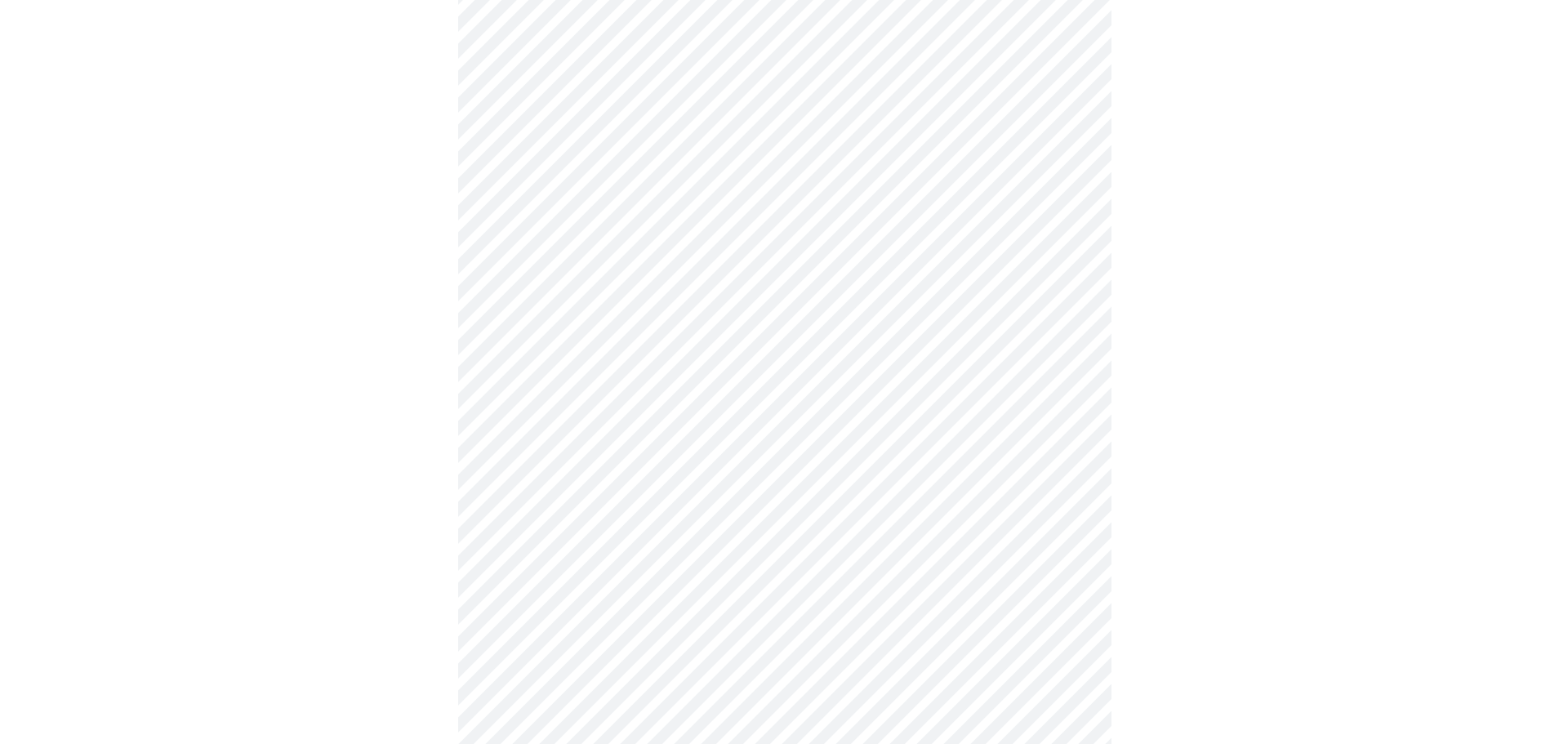
scroll to position [1386, 0]
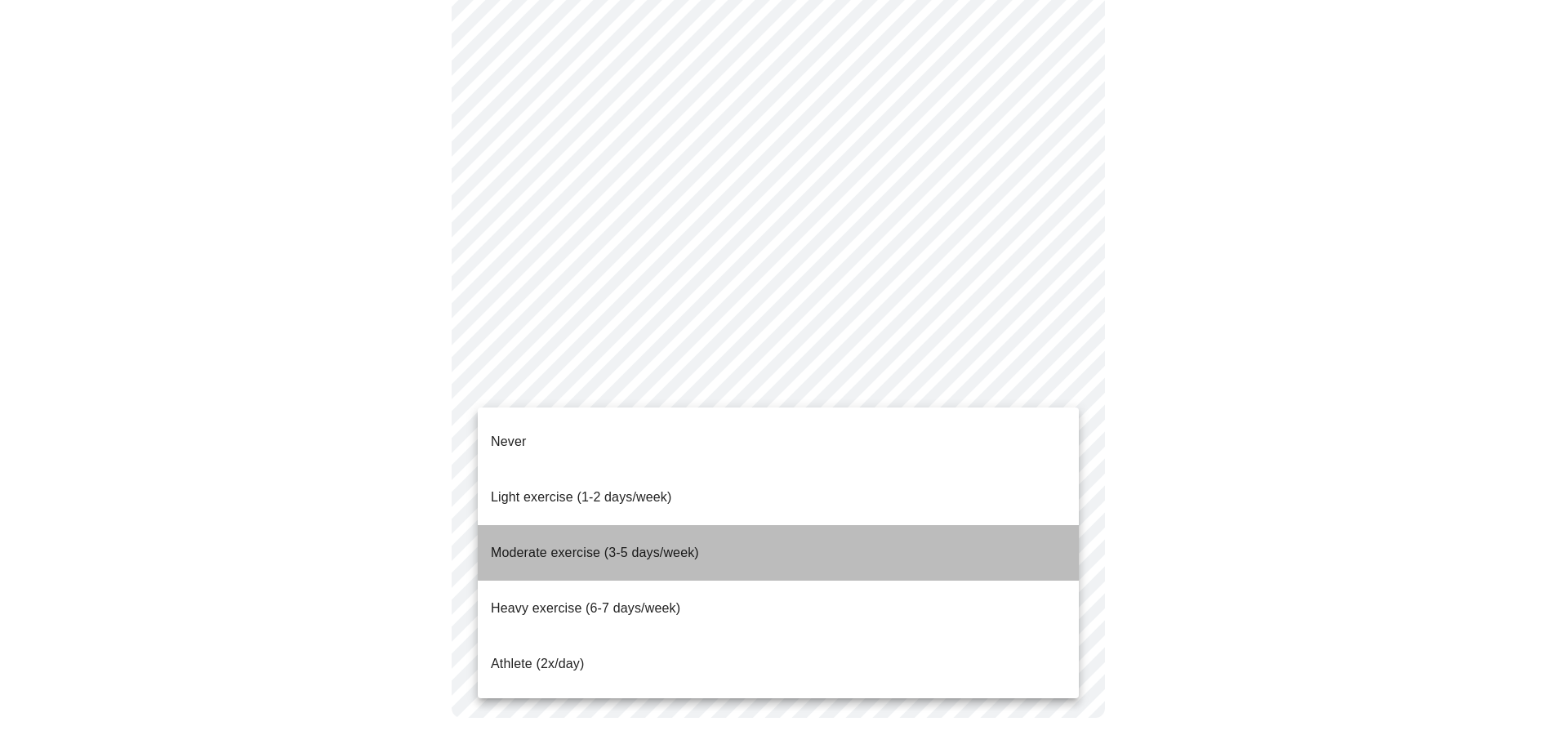
click at [890, 525] on li "Moderate exercise (3-5 days/week)" at bounding box center [778, 552] width 601 height 55
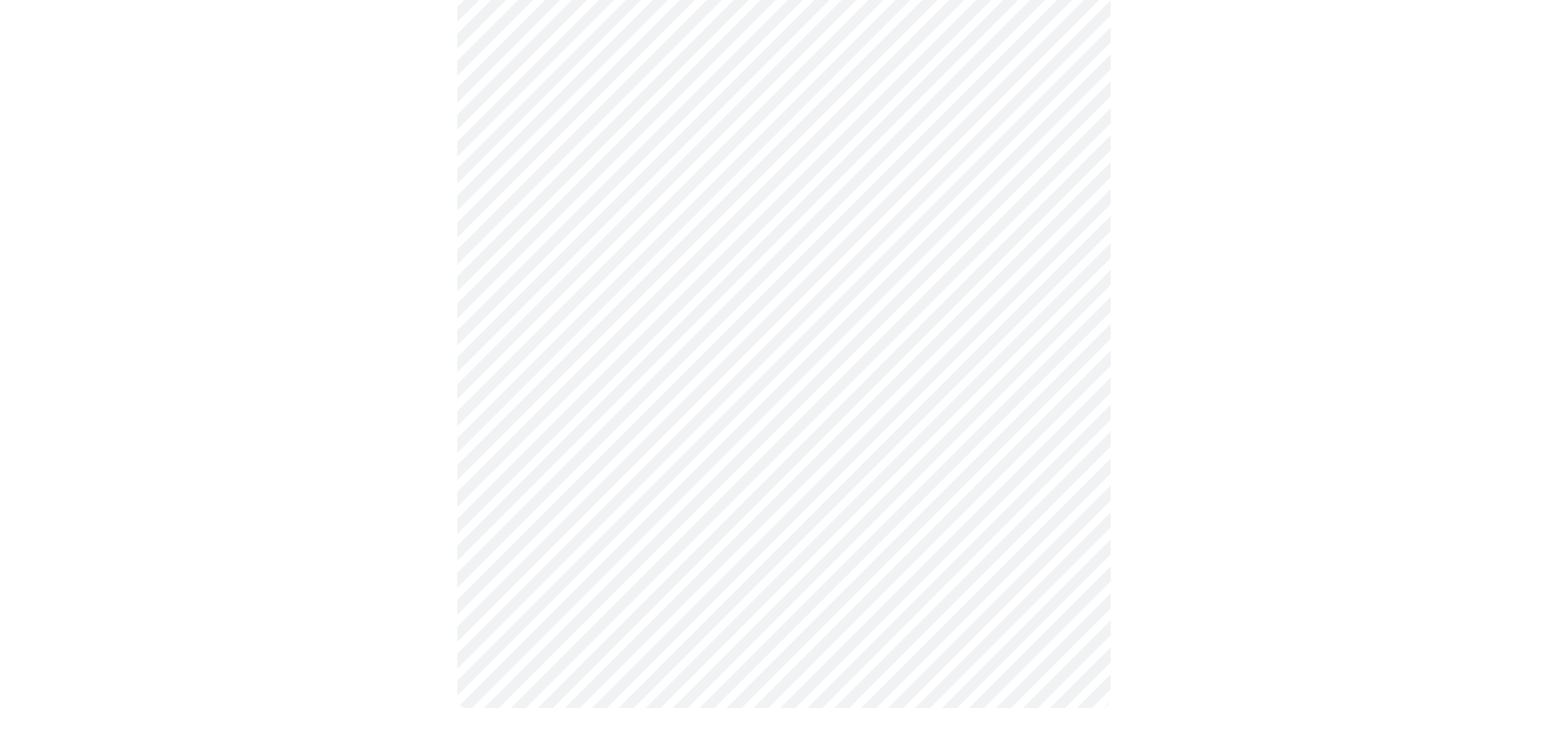
scroll to position [1377, 0]
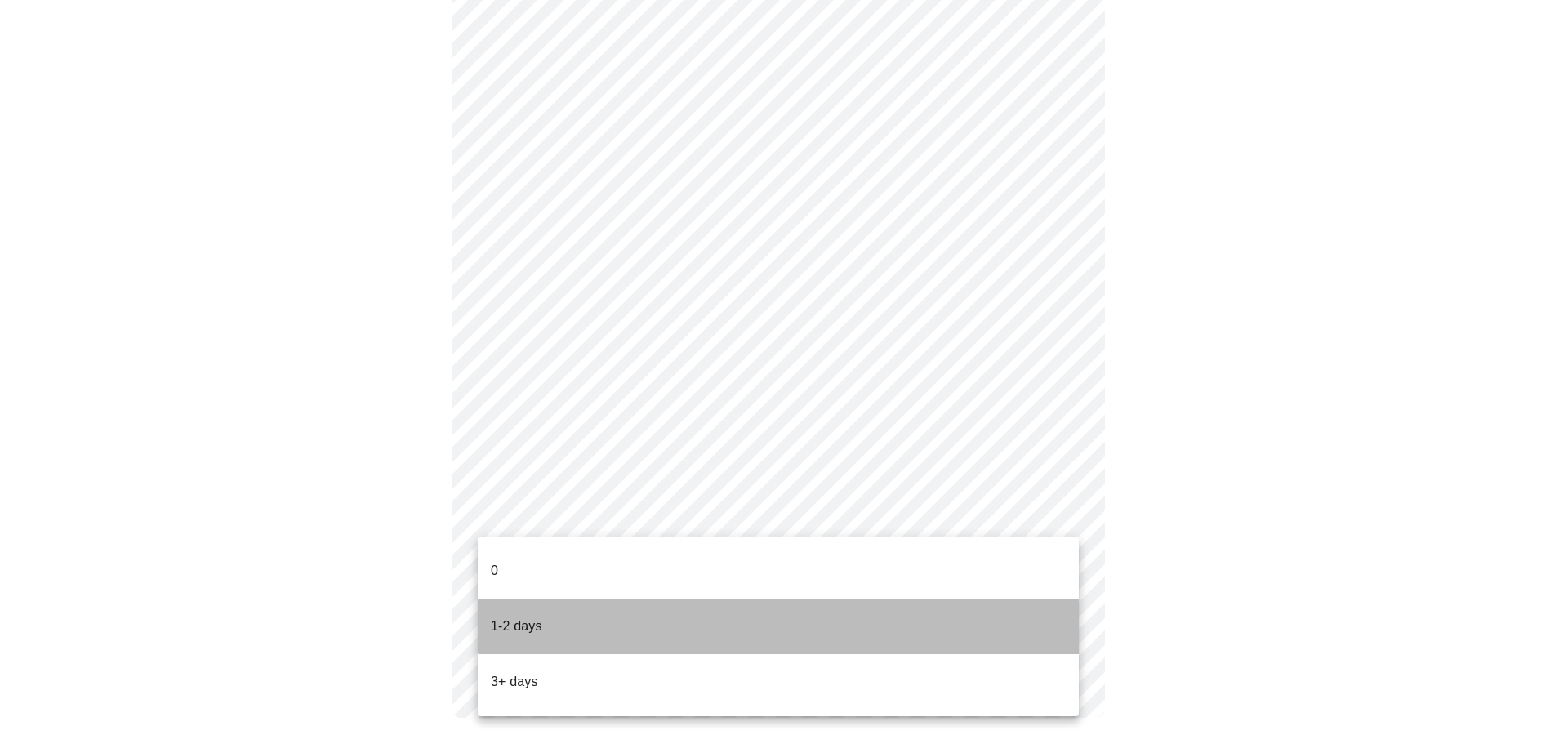
click at [917, 600] on li "1-2 days" at bounding box center [778, 626] width 601 height 55
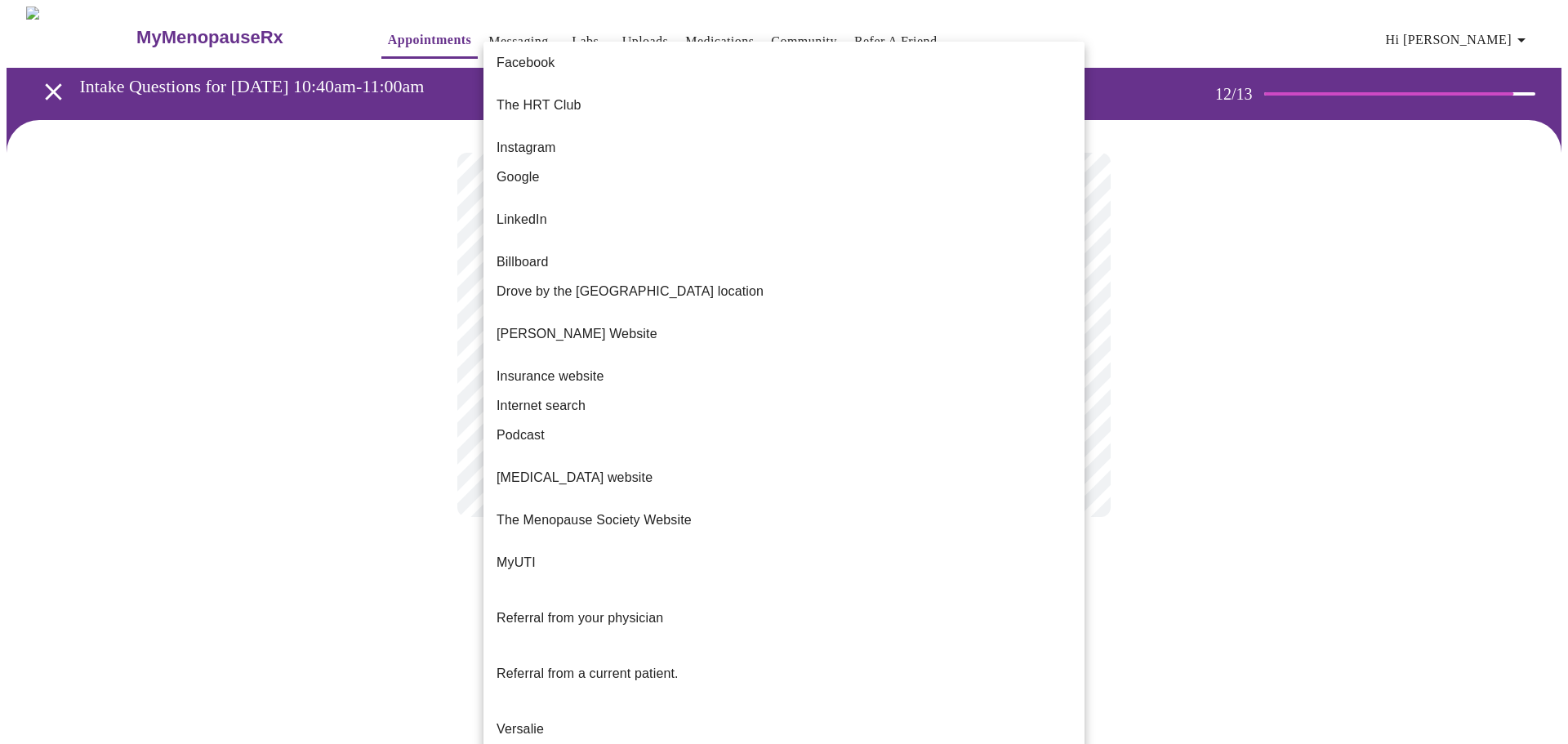
click at [1060, 339] on body "MyMenopauseRx Appointments Messaging Labs Uploads Medications Community Refer a…" at bounding box center [784, 278] width 1555 height 543
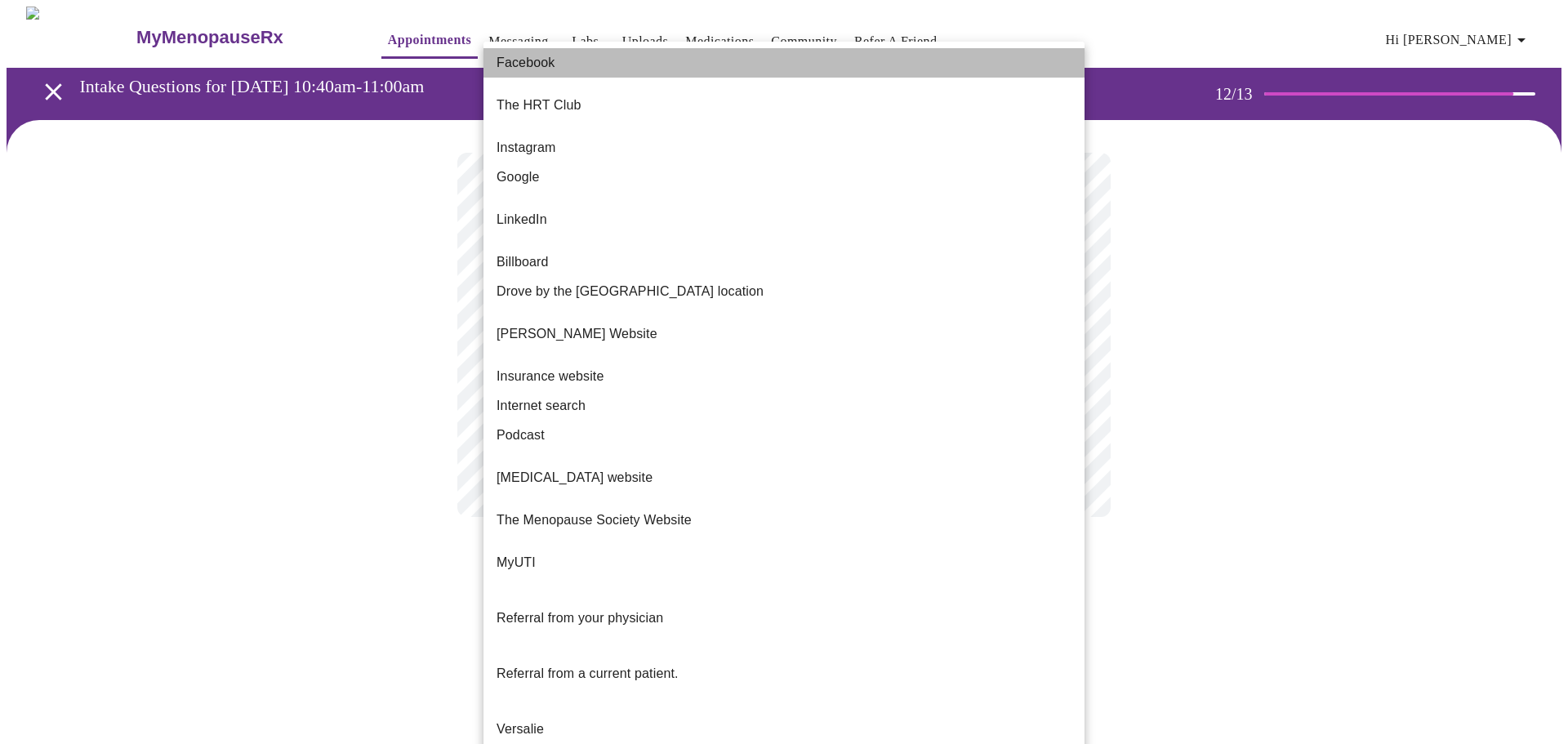
click at [926, 68] on li "Facebook" at bounding box center [784, 63] width 601 height 30
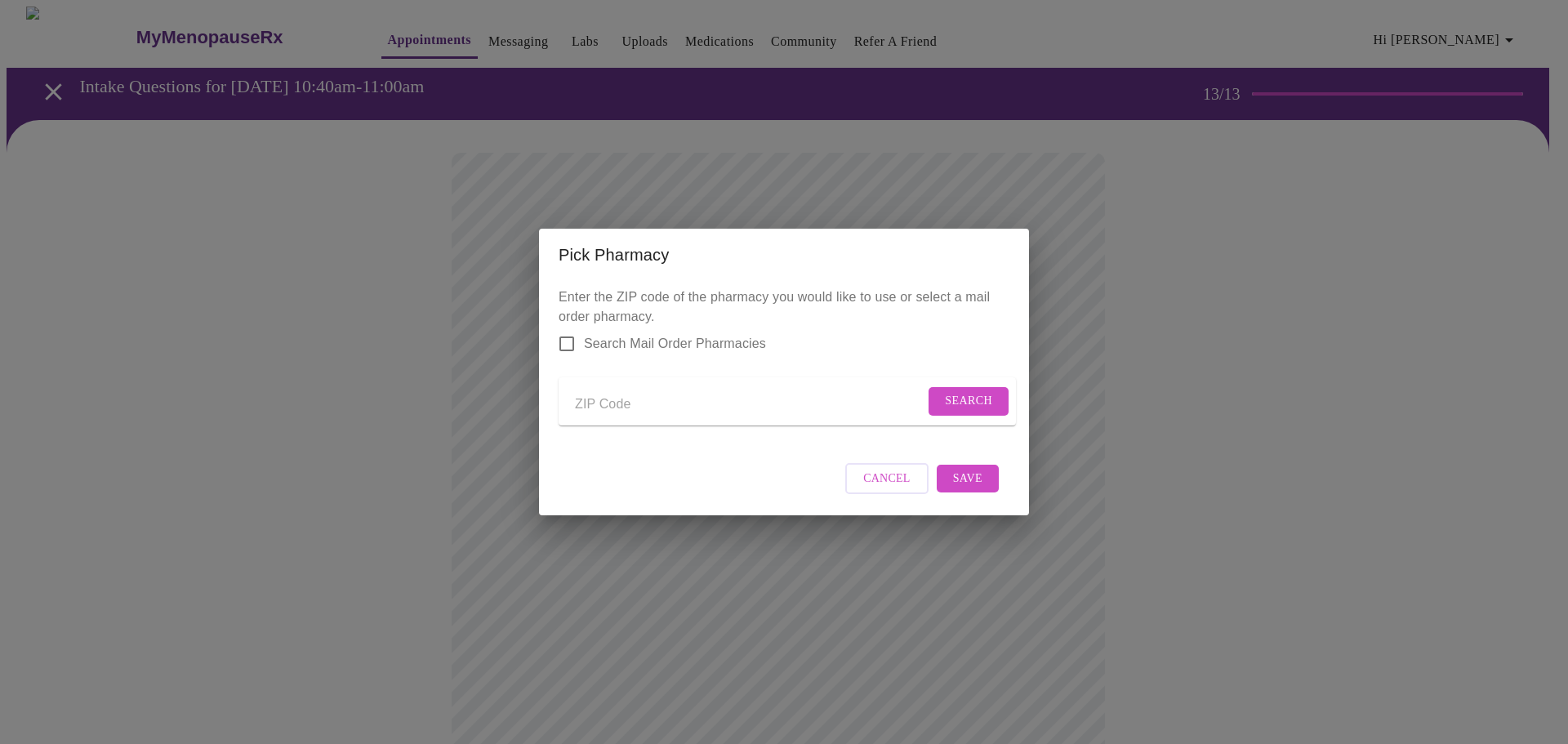
click at [767, 403] on input "Send a message to your care team" at bounding box center [750, 405] width 350 height 26
type input "80831"
click at [967, 393] on span "Search" at bounding box center [968, 401] width 47 height 21
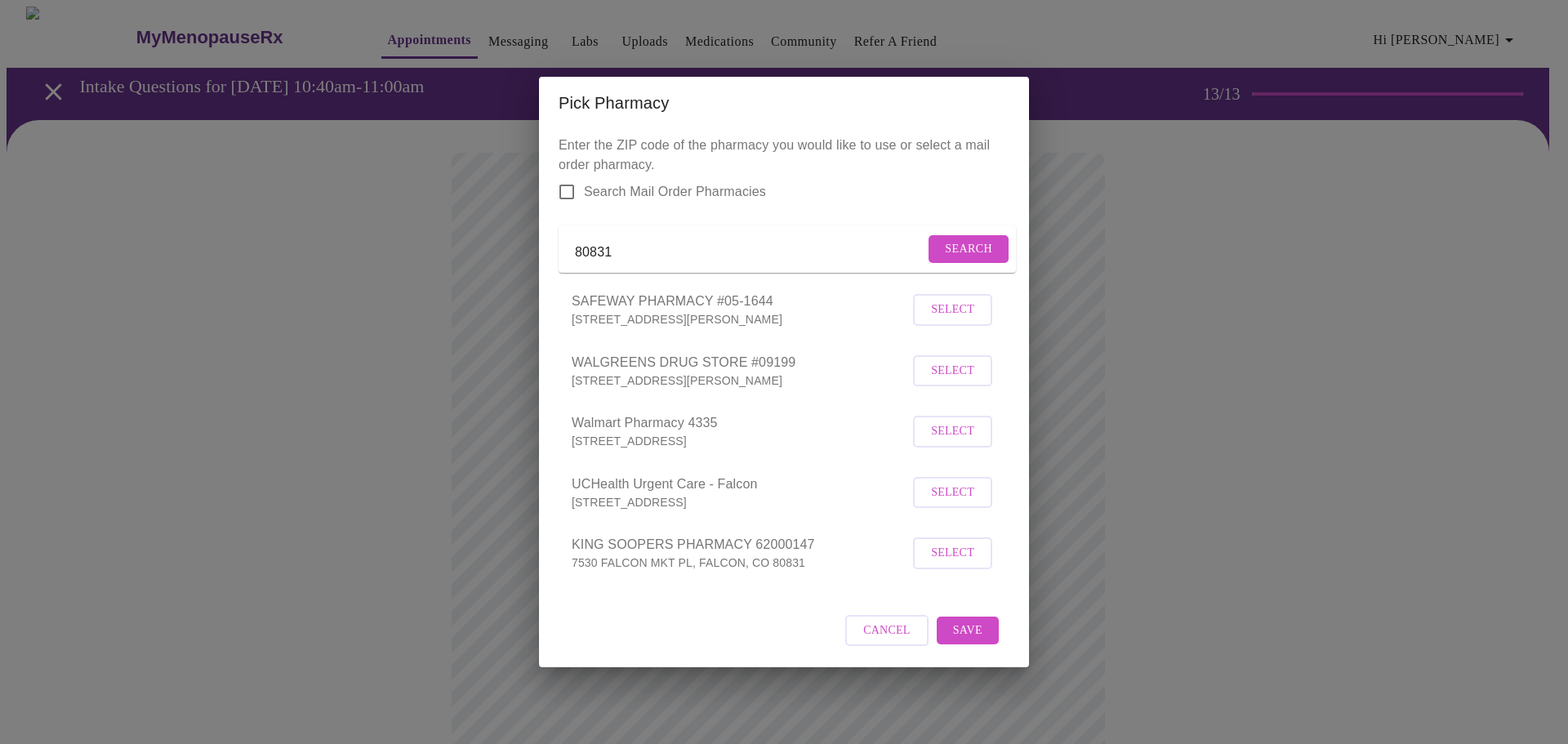
click at [954, 381] on span "Select" at bounding box center [952, 371] width 43 height 21
click at [961, 641] on span "Save" at bounding box center [968, 630] width 30 height 21
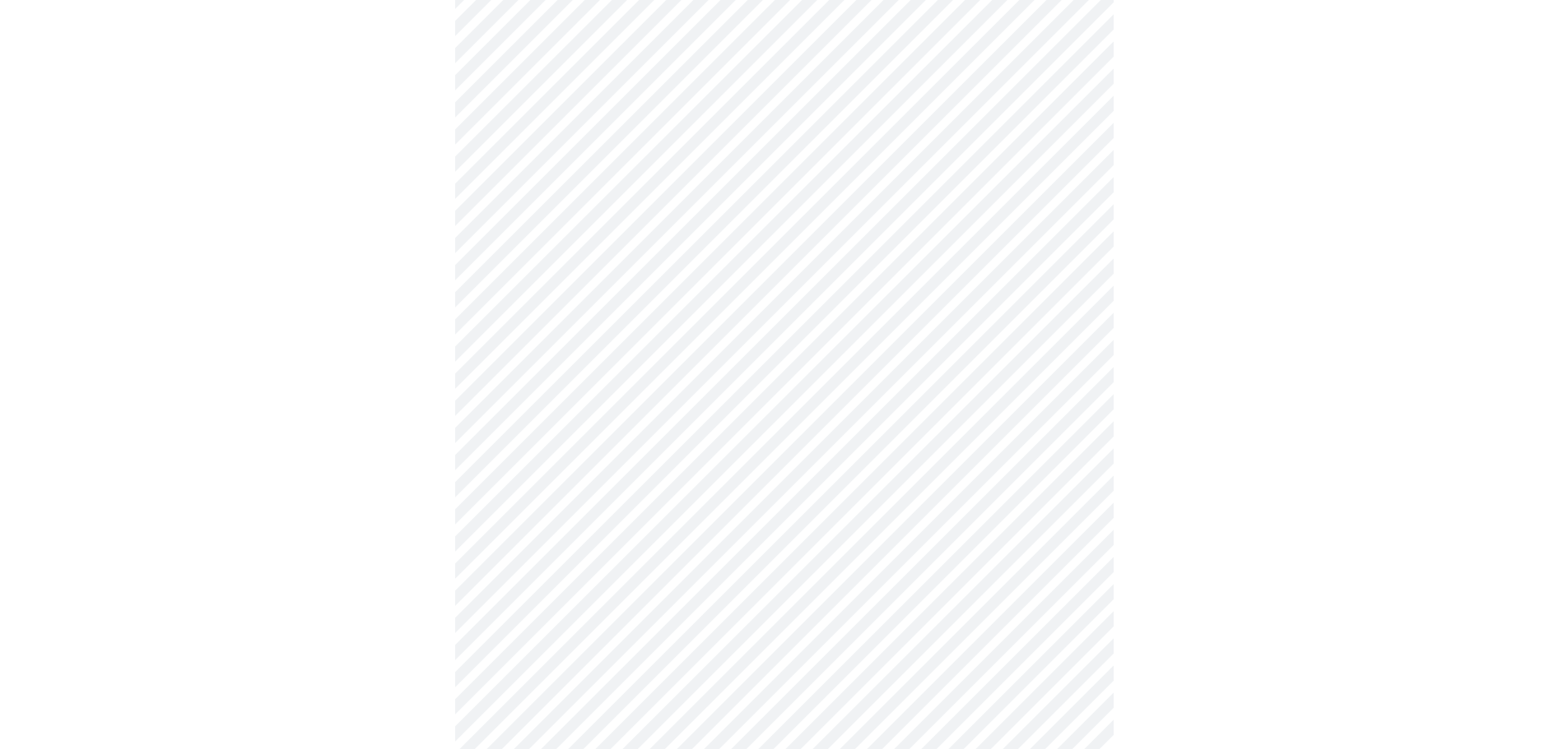
scroll to position [488, 0]
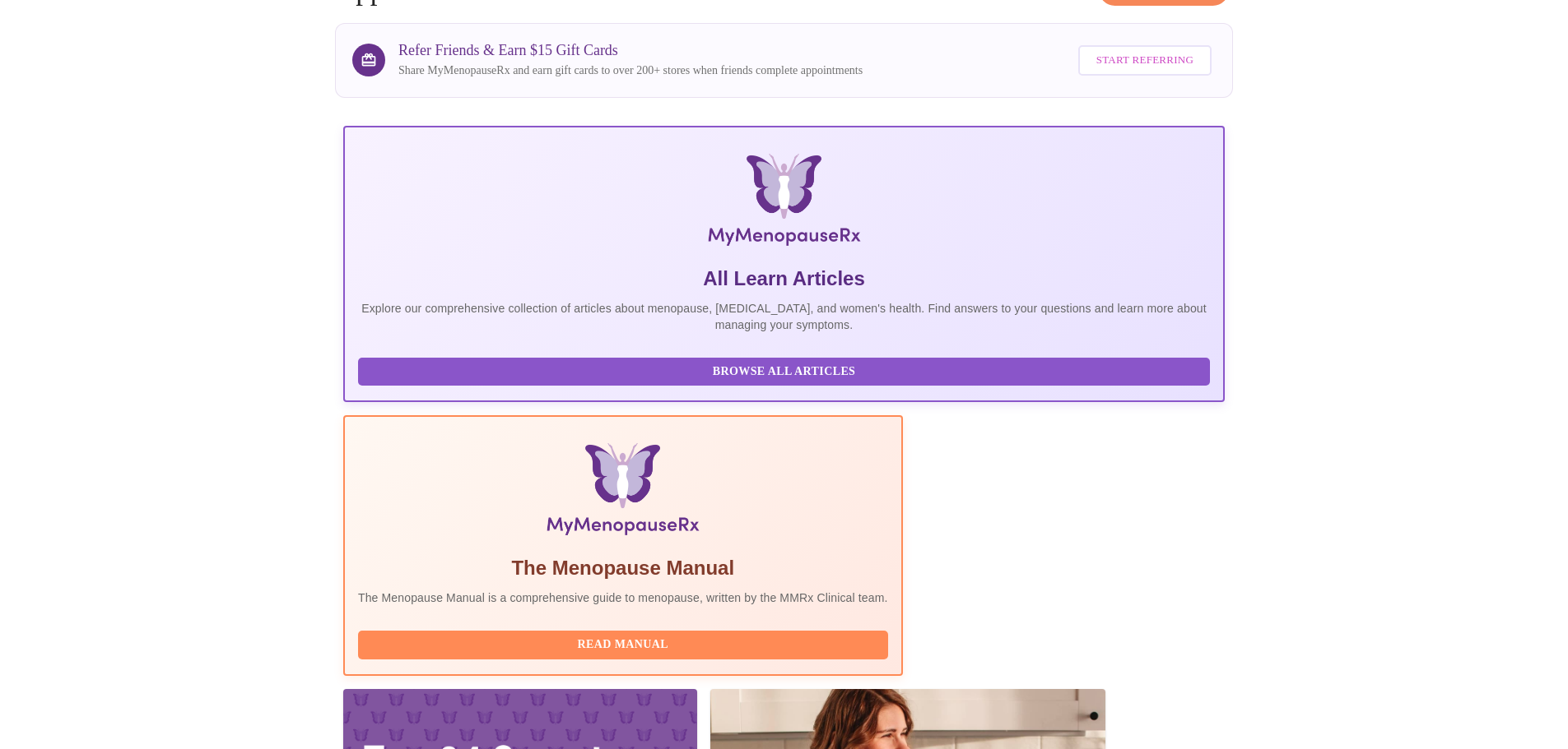
scroll to position [151, 0]
